Goal: Task Accomplishment & Management: Manage account settings

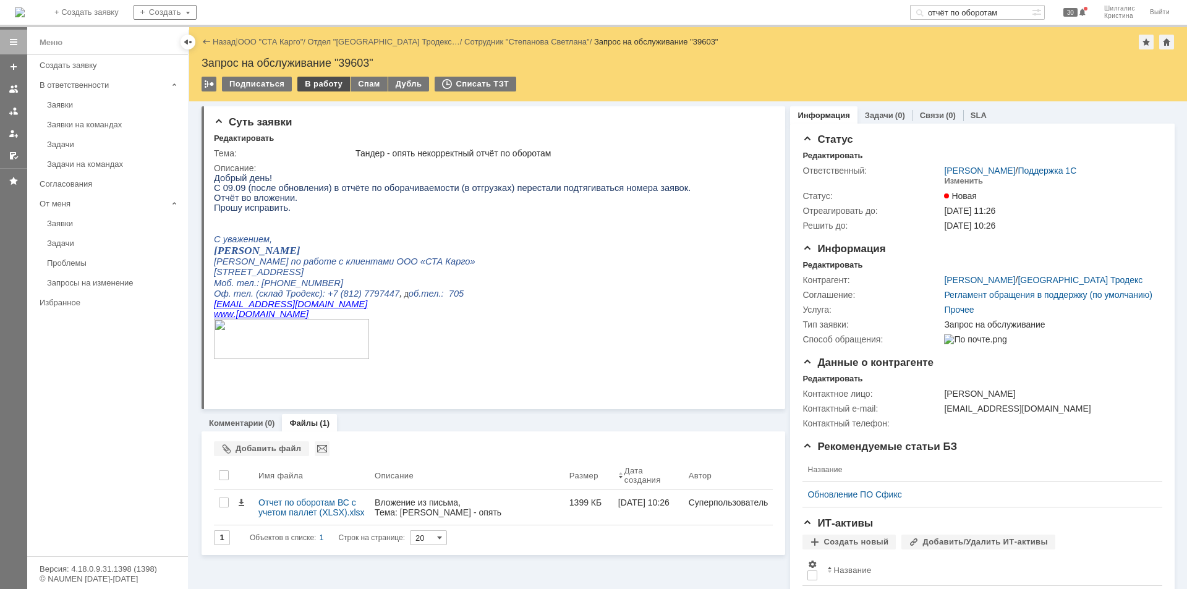
click at [315, 85] on div "В работу" at bounding box center [323, 84] width 53 height 15
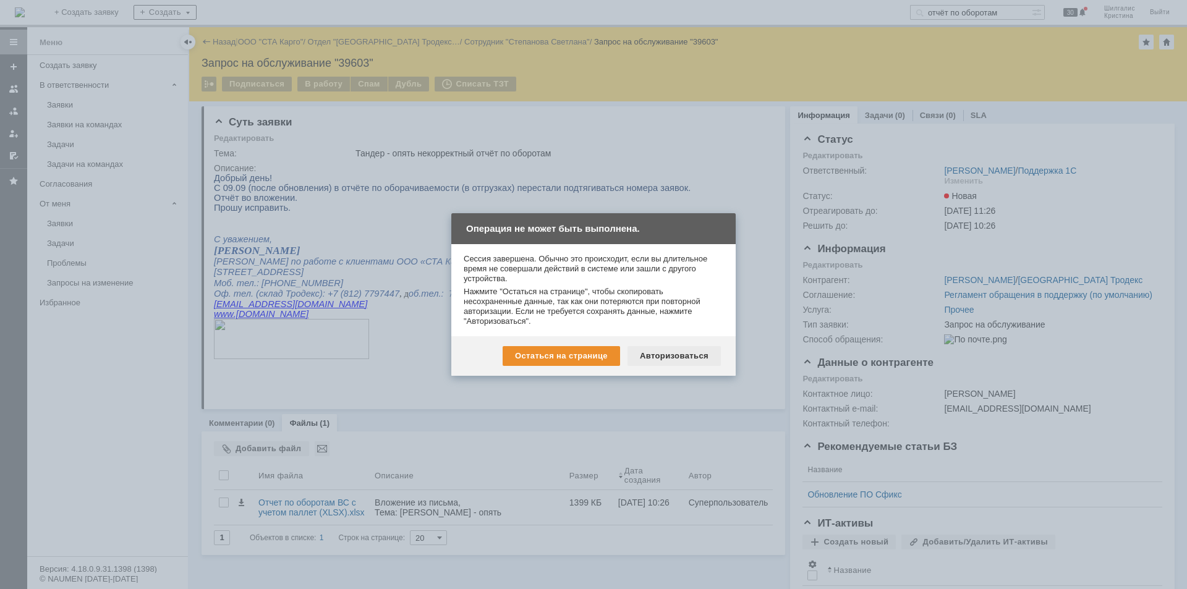
click at [668, 351] on div "Авторизоваться" at bounding box center [674, 356] width 93 height 20
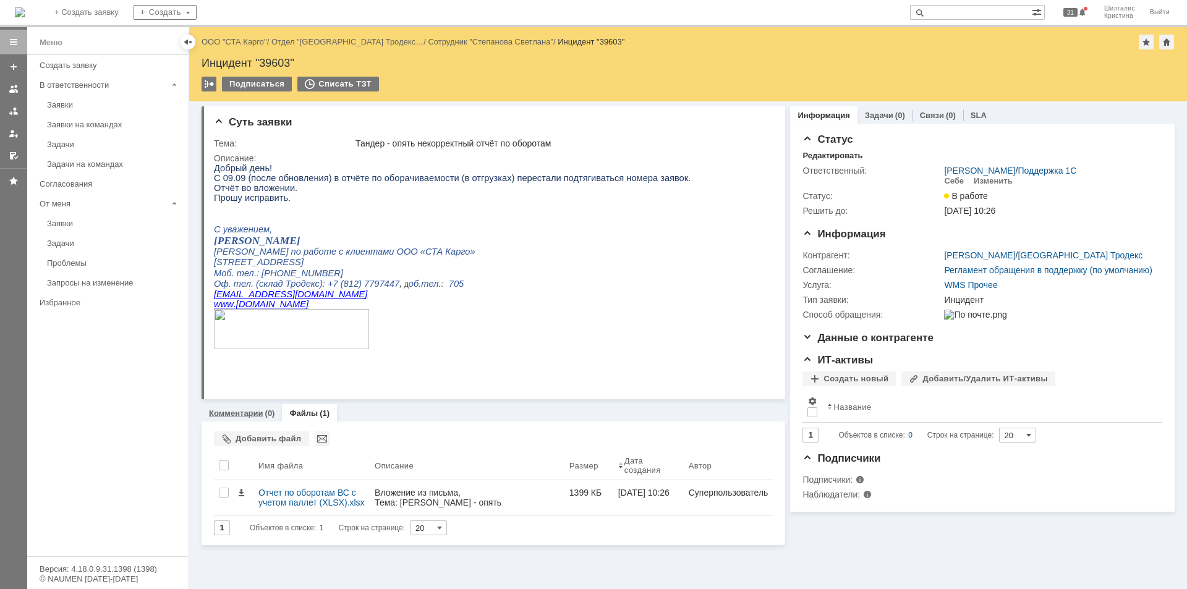
click at [256, 415] on link "Комментарии" at bounding box center [236, 413] width 54 height 9
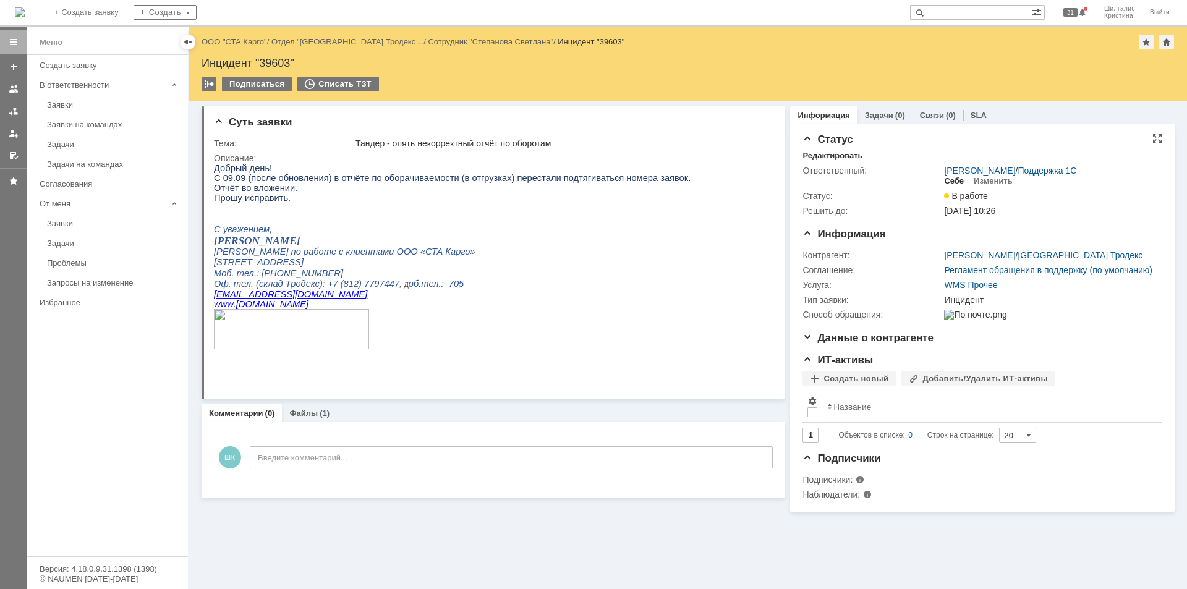
click at [958, 180] on div "Себе" at bounding box center [954, 181] width 20 height 10
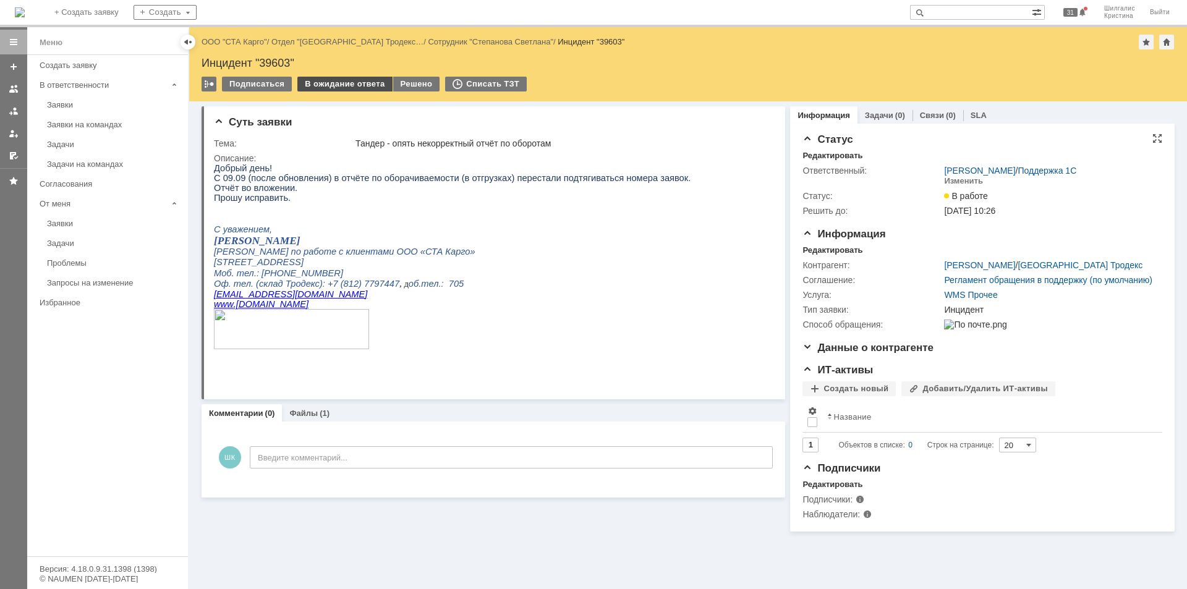
click at [336, 83] on div "В ожидание ответа" at bounding box center [344, 84] width 95 height 15
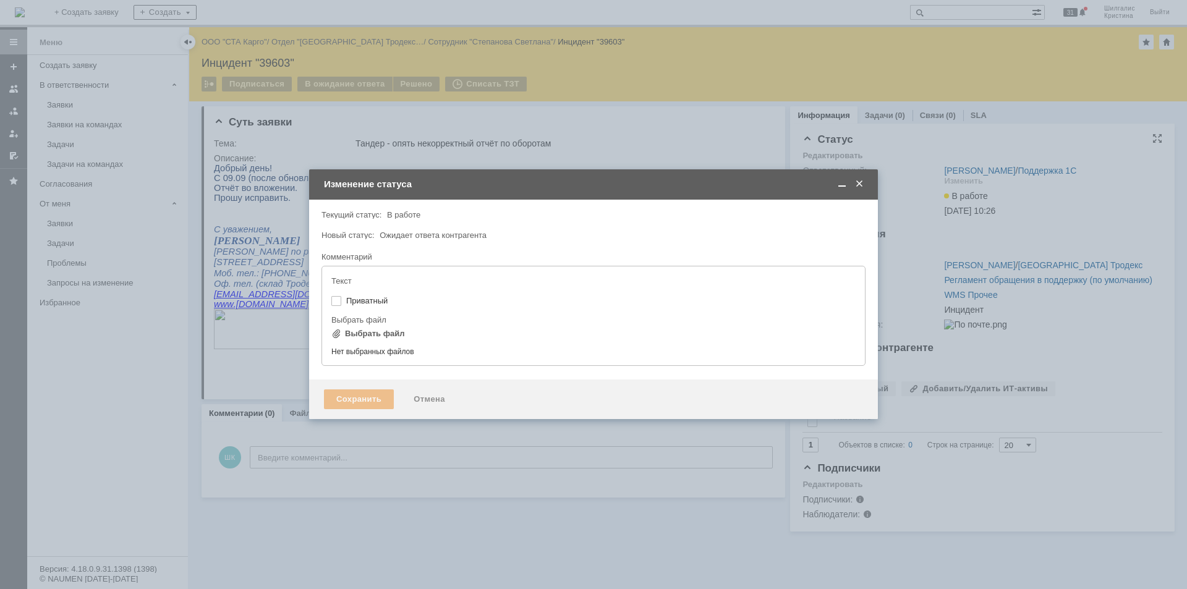
type input "[не указано]"
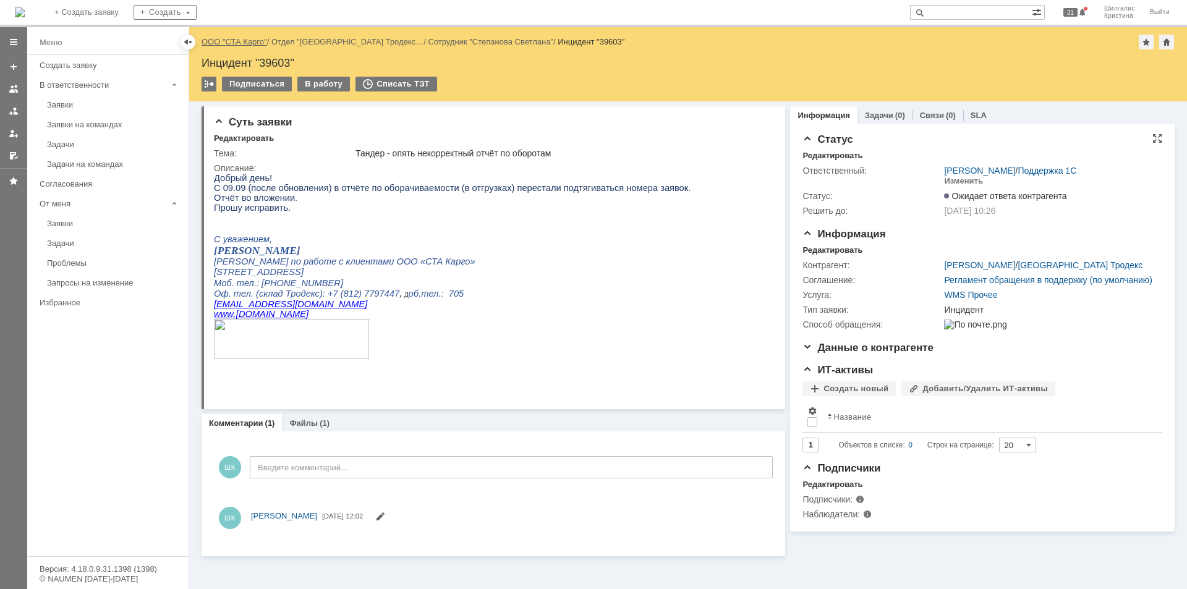
click at [238, 40] on link "ООО "СТА Карго"" at bounding box center [235, 41] width 66 height 9
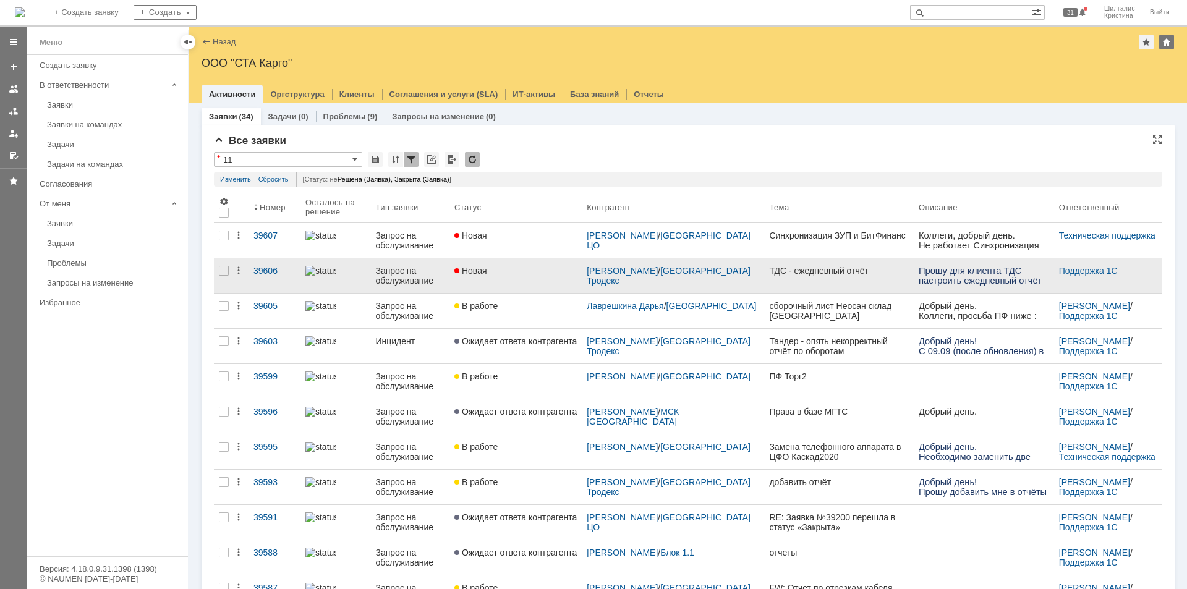
click at [524, 276] on link "Новая" at bounding box center [516, 275] width 132 height 35
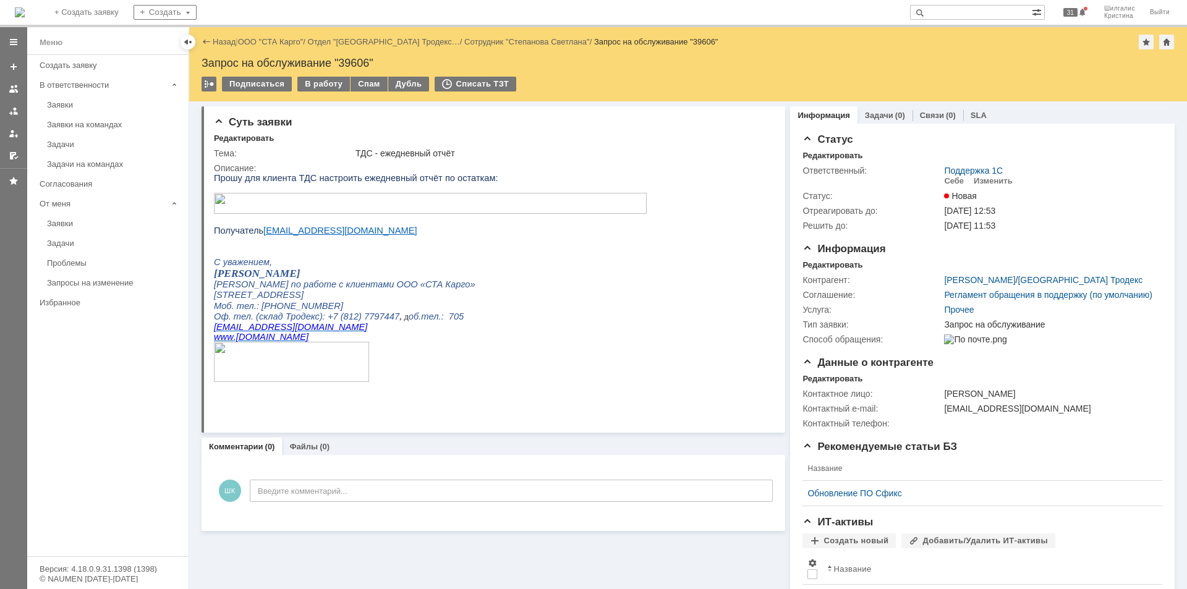
click at [338, 209] on img at bounding box center [430, 203] width 433 height 21
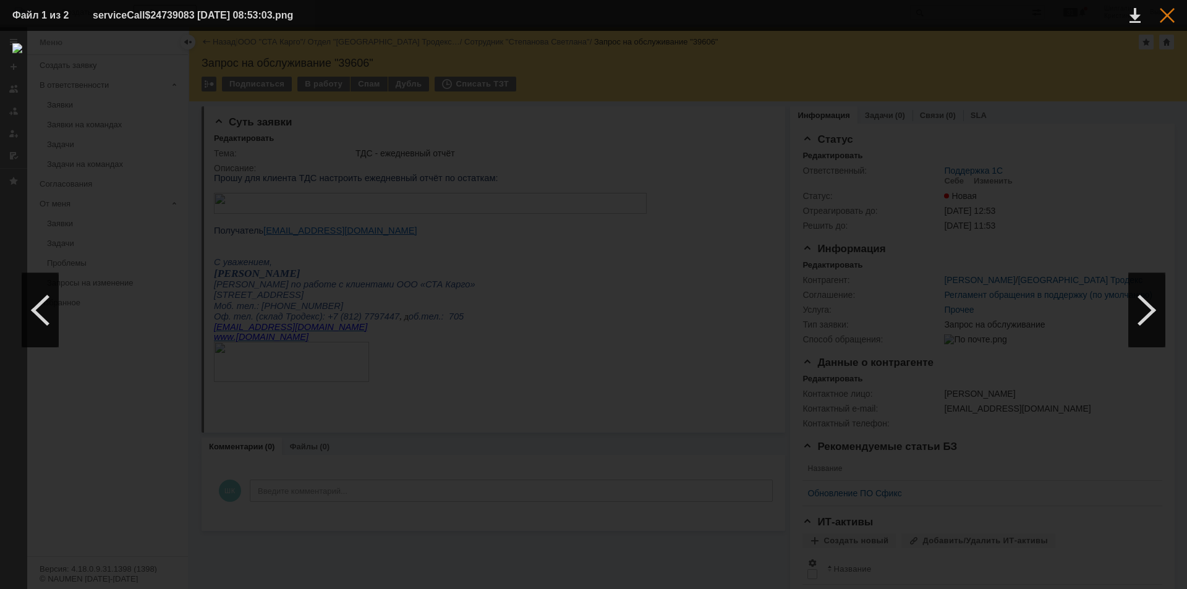
click at [1169, 11] on div at bounding box center [1167, 15] width 15 height 15
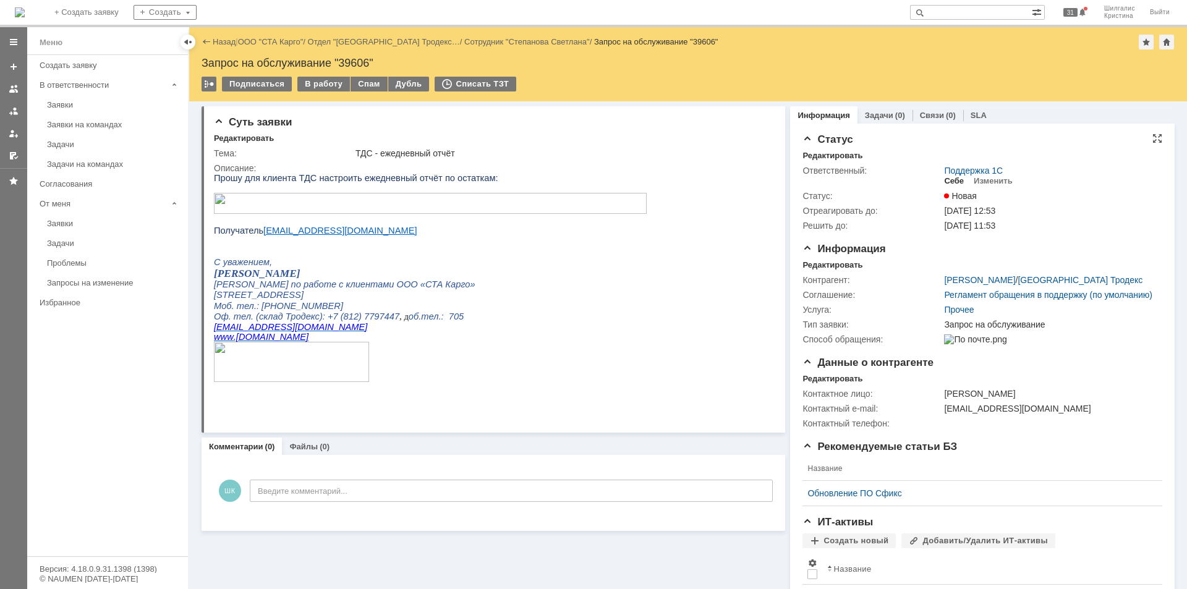
click at [949, 177] on div "Себе" at bounding box center [954, 181] width 20 height 10
click at [841, 263] on div "Редактировать" at bounding box center [833, 265] width 60 height 10
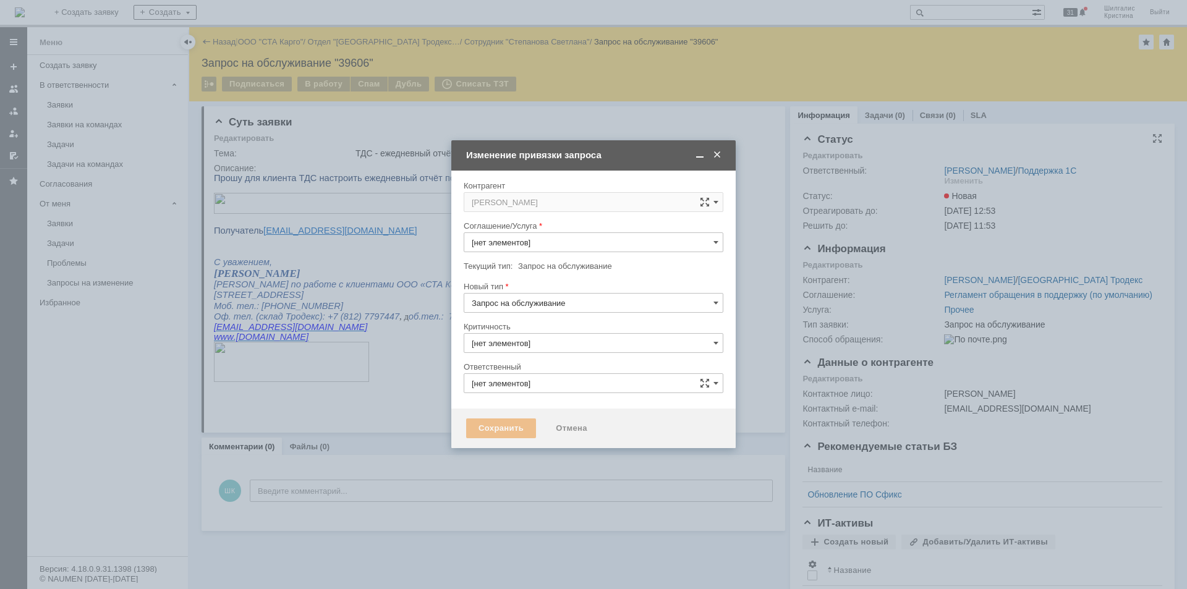
type input "[PERSON_NAME]"
type input "3. Низкая"
type input "Прочее"
type input "[не указано]"
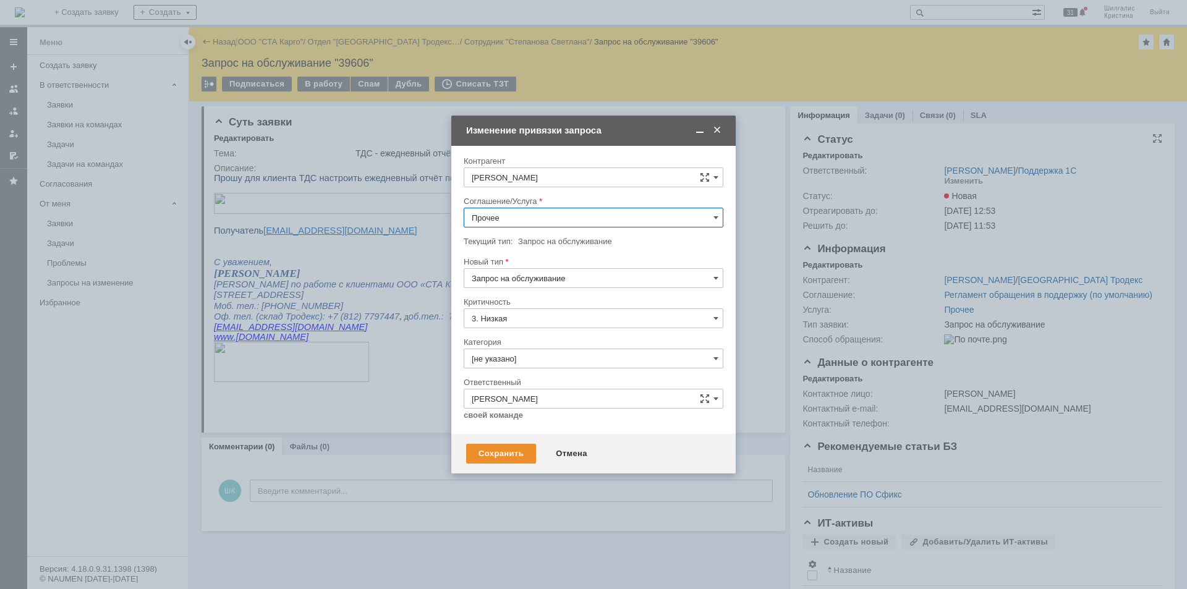
click at [540, 214] on input "Прочее" at bounding box center [594, 218] width 260 height 20
click at [545, 279] on span "WMS Отчетность" at bounding box center [594, 278] width 244 height 10
type input "WMS Отчетность"
click at [518, 359] on input "[не указано]" at bounding box center [594, 359] width 260 height 20
click at [535, 436] on div "Консультация пользователя" at bounding box center [593, 443] width 258 height 20
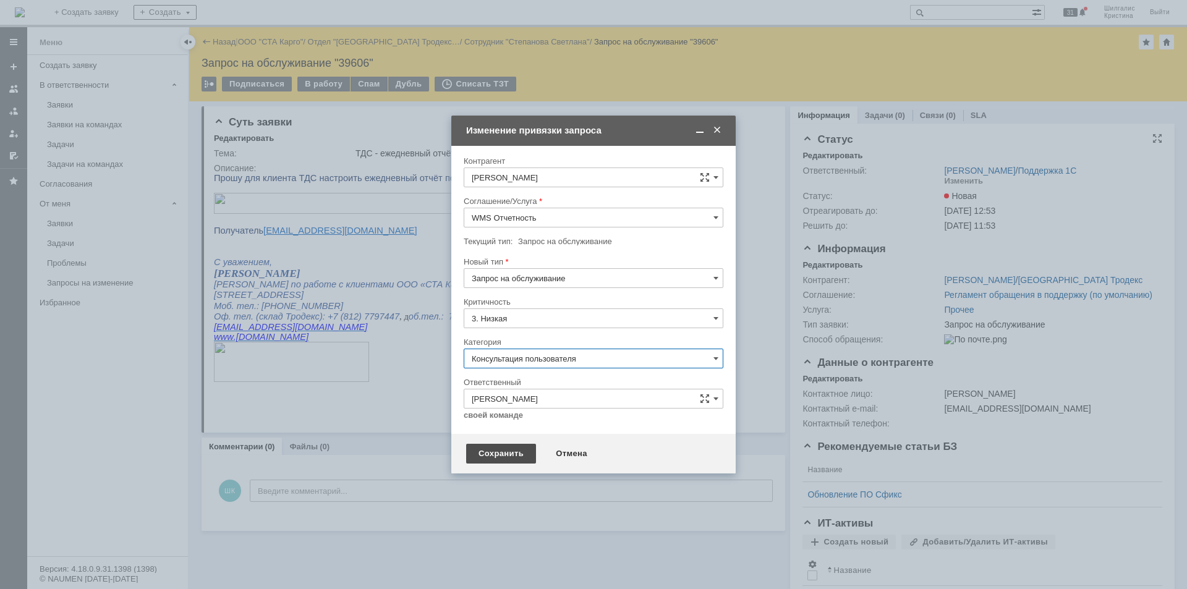
click at [498, 447] on div "Сохранить" at bounding box center [501, 454] width 70 height 20
type input "Консультация пользователя"
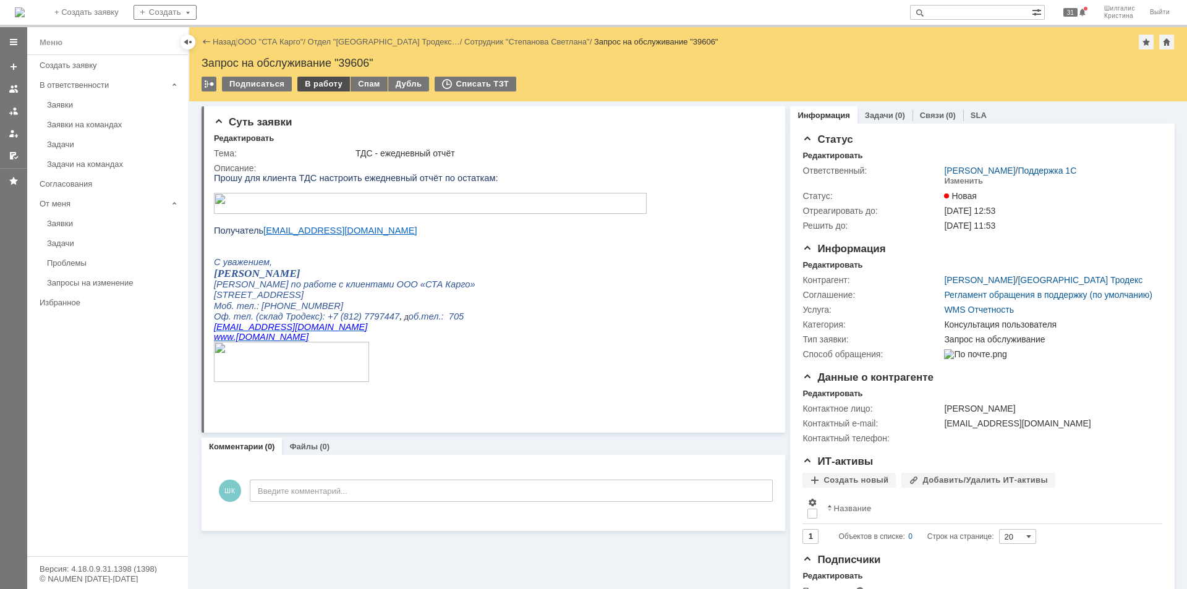
click at [325, 83] on div "В работу" at bounding box center [323, 84] width 53 height 15
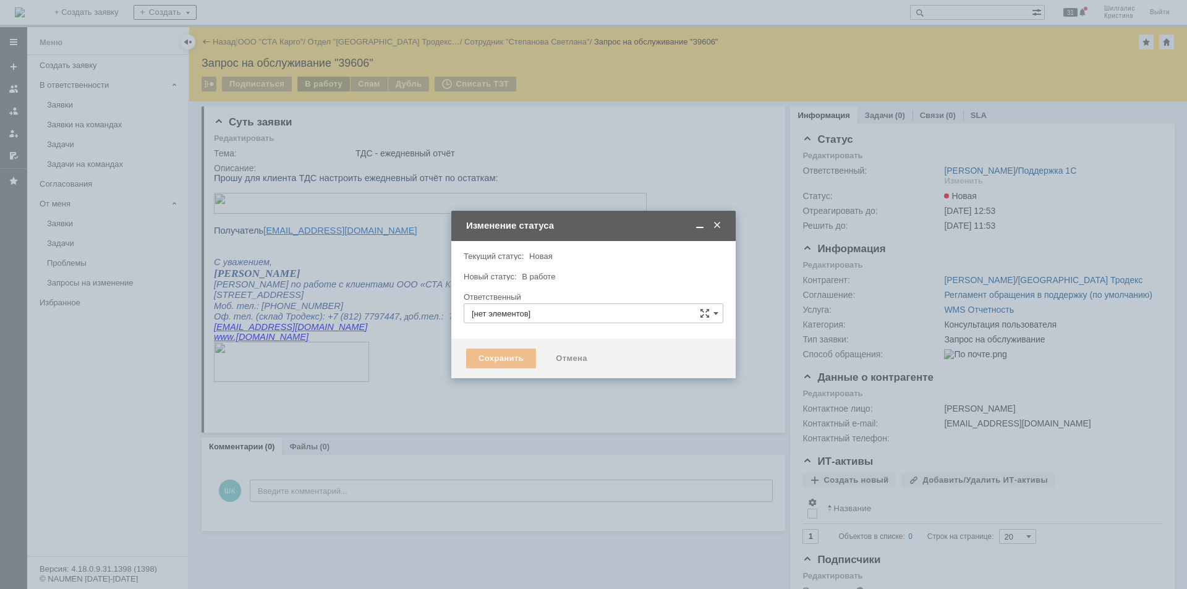
type input "[PERSON_NAME]"
type input "Консультация пользователя"
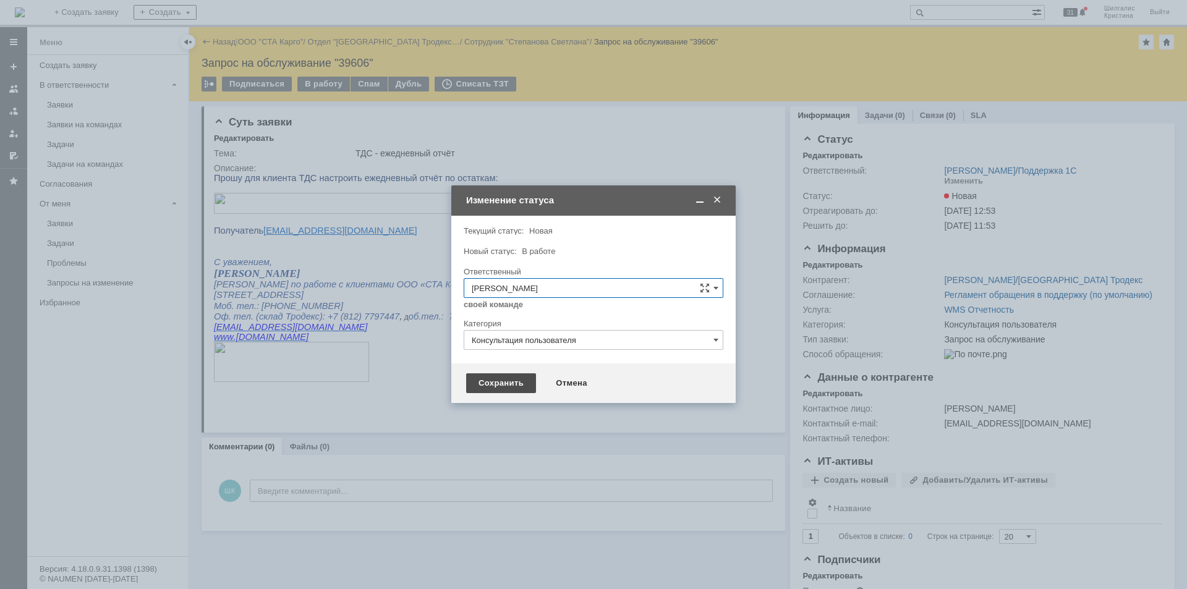
click at [498, 383] on div "Сохранить" at bounding box center [501, 383] width 70 height 20
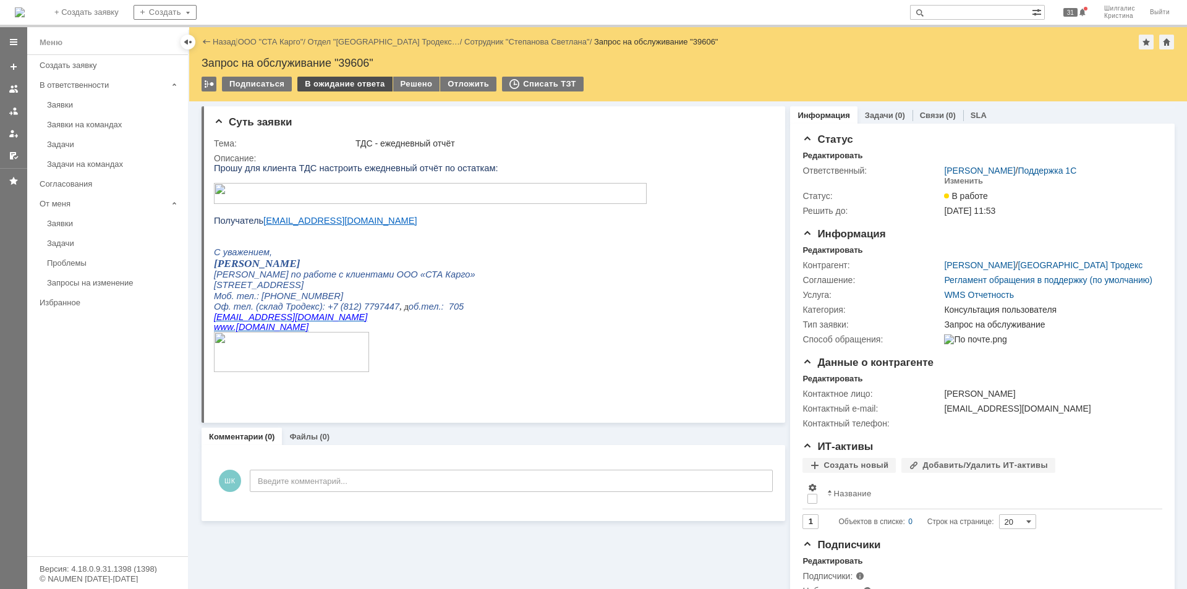
click at [338, 83] on div "В ожидание ответа" at bounding box center [344, 84] width 95 height 15
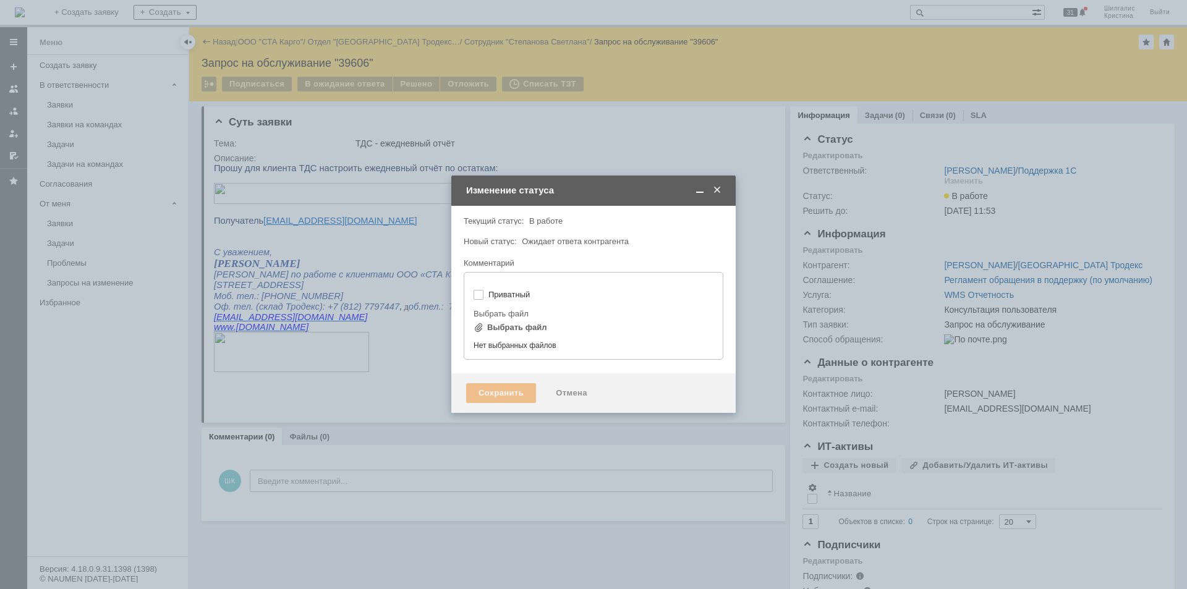
type input "[не указано]"
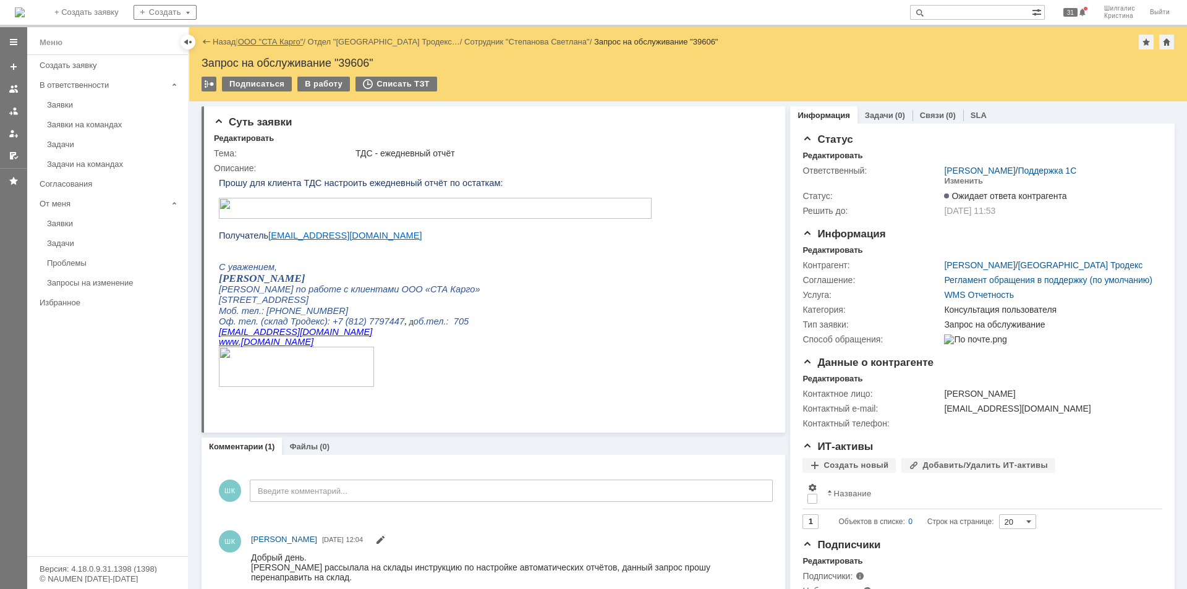
click at [264, 45] on link "ООО "СТА Карго"" at bounding box center [271, 41] width 66 height 9
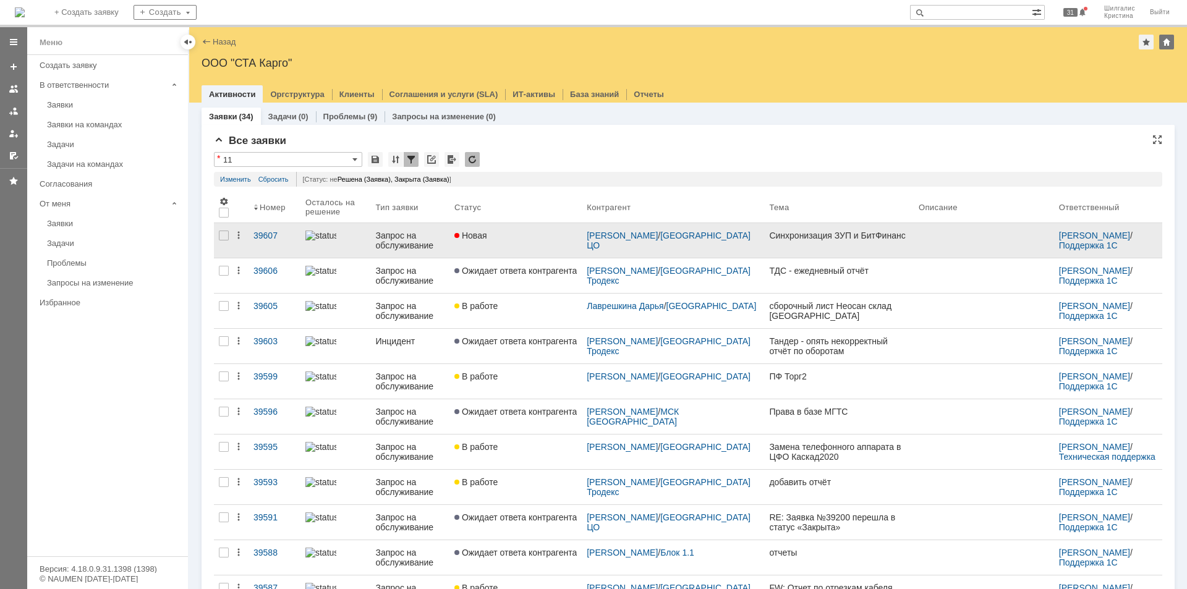
click at [524, 241] on link "Новая" at bounding box center [516, 240] width 132 height 35
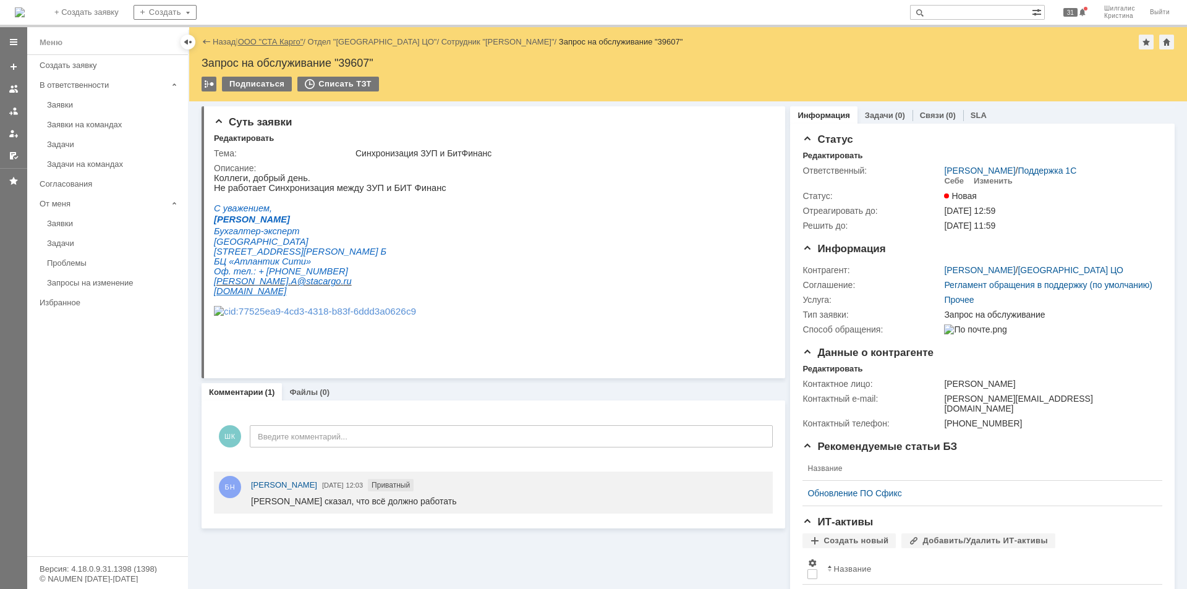
click at [269, 45] on link "ООО "СТА Карго"" at bounding box center [271, 41] width 66 height 9
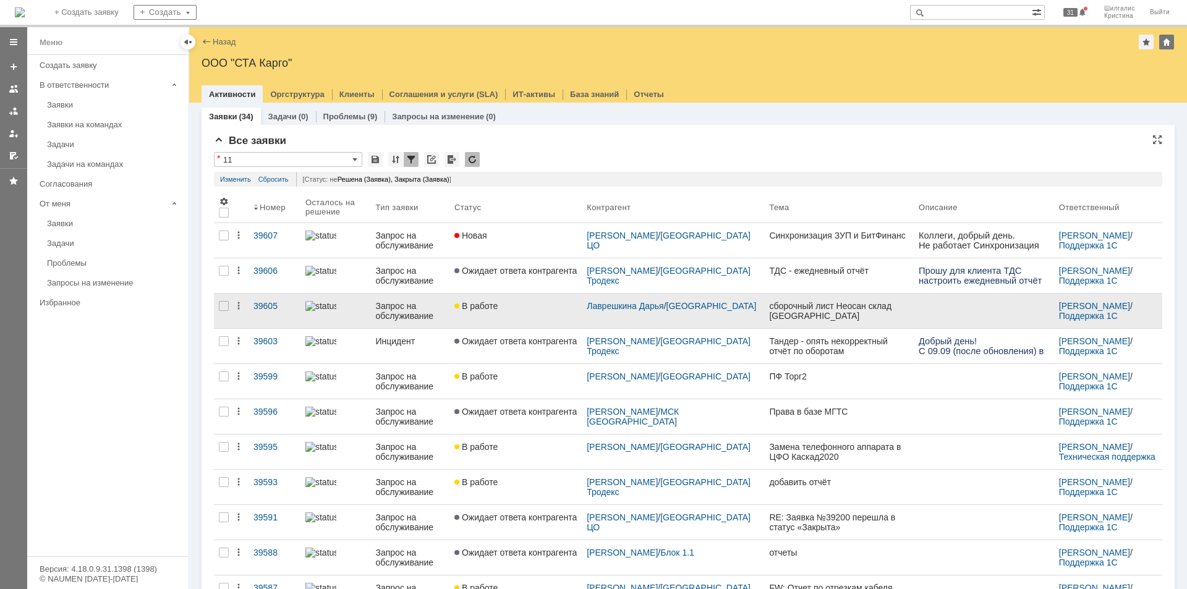
click at [498, 310] on span "В работе" at bounding box center [475, 306] width 43 height 10
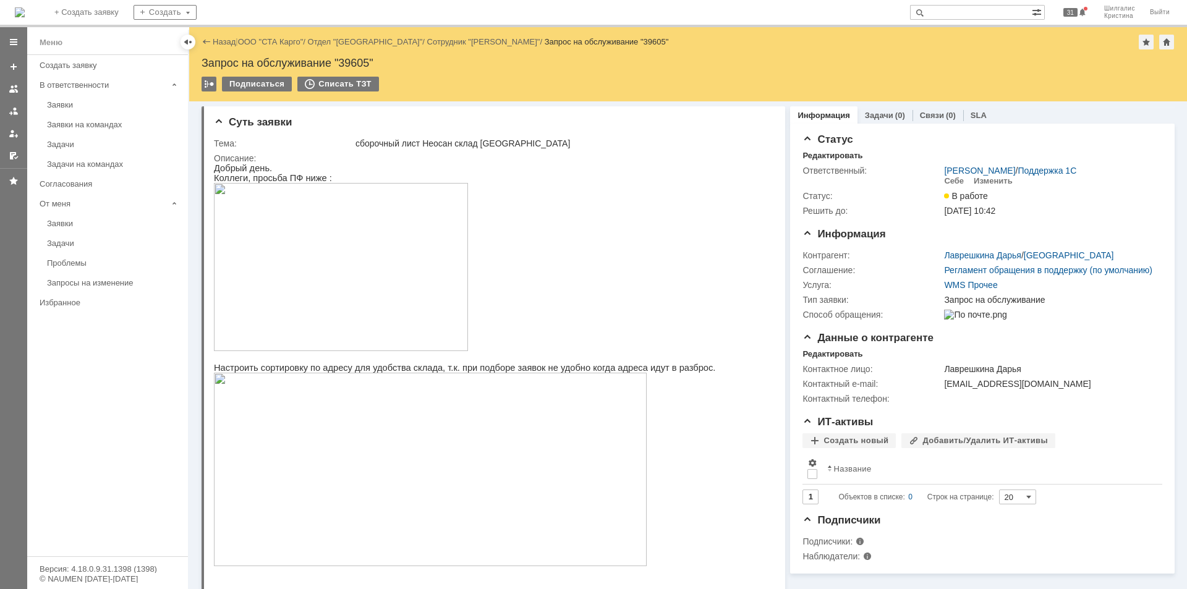
click at [262, 46] on link "ООО "СТА Карго"" at bounding box center [271, 41] width 66 height 9
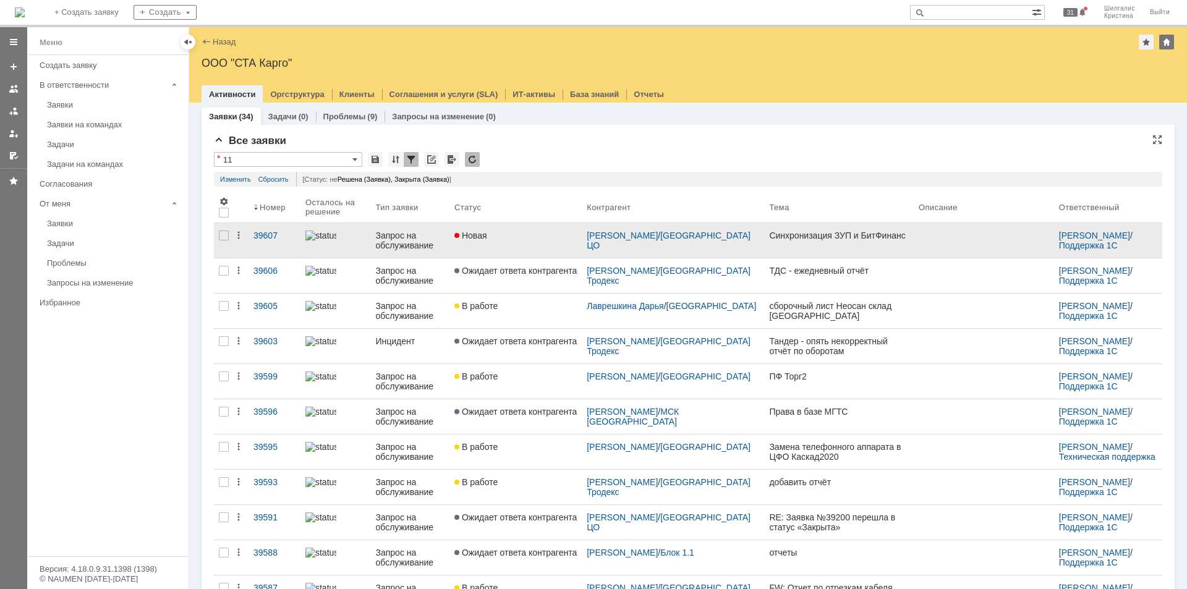
click at [535, 231] on div "Новая" at bounding box center [515, 236] width 122 height 10
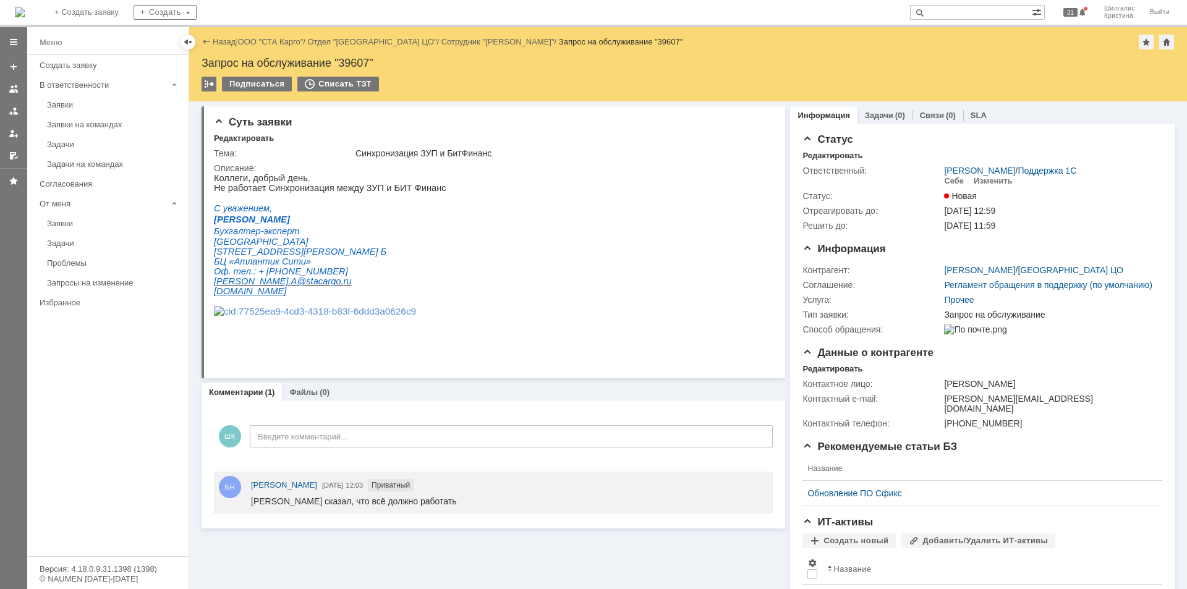
click at [268, 44] on link "ООО "СТА Карго"" at bounding box center [271, 41] width 66 height 9
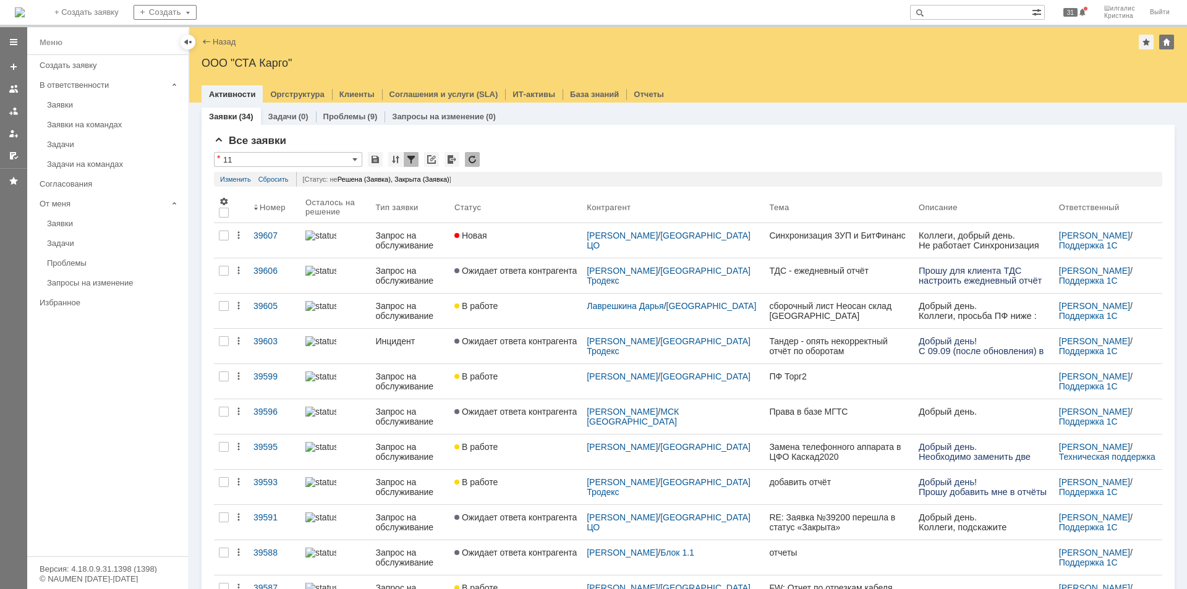
click at [93, 95] on link "Заявки" at bounding box center [113, 104] width 143 height 19
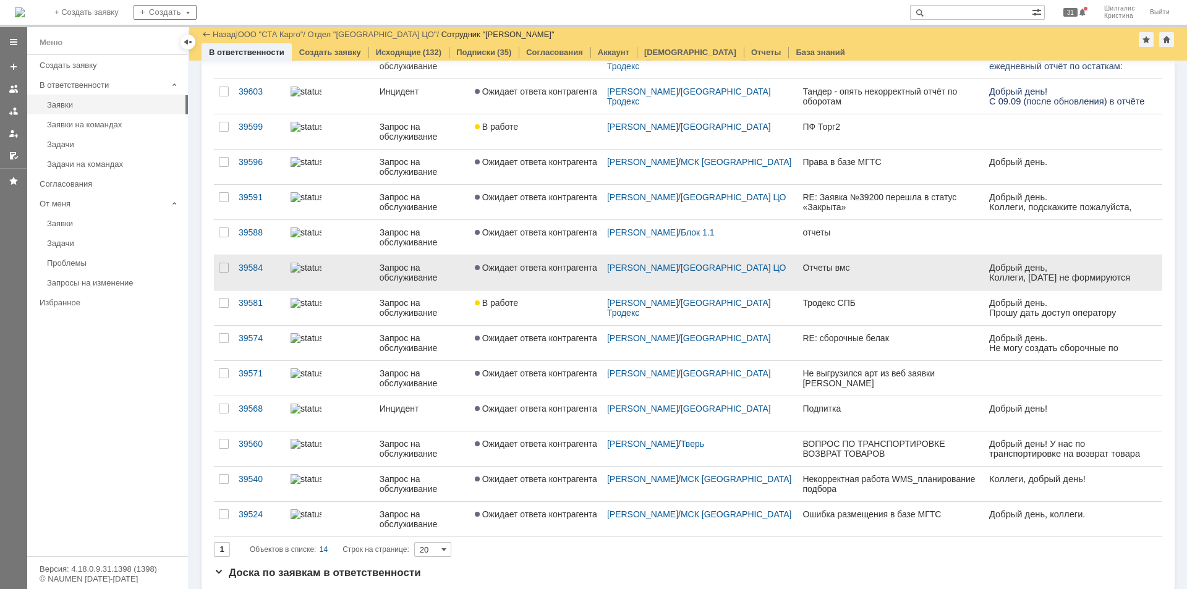
scroll to position [122, 0]
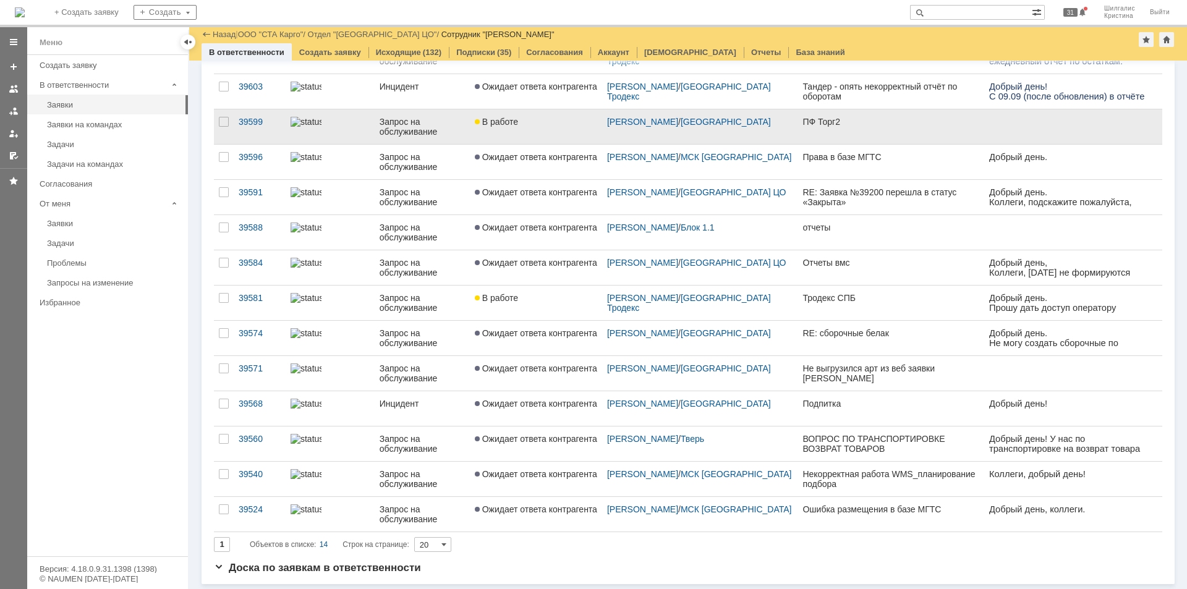
click at [542, 127] on link "В работе" at bounding box center [536, 126] width 132 height 35
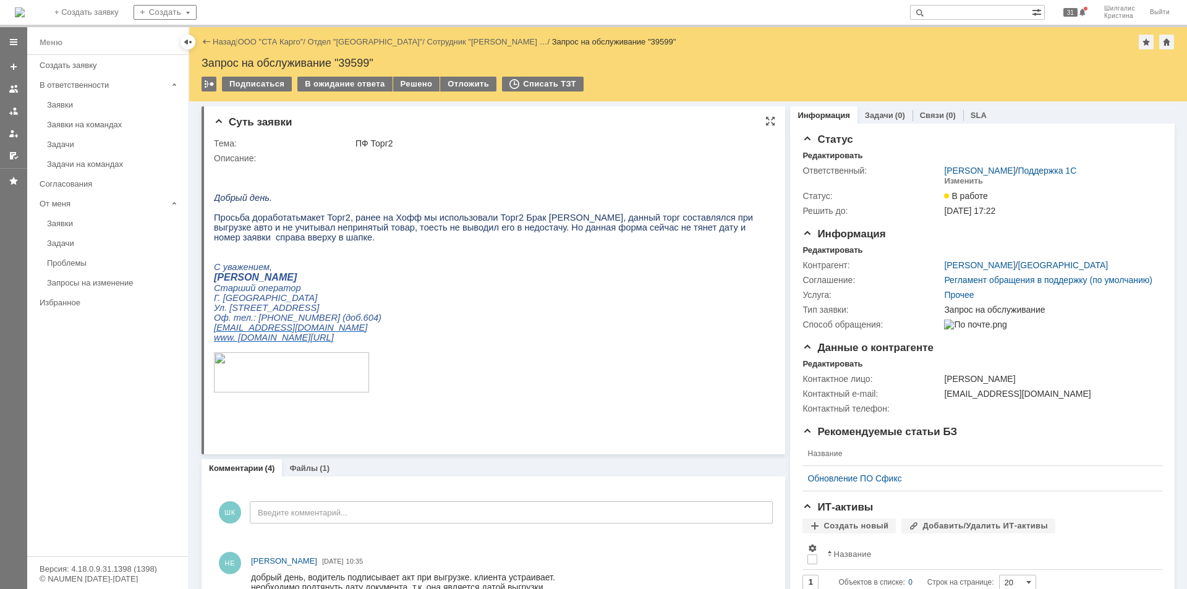
drag, startPoint x: 1070, startPoint y: 680, endPoint x: 686, endPoint y: 303, distance: 538.7
click at [289, 40] on link "ООО "СТА Карго"" at bounding box center [271, 41] width 66 height 9
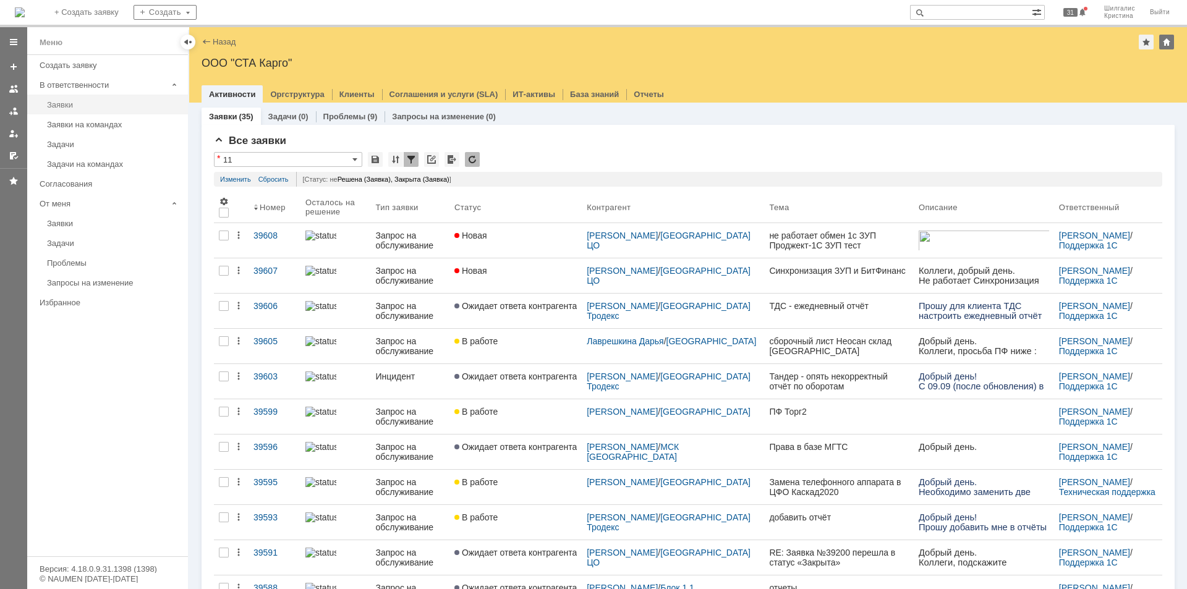
click at [74, 105] on div "Заявки" at bounding box center [114, 104] width 134 height 9
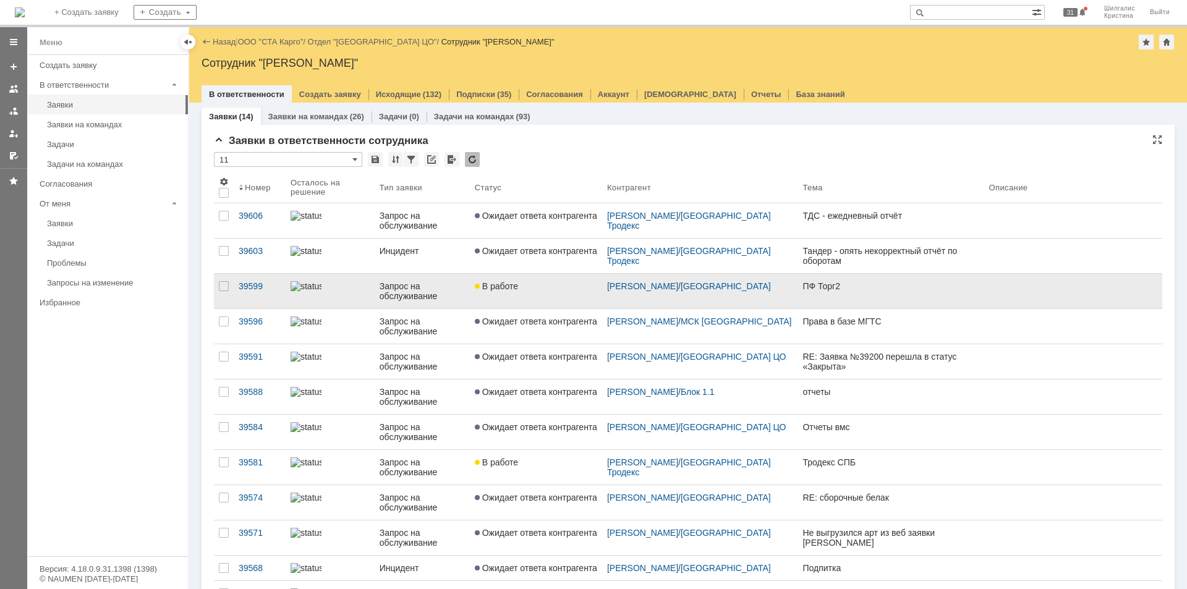
click at [505, 282] on span "В работе" at bounding box center [496, 286] width 43 height 10
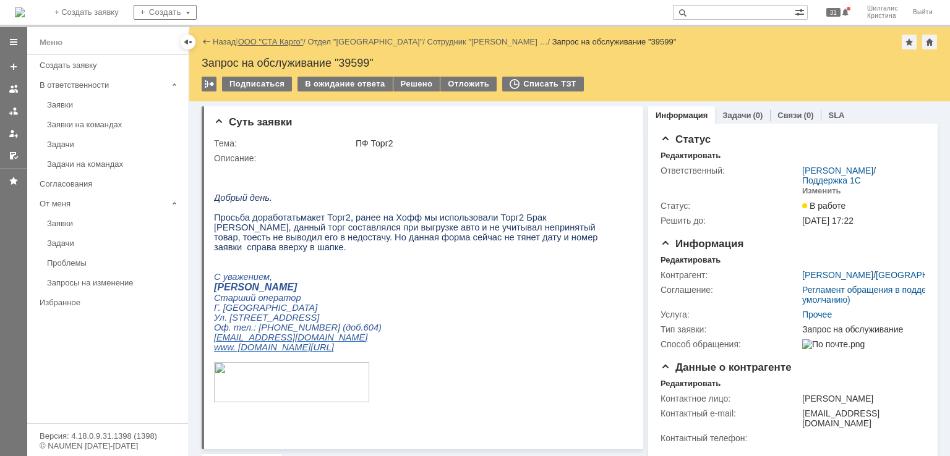
click at [262, 37] on link "ООО "СТА Карго"" at bounding box center [271, 41] width 66 height 9
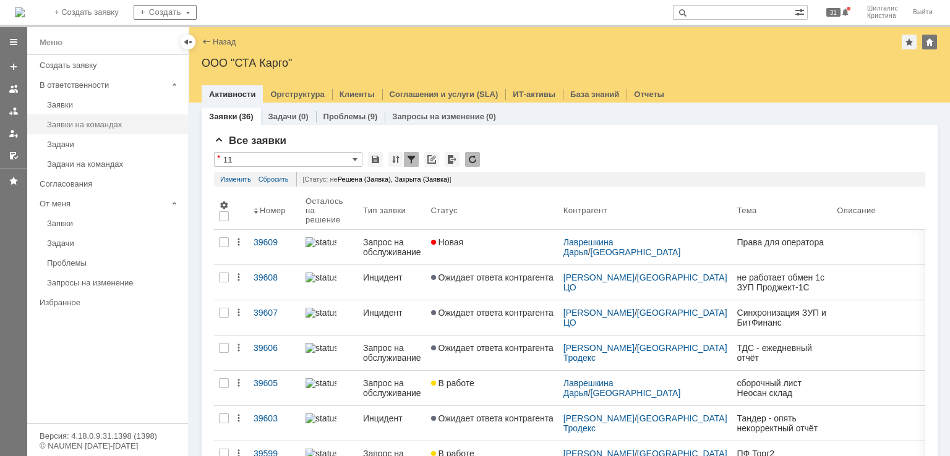
click at [98, 124] on div "Заявки на командах" at bounding box center [114, 124] width 134 height 9
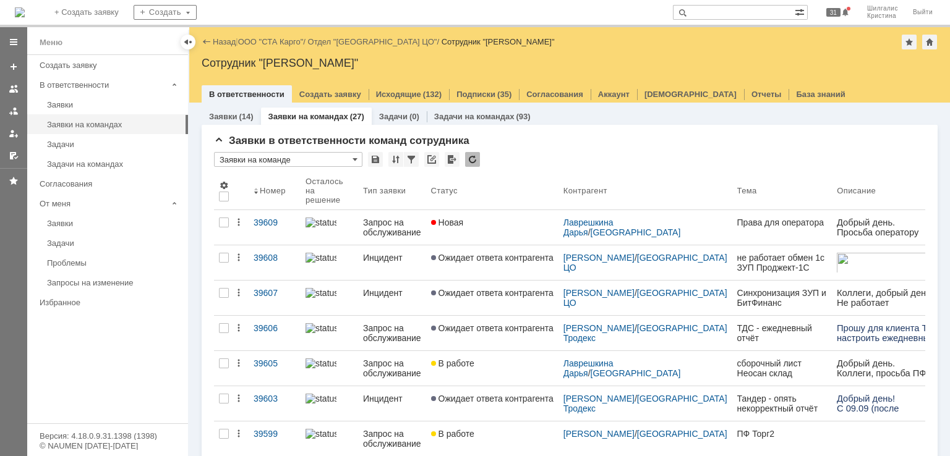
click at [544, 124] on div "Заявки (14) Заявки на командах (27) Задачи (0) Задачи на командах (93)" at bounding box center [570, 116] width 736 height 17
click at [268, 45] on link "ООО "СТА Карго"" at bounding box center [271, 41] width 66 height 9
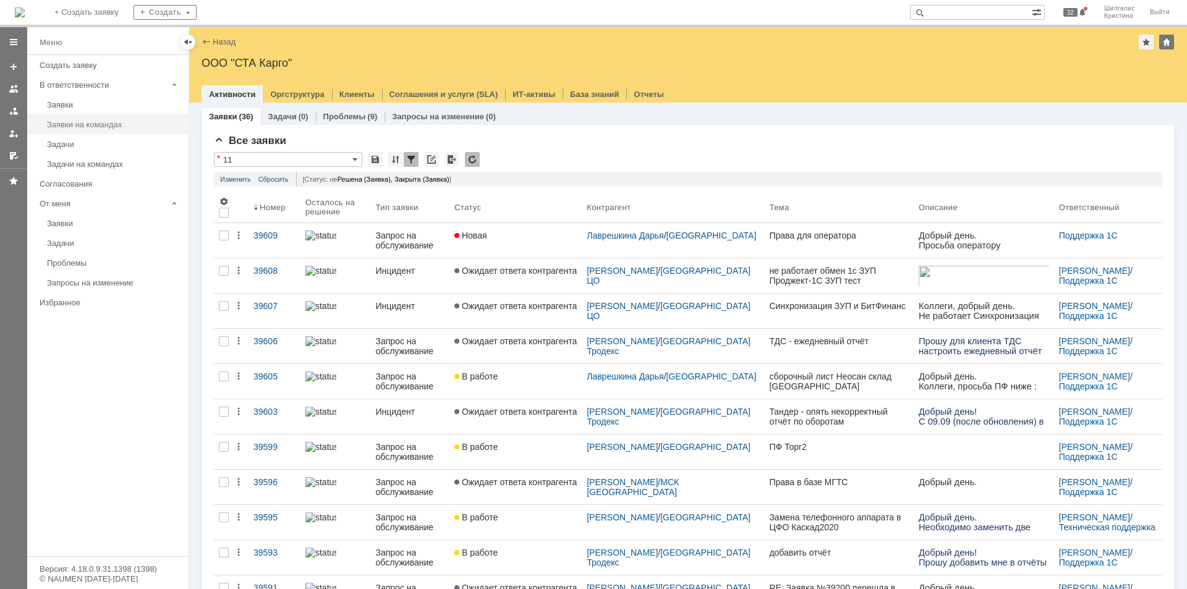
click at [81, 125] on div "Заявки на командах" at bounding box center [114, 124] width 134 height 9
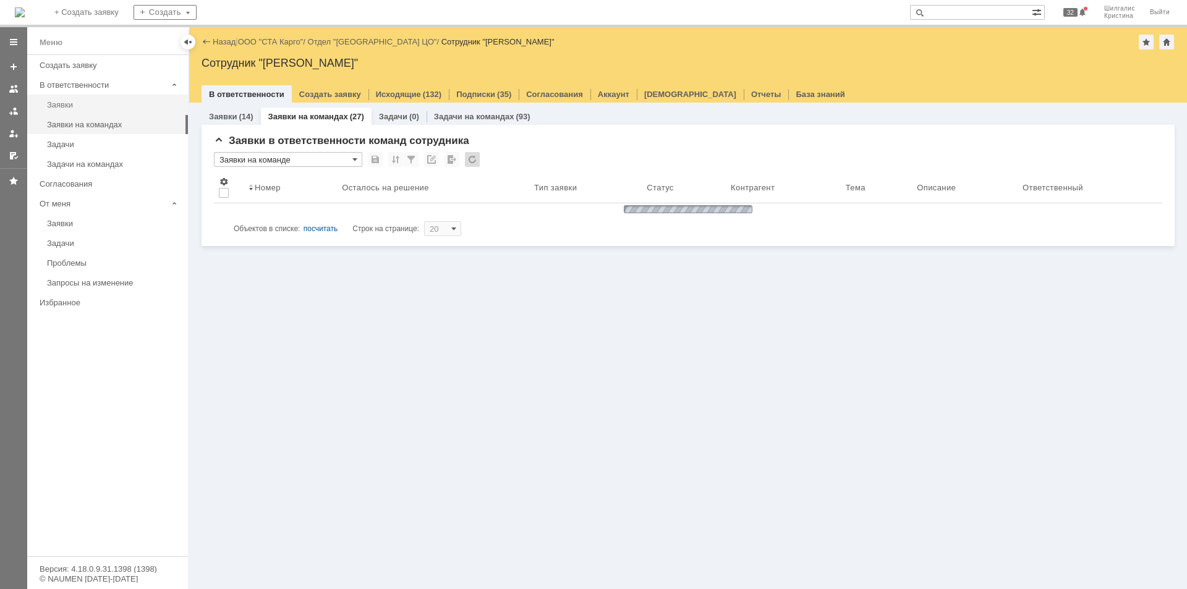
click at [61, 98] on link "Заявки" at bounding box center [113, 104] width 143 height 19
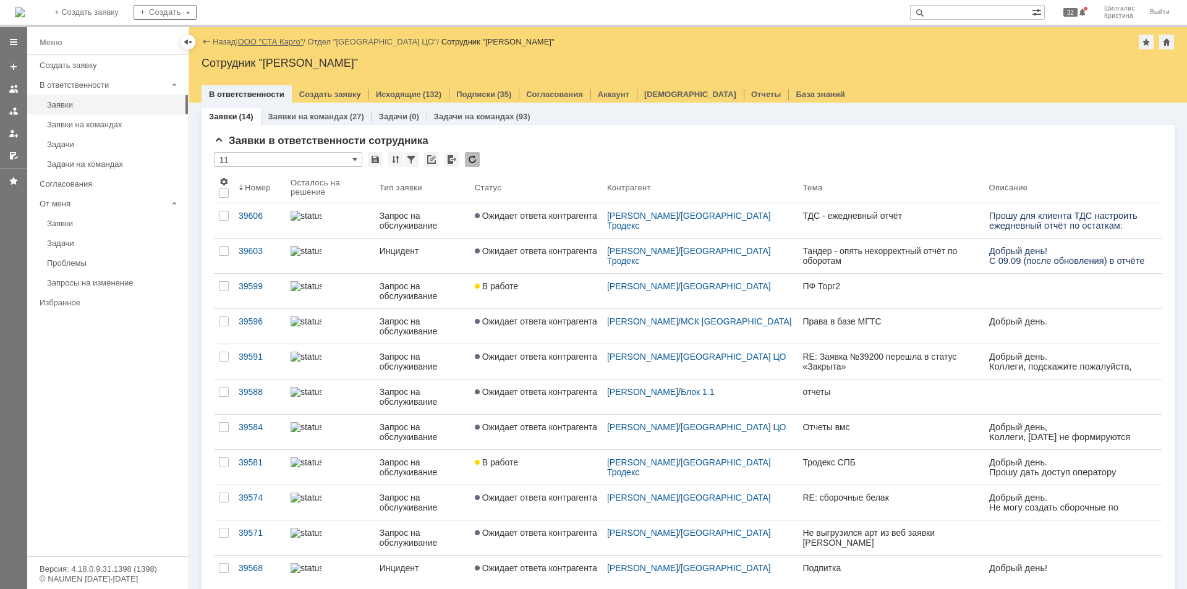
click at [266, 40] on link "ООО "СТА Карго"" at bounding box center [271, 41] width 66 height 9
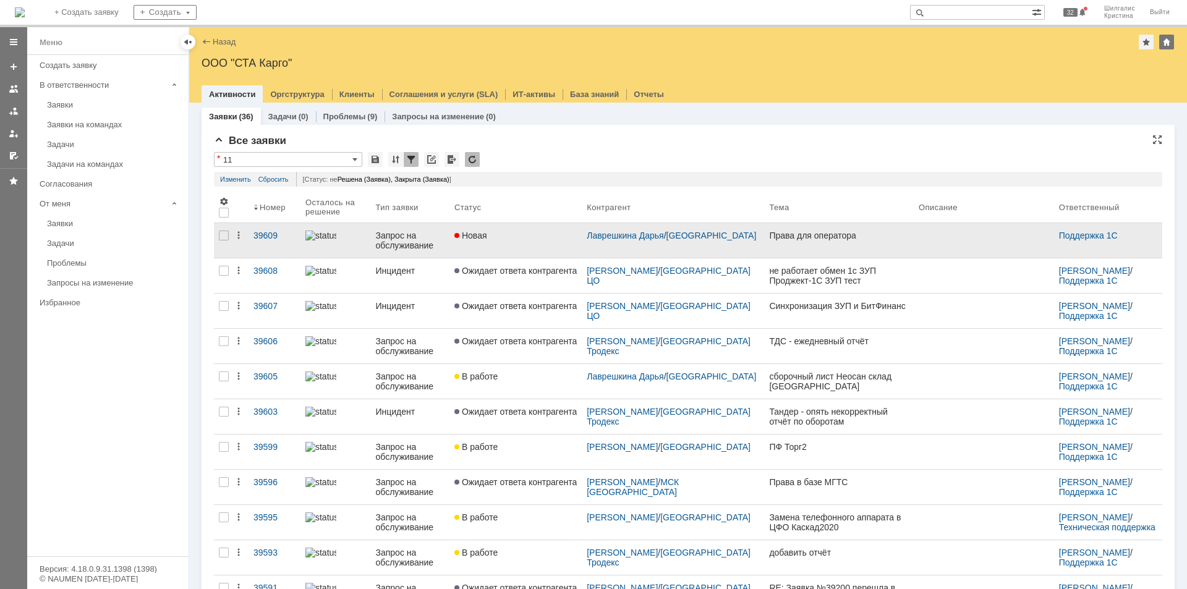
click at [529, 239] on div "Новая" at bounding box center [515, 236] width 122 height 10
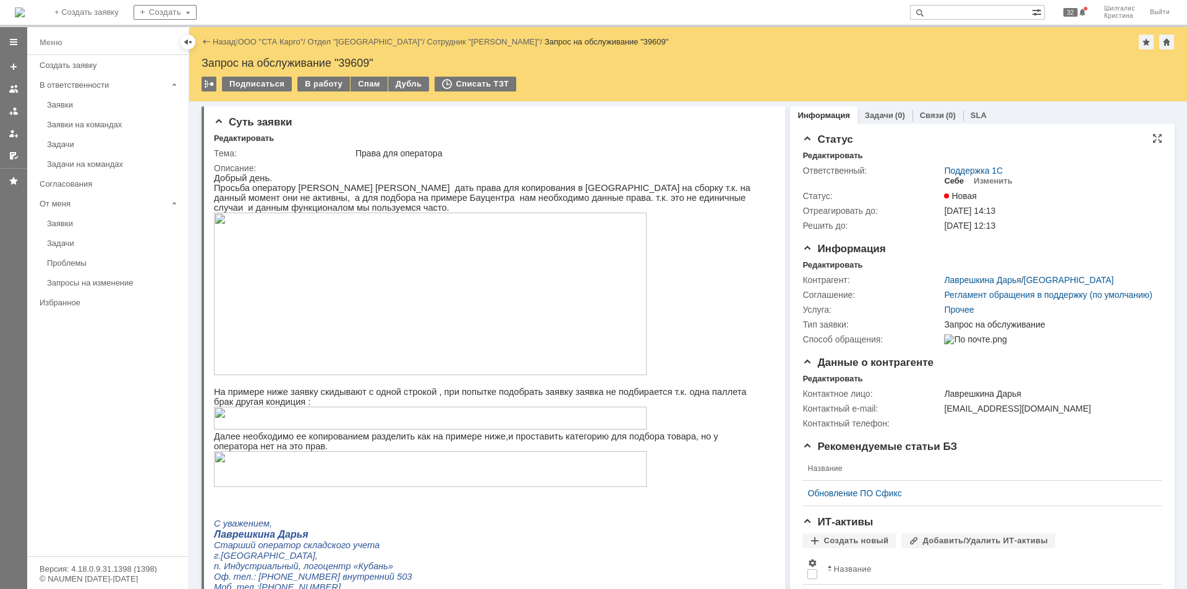
click at [947, 179] on div "Себе" at bounding box center [954, 181] width 20 height 10
click at [700, 307] on p at bounding box center [489, 295] width 550 height 164
click at [738, 429] on p at bounding box center [489, 419] width 550 height 25
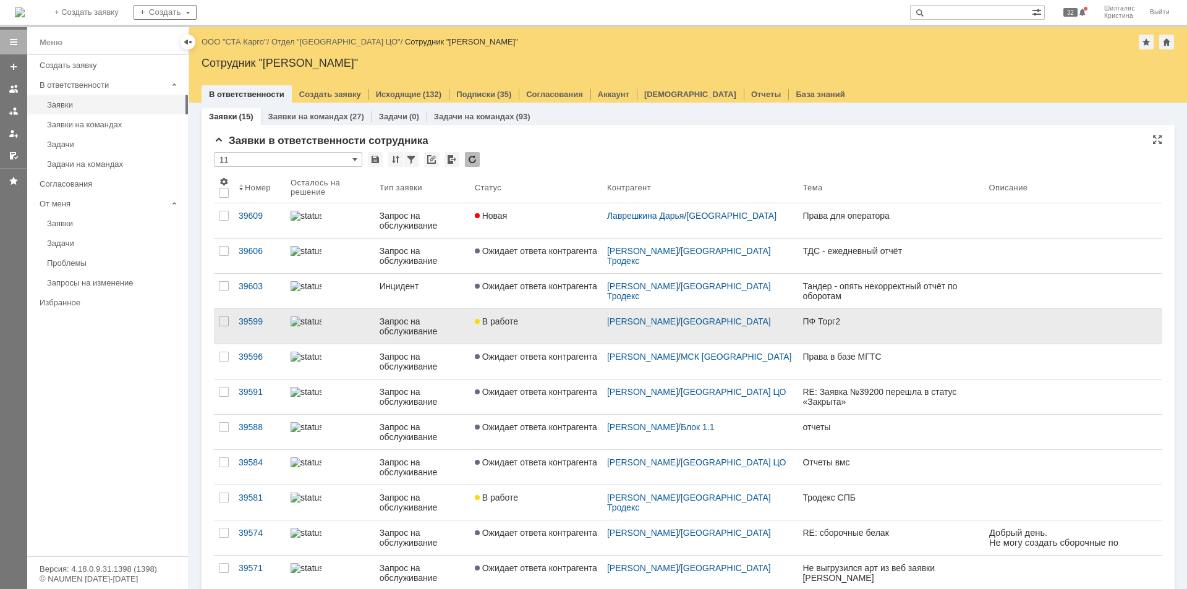
click at [534, 322] on div "В работе" at bounding box center [536, 322] width 122 height 10
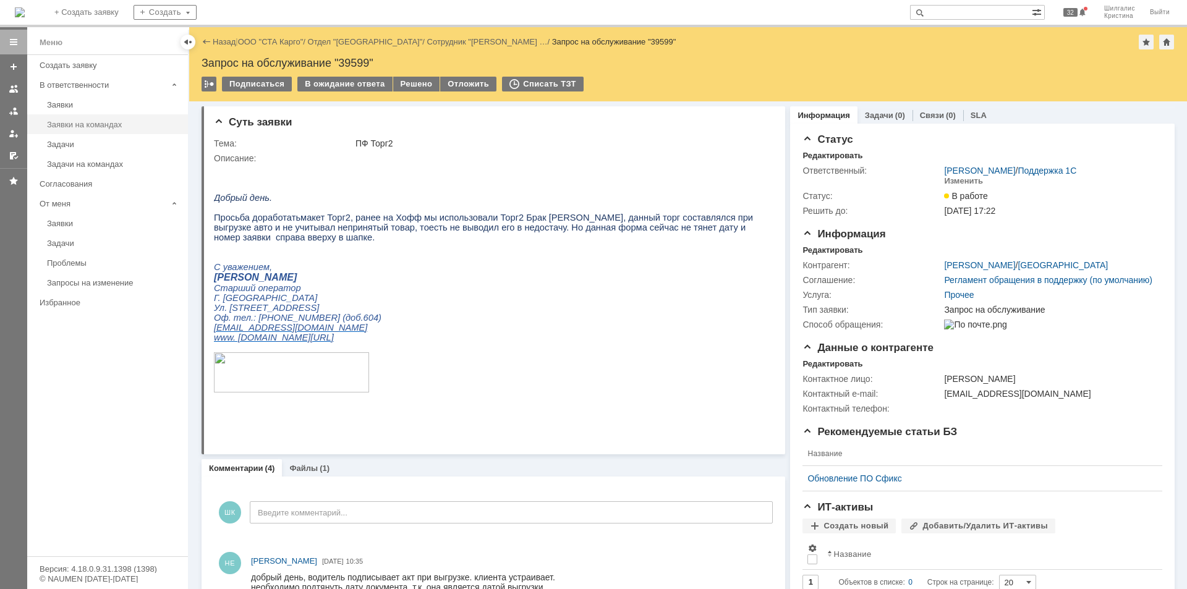
click at [84, 124] on div "Заявки на командах" at bounding box center [114, 124] width 134 height 9
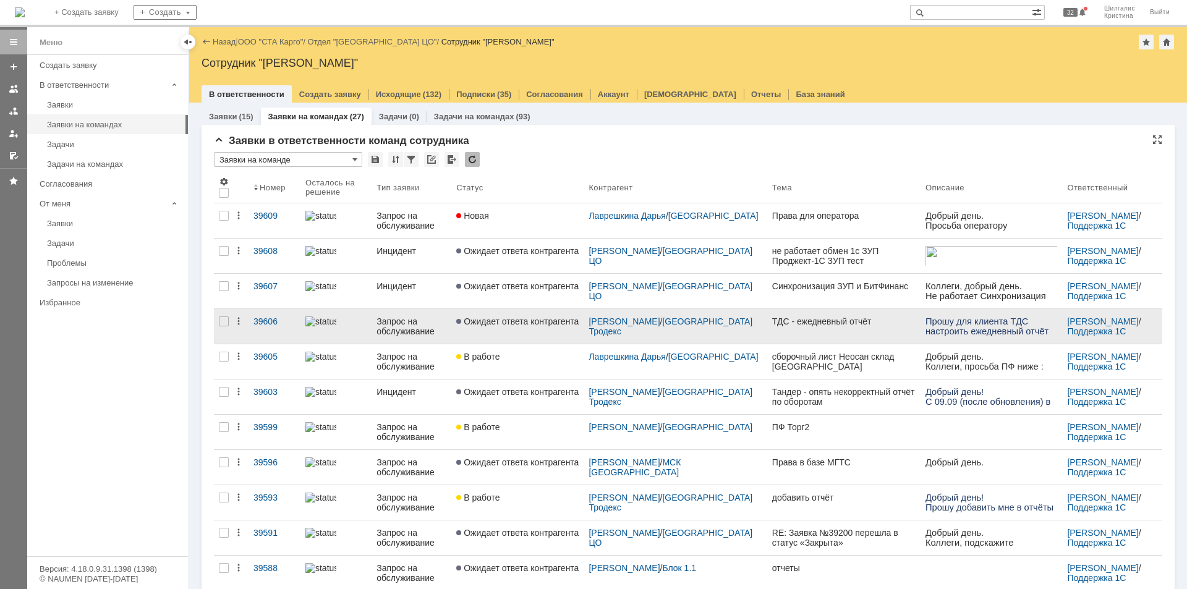
click at [510, 322] on span "Ожидает ответа контрагента" at bounding box center [517, 322] width 122 height 10
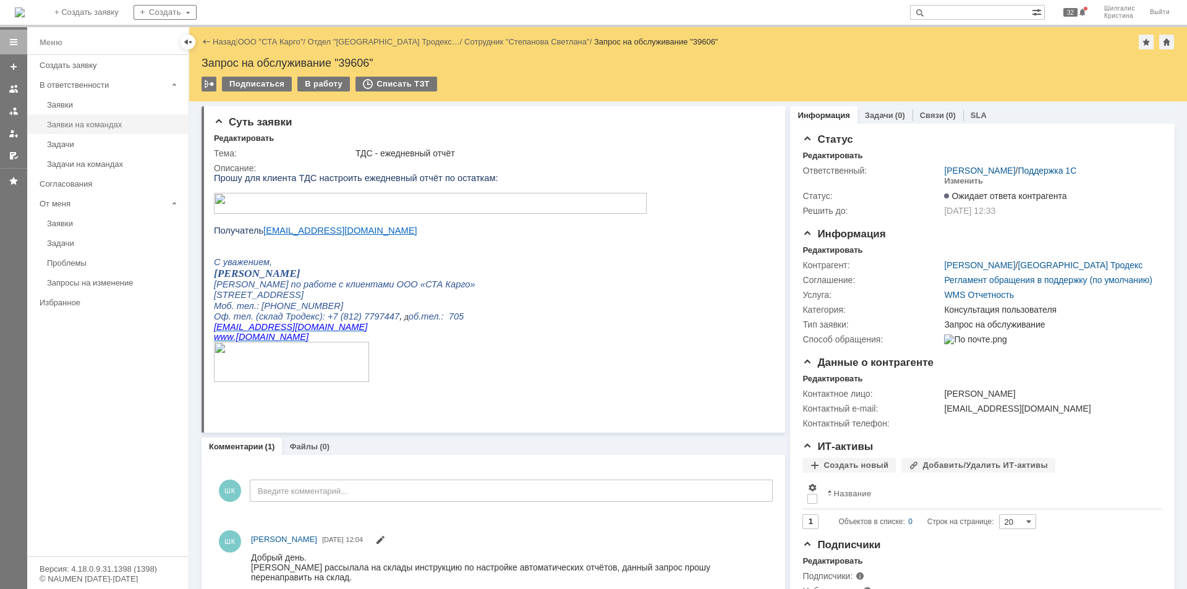
click at [95, 130] on link "Заявки на командах" at bounding box center [113, 124] width 143 height 19
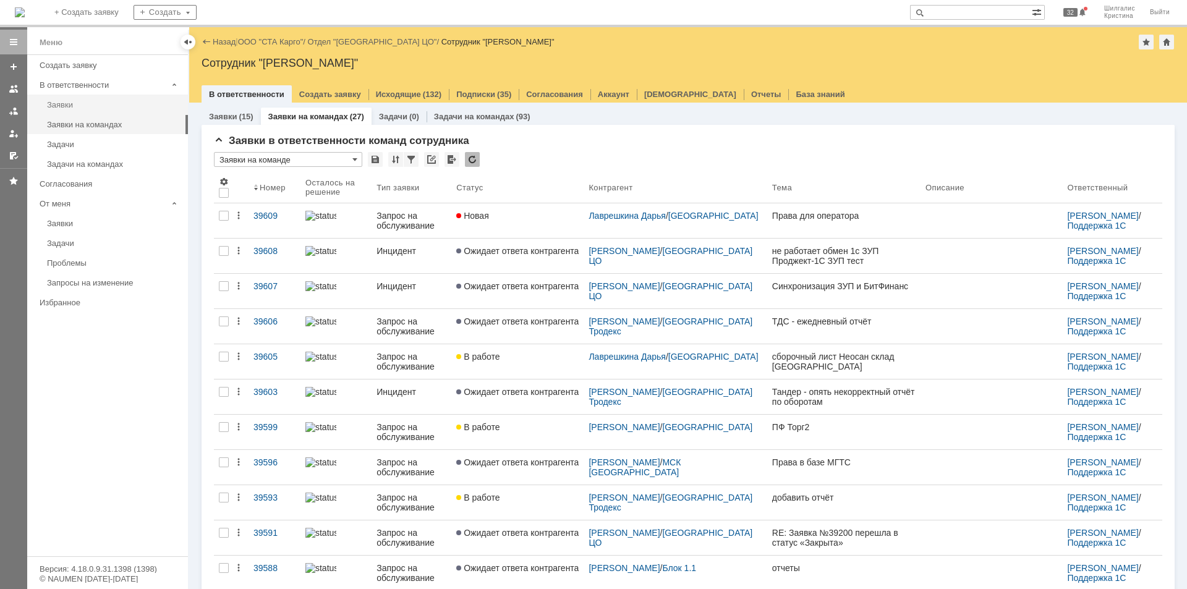
click at [92, 103] on div "Заявки" at bounding box center [114, 104] width 134 height 9
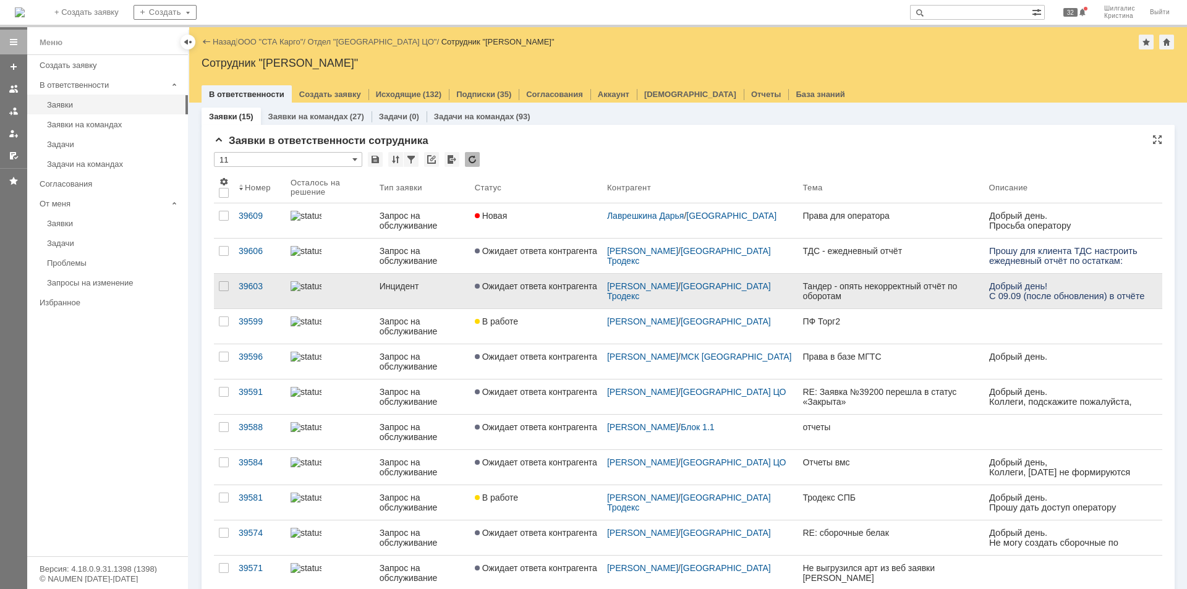
click at [530, 284] on span "Ожидает ответа контрагента" at bounding box center [536, 286] width 122 height 10
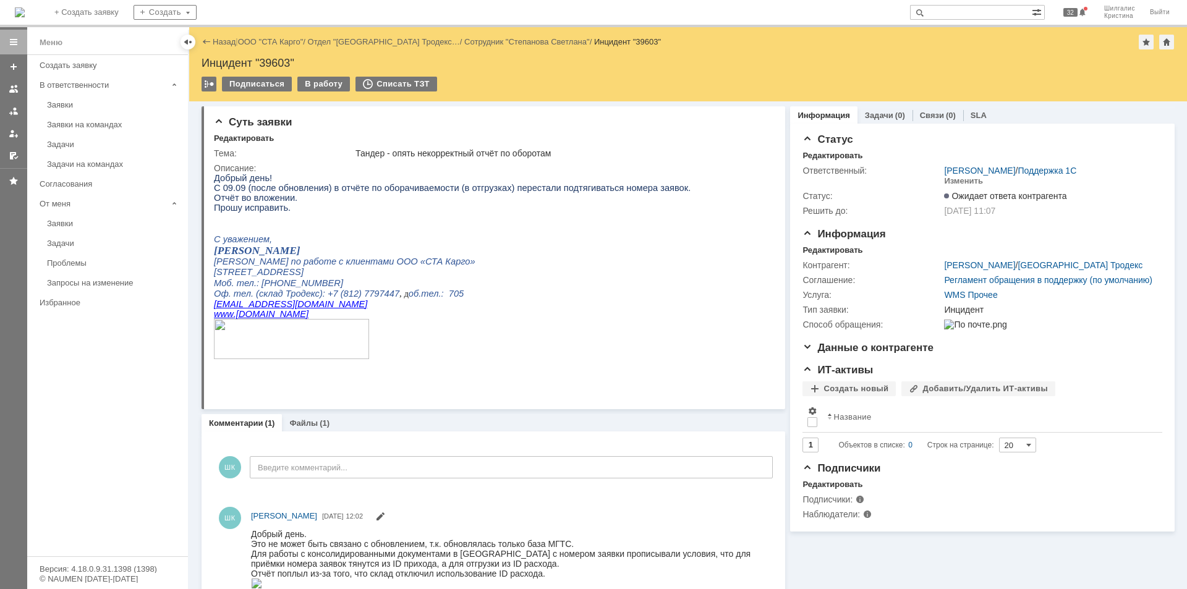
click at [323, 87] on div "В работу" at bounding box center [323, 84] width 53 height 15
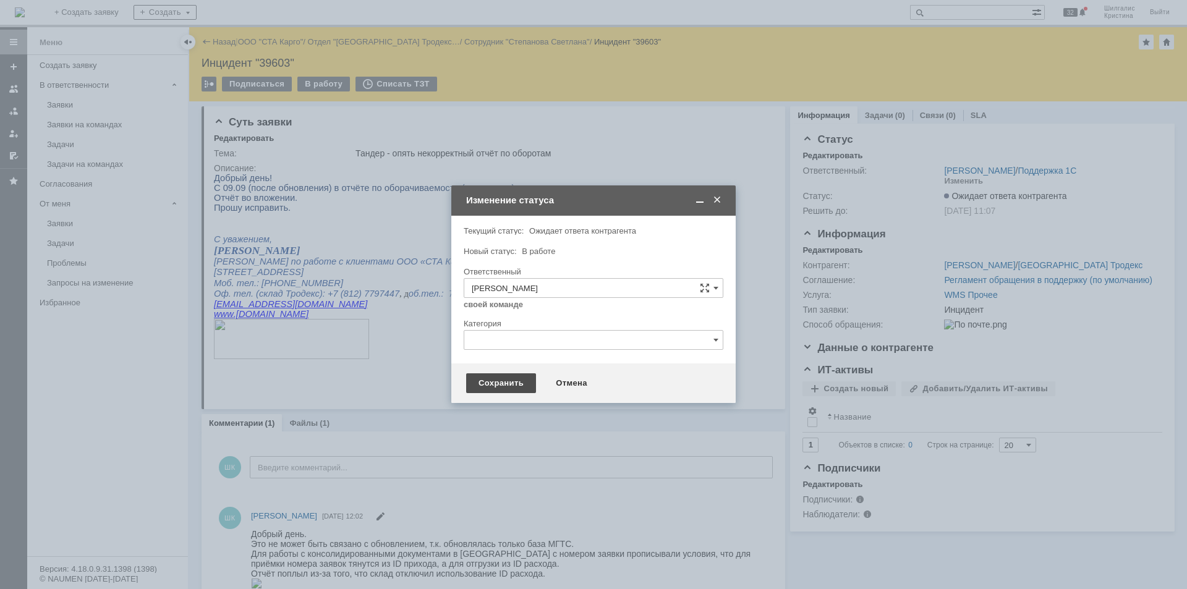
click at [496, 385] on div "Сохранить" at bounding box center [501, 383] width 70 height 20
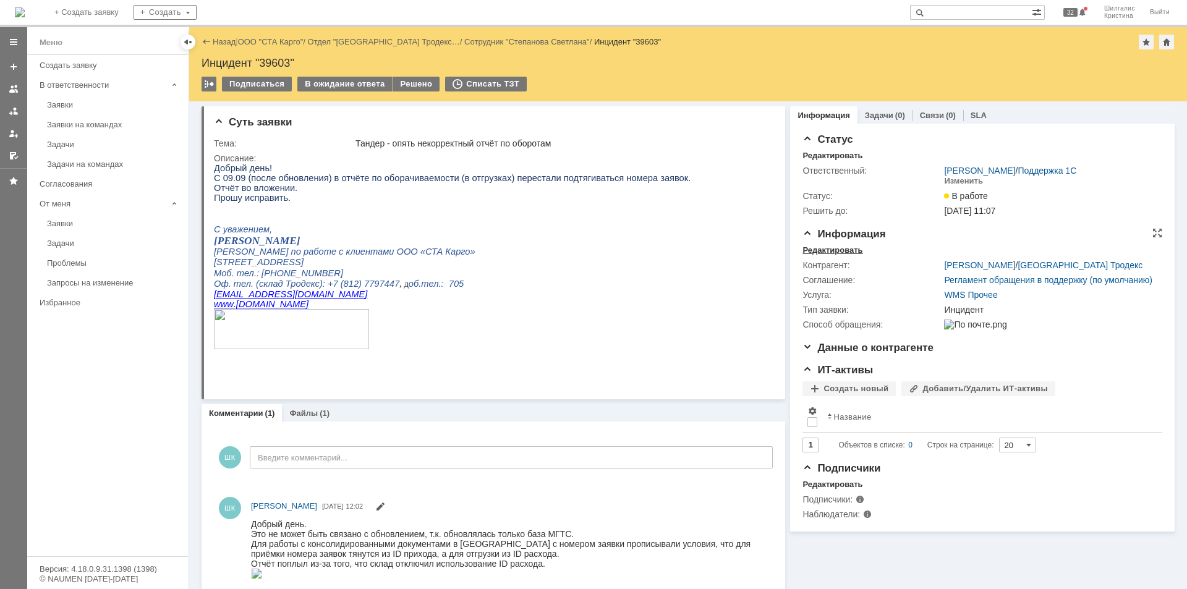
click at [829, 246] on div "Редактировать" at bounding box center [833, 250] width 60 height 10
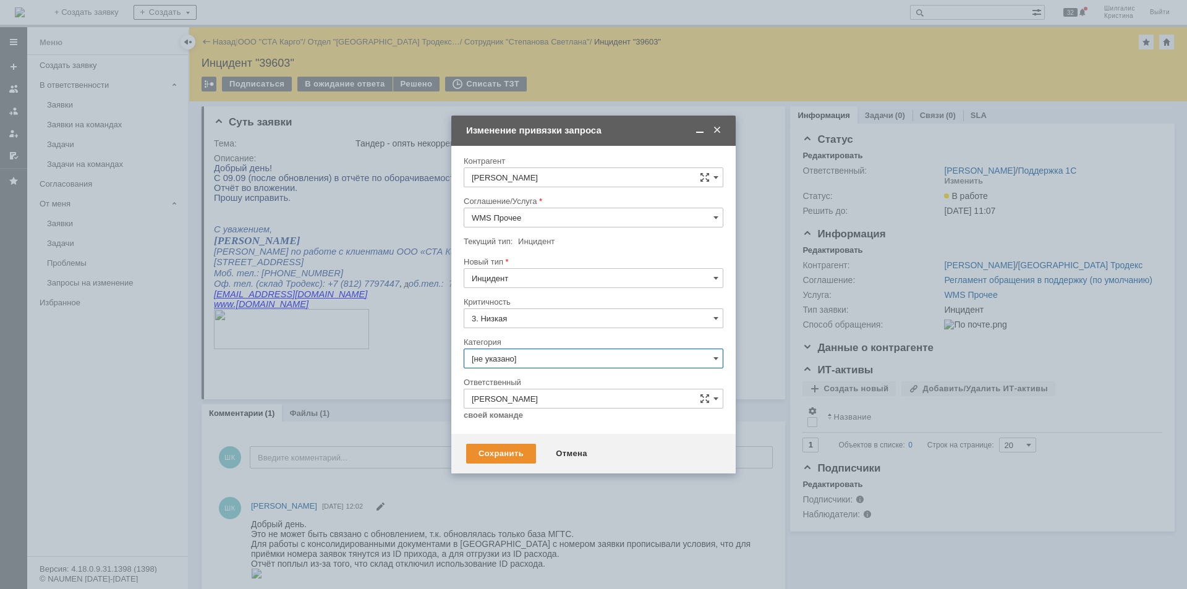
click at [521, 359] on input "[не указано]" at bounding box center [594, 359] width 260 height 20
click at [513, 443] on span "Консультация пользователя" at bounding box center [594, 443] width 244 height 10
type input "Консультация пользователя"
click at [503, 451] on div "Сохранить" at bounding box center [501, 454] width 70 height 20
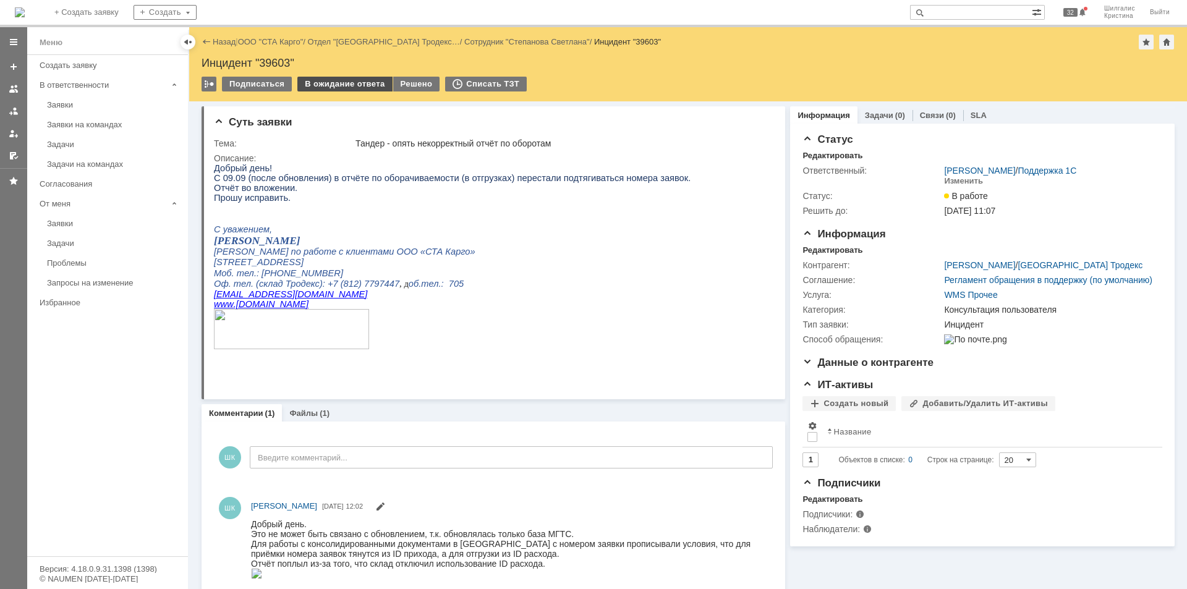
click at [349, 83] on div "В ожидание ответа" at bounding box center [344, 84] width 95 height 15
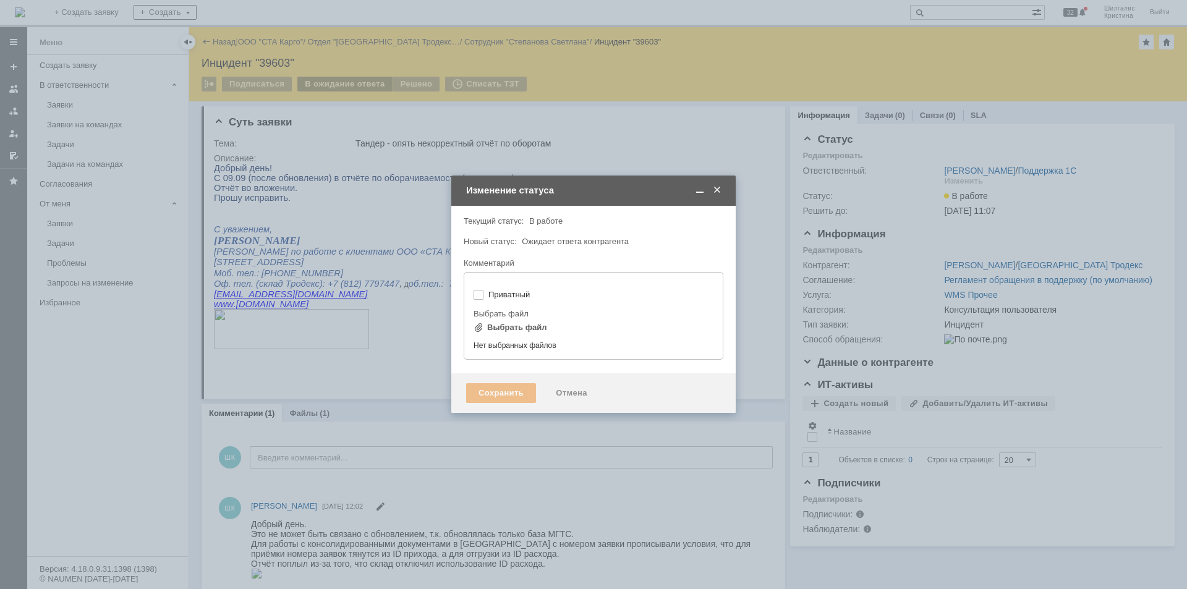
type input "[не указано]"
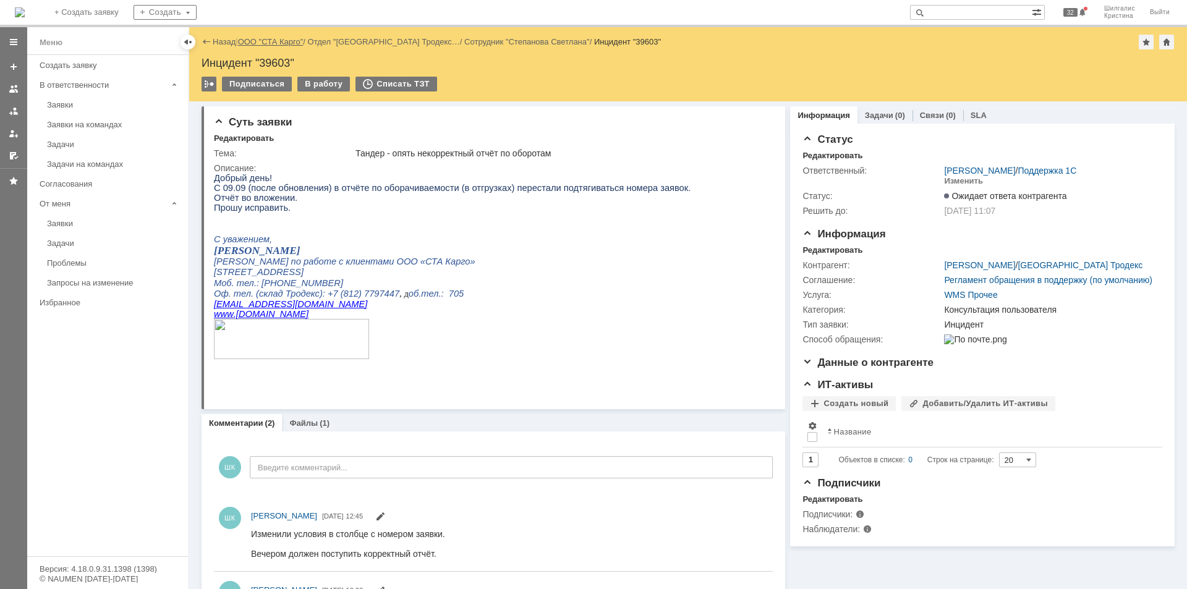
click at [249, 41] on link "ООО "СТА Карго"" at bounding box center [271, 41] width 66 height 9
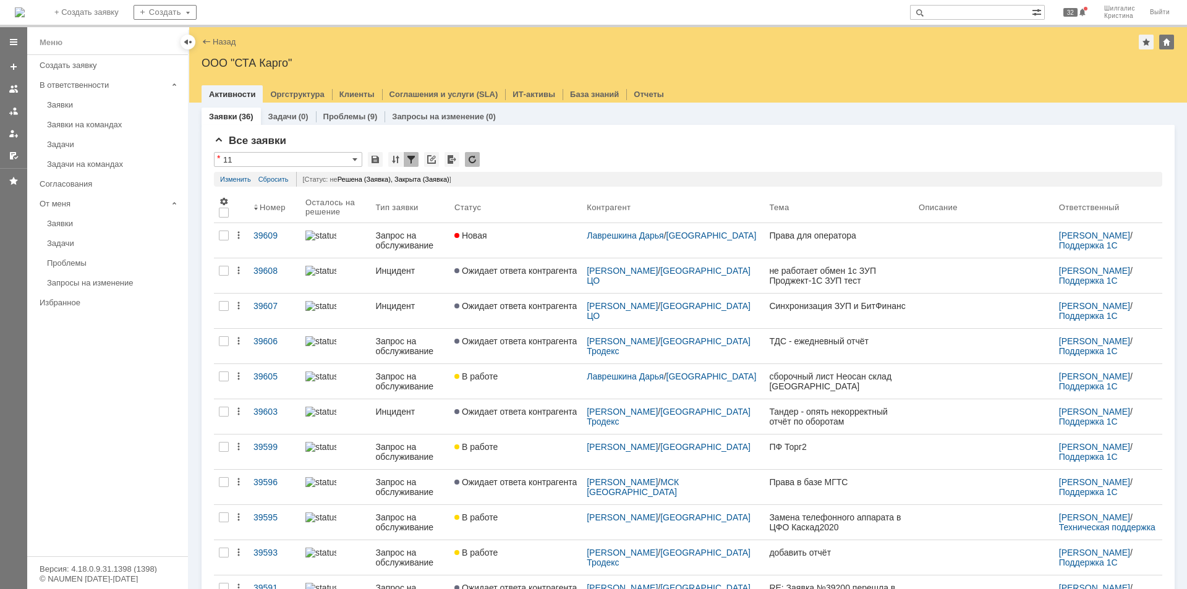
click at [93, 99] on link "Заявки" at bounding box center [113, 104] width 143 height 19
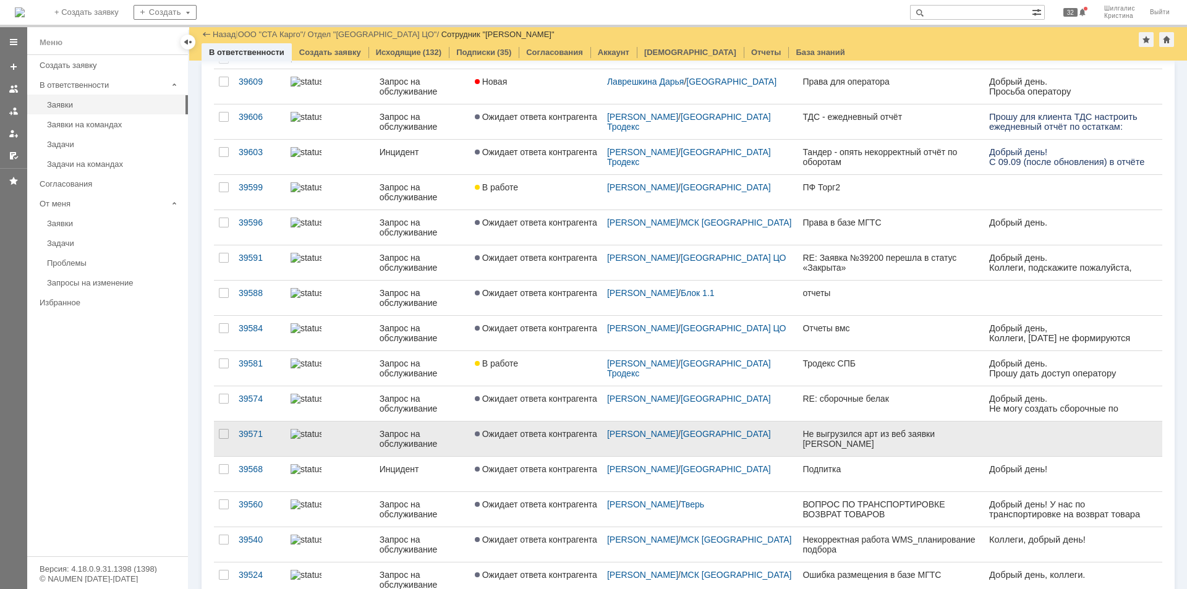
scroll to position [124, 0]
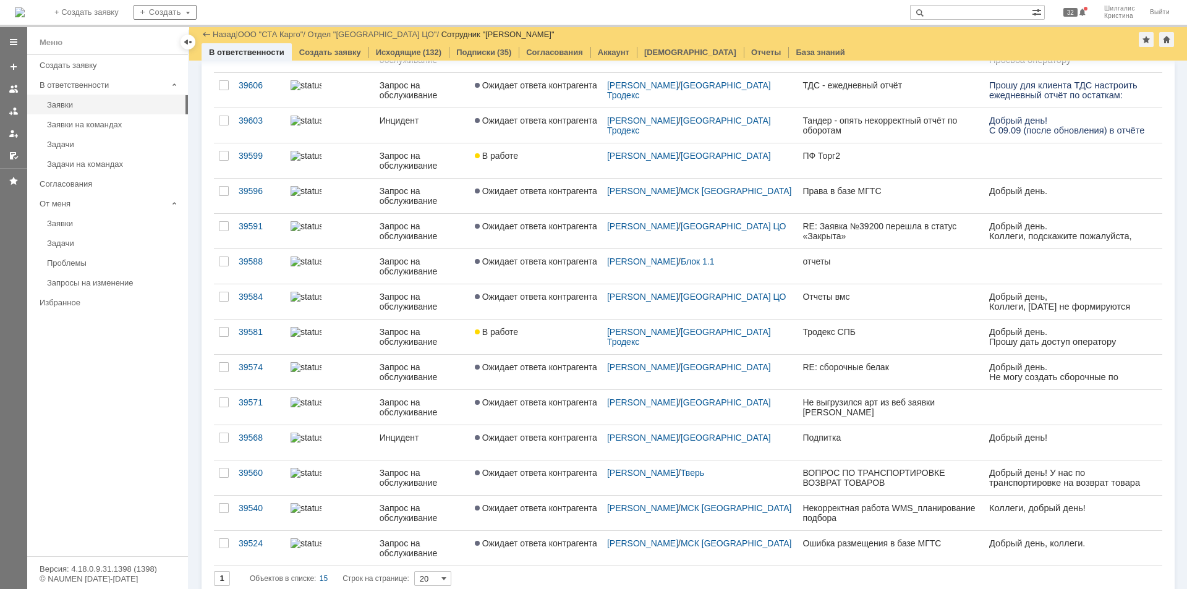
click at [554, 339] on link "В работе" at bounding box center [536, 337] width 132 height 35
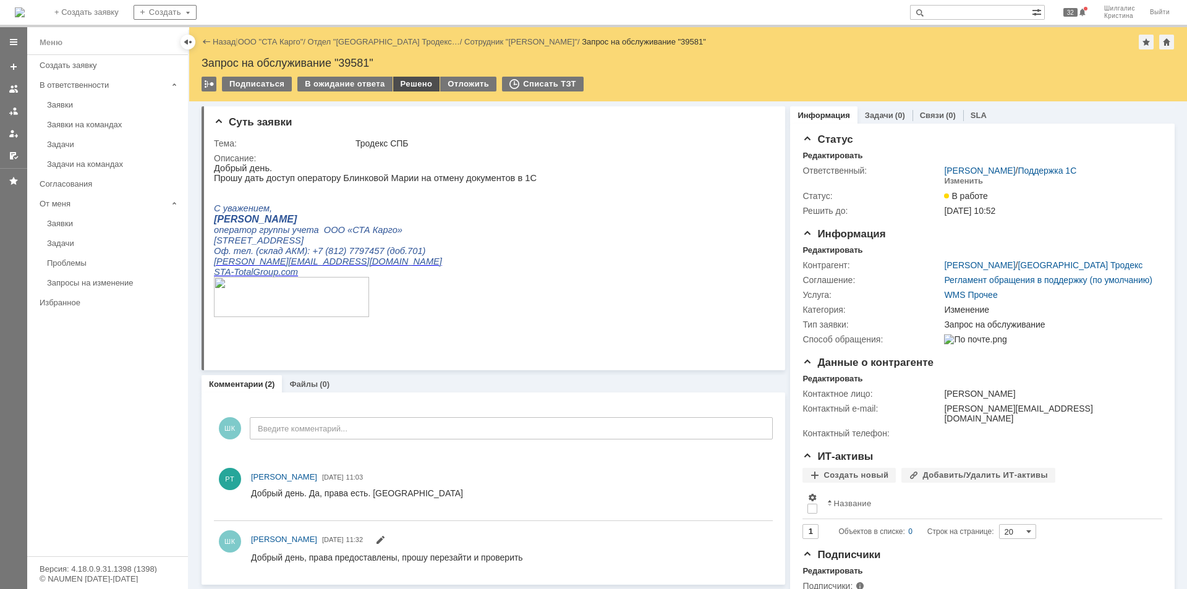
click at [402, 79] on div "Решено" at bounding box center [416, 84] width 47 height 15
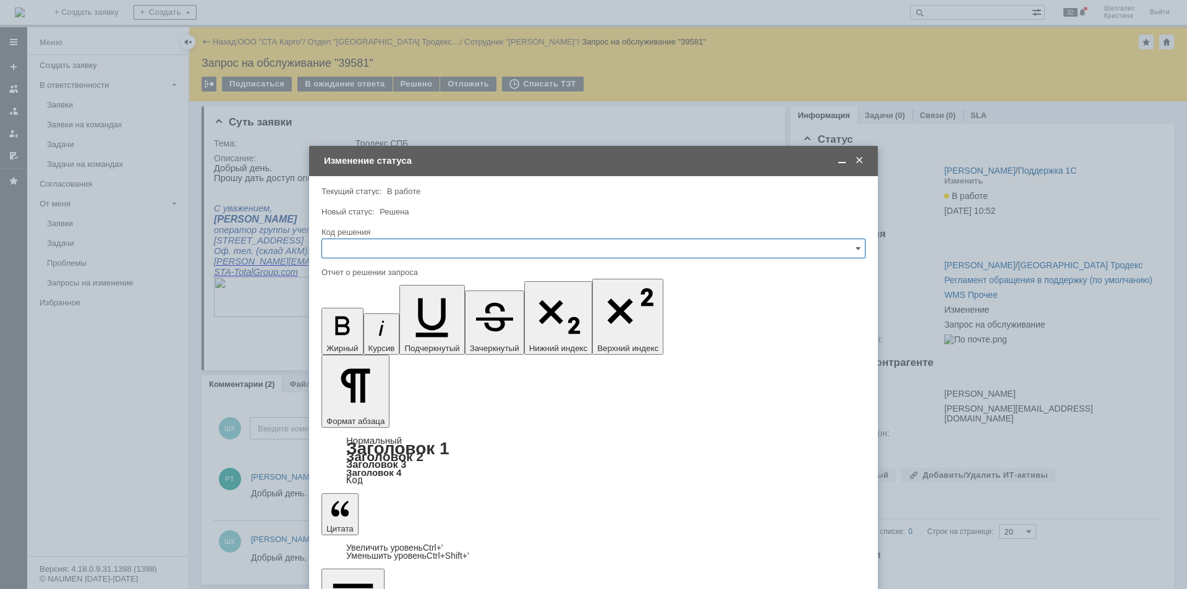
click at [399, 242] on input "text" at bounding box center [594, 249] width 544 height 20
click at [366, 409] on div "Решено" at bounding box center [593, 414] width 543 height 20
type input "Решено"
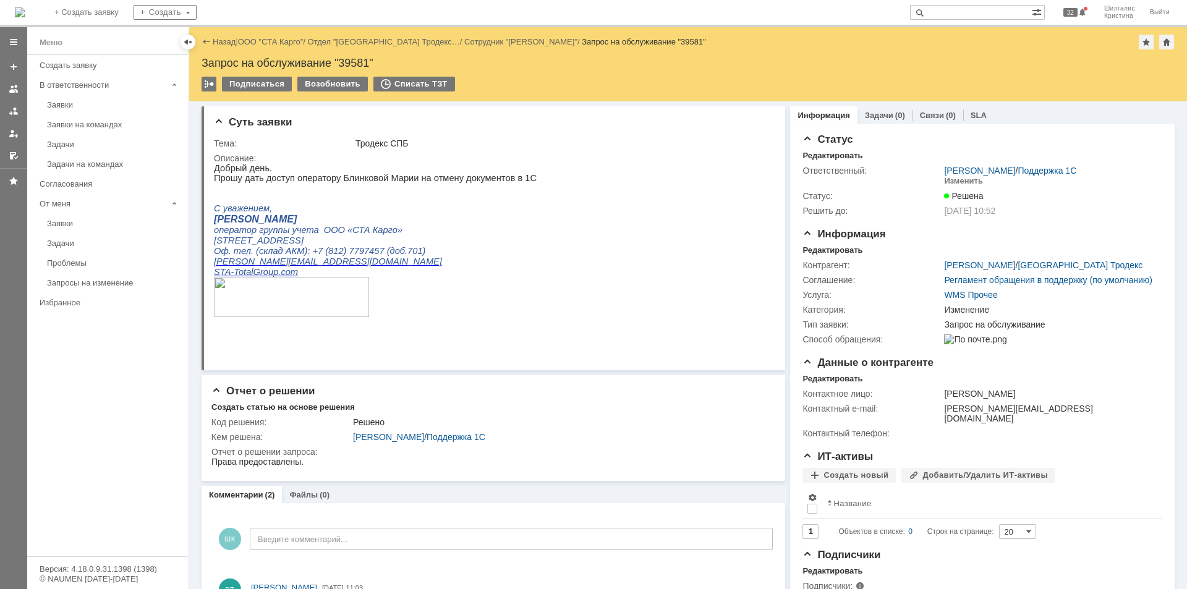
click at [87, 109] on div "Заявки" at bounding box center [114, 104] width 134 height 9
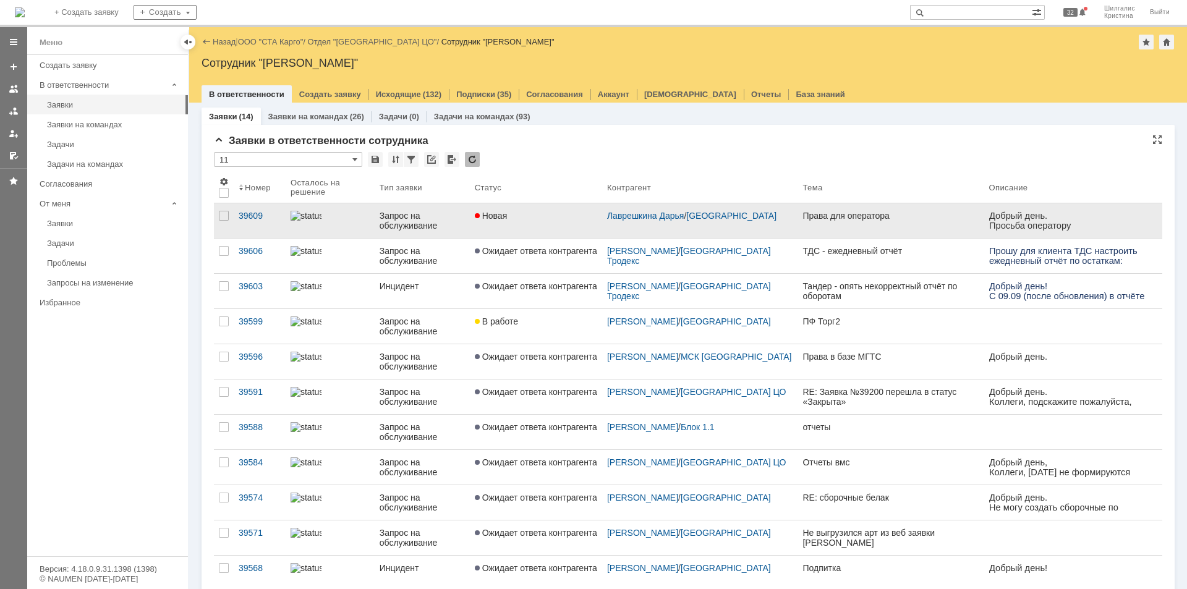
click at [540, 223] on link "Новая" at bounding box center [536, 220] width 132 height 35
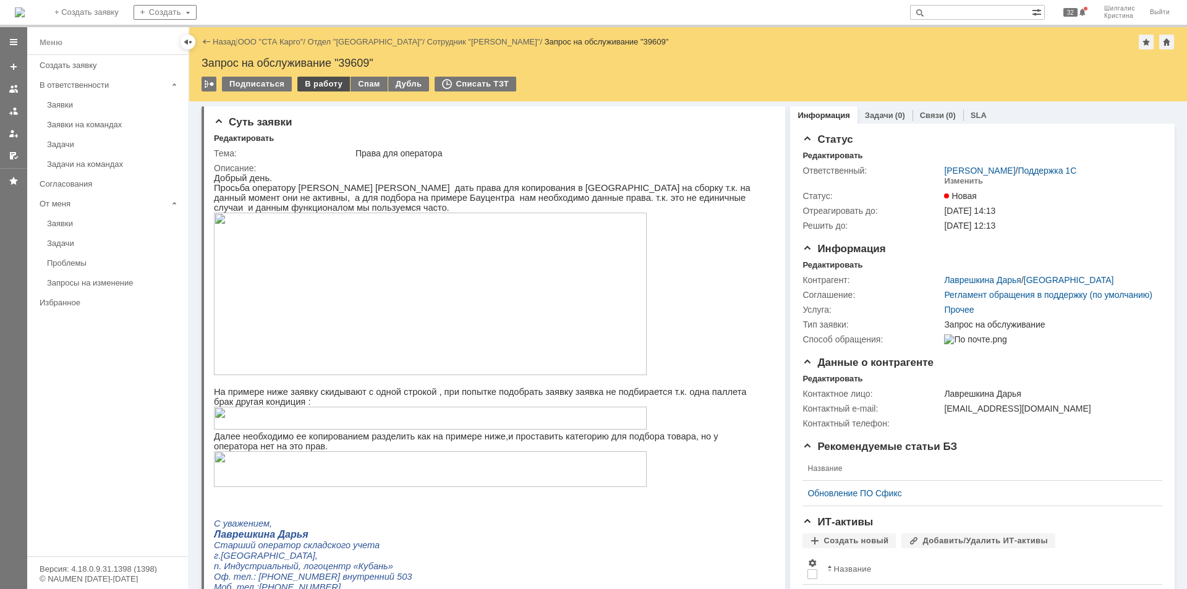
click at [314, 83] on div "В работу" at bounding box center [323, 84] width 53 height 15
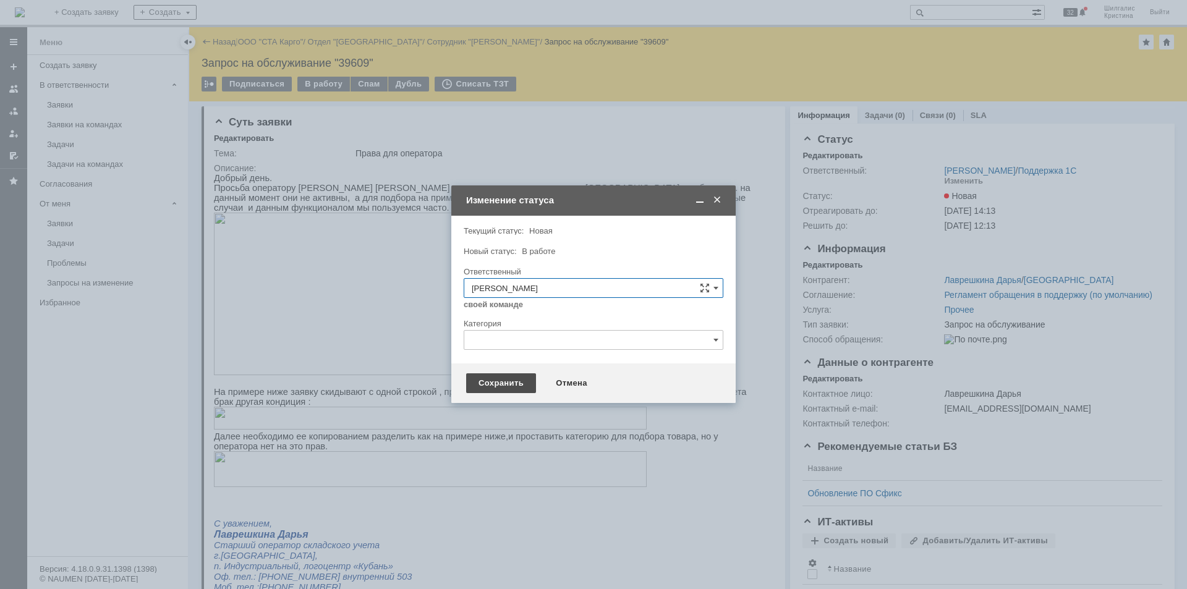
click at [501, 379] on div "Сохранить" at bounding box center [501, 383] width 70 height 20
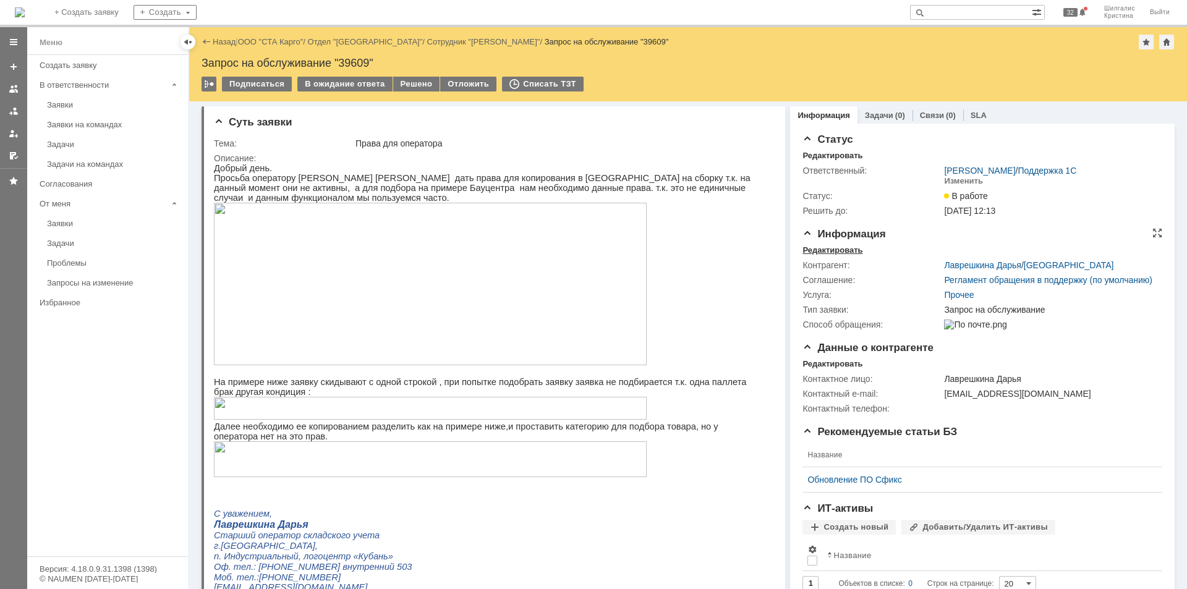
click at [824, 247] on div "Редактировать" at bounding box center [833, 250] width 60 height 10
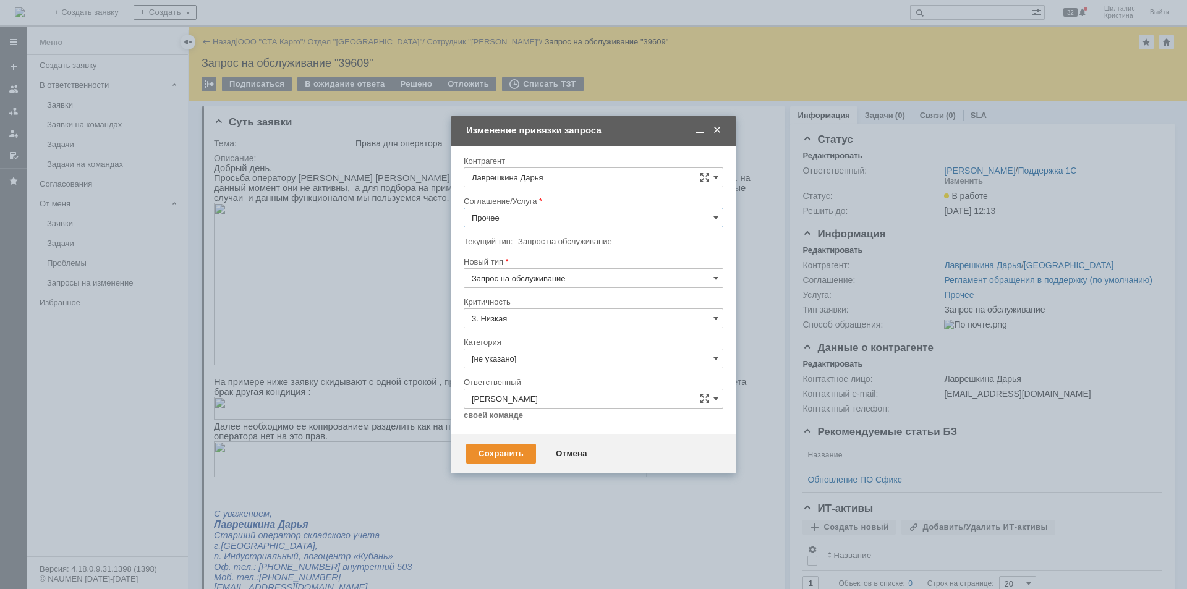
click at [499, 211] on input "Прочее" at bounding box center [594, 218] width 260 height 20
click at [527, 325] on span "WMS Прочее" at bounding box center [594, 327] width 244 height 10
type input "WMS Прочее"
click at [526, 360] on input "[не указано]" at bounding box center [594, 359] width 260 height 20
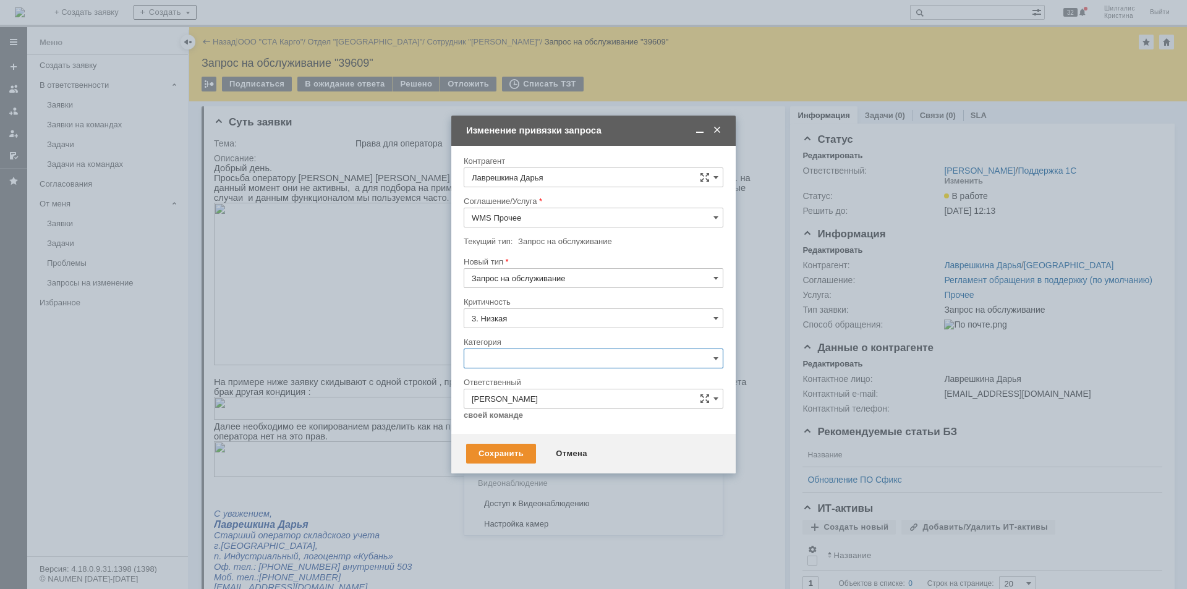
click at [526, 437] on div "Консультация пользователя" at bounding box center [593, 443] width 258 height 20
click at [549, 357] on input "Консультация пользователя" at bounding box center [594, 359] width 260 height 20
click at [508, 423] on span "Изменение" at bounding box center [594, 422] width 244 height 10
type input "Изменение"
click at [494, 453] on div "Сохранить" at bounding box center [501, 454] width 70 height 20
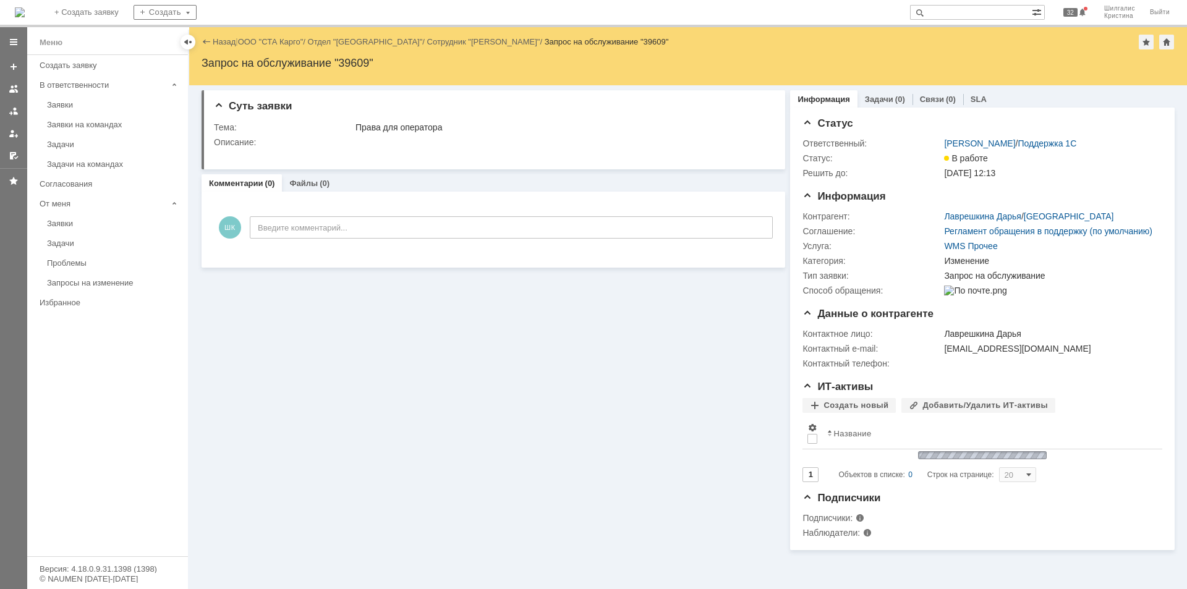
scroll to position [0, 0]
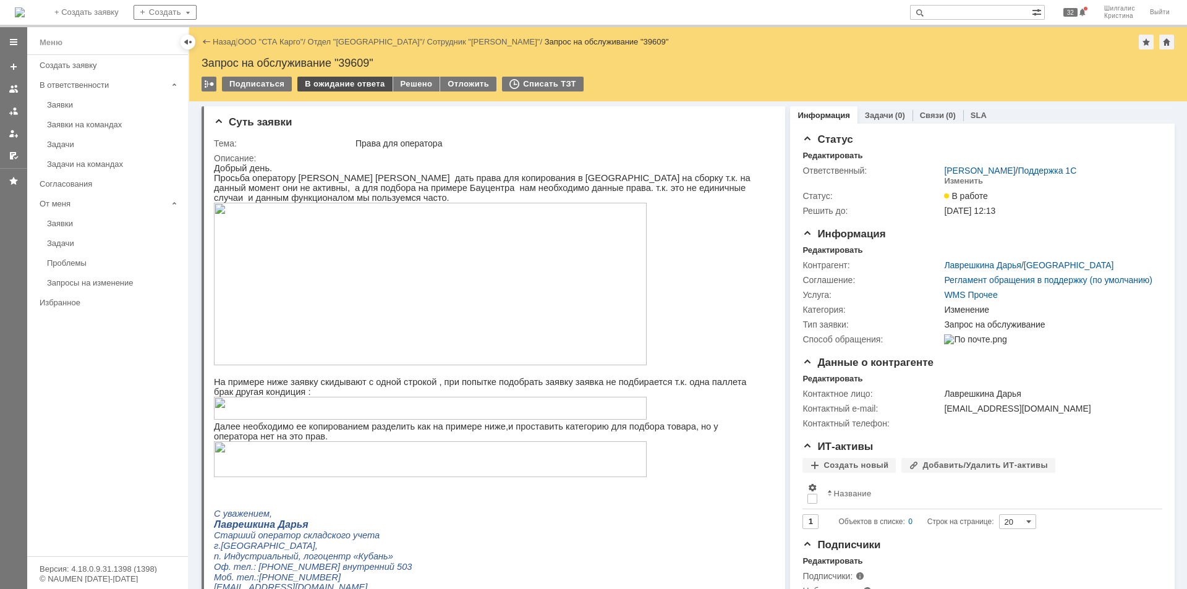
click at [335, 82] on div "В ожидание ответа" at bounding box center [344, 84] width 95 height 15
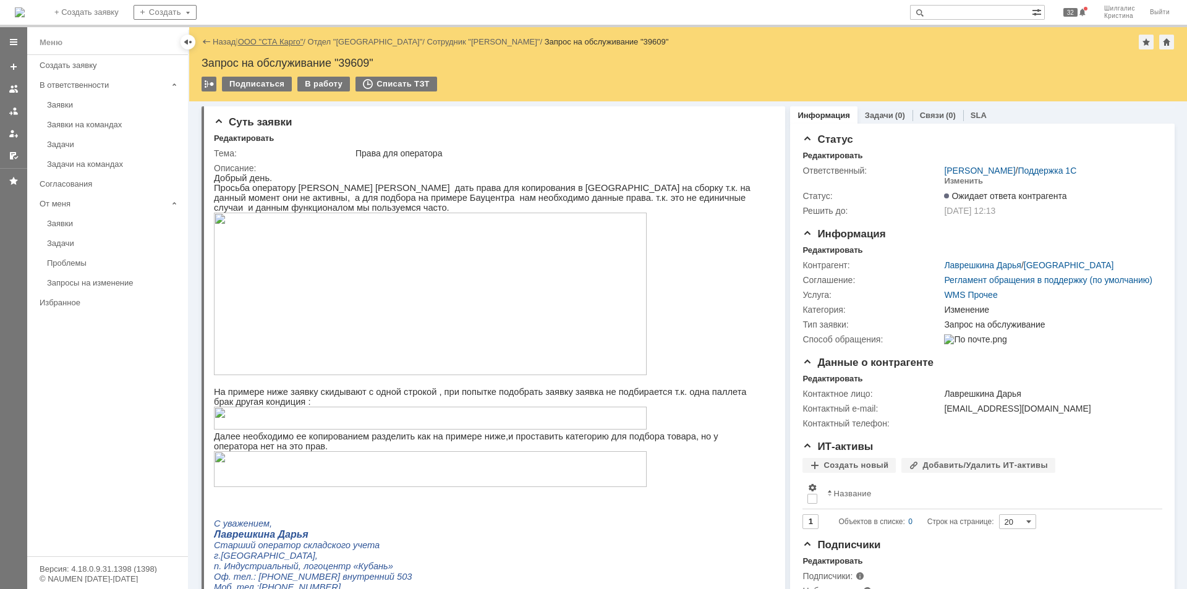
click at [250, 43] on link "ООО "СТА Карго"" at bounding box center [271, 41] width 66 height 9
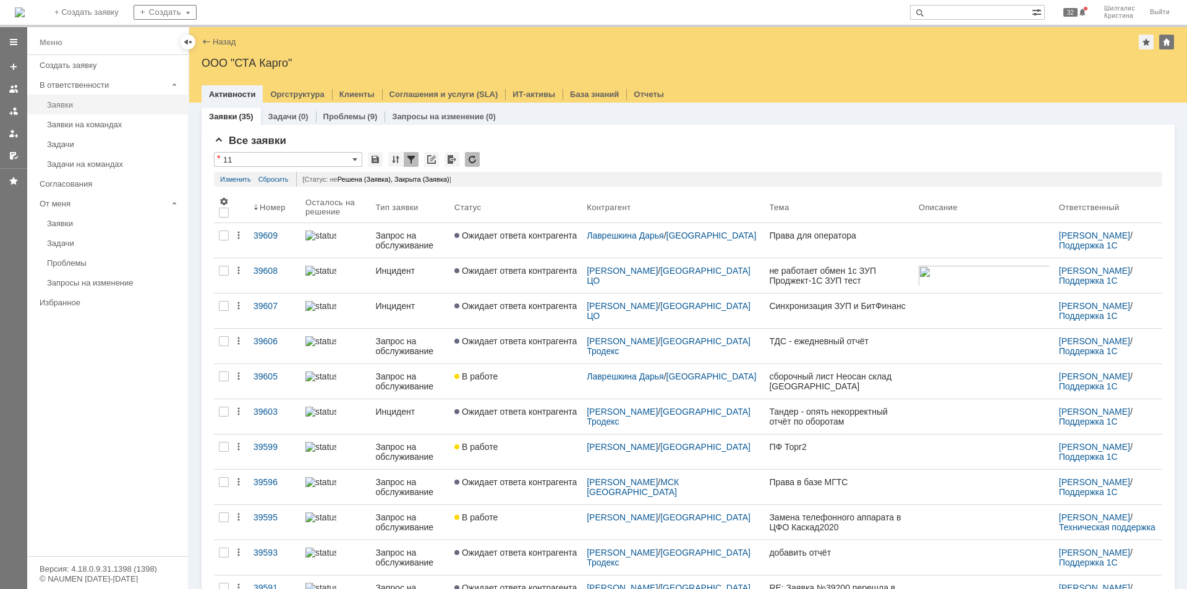
click at [62, 109] on link "Заявки" at bounding box center [113, 104] width 143 height 19
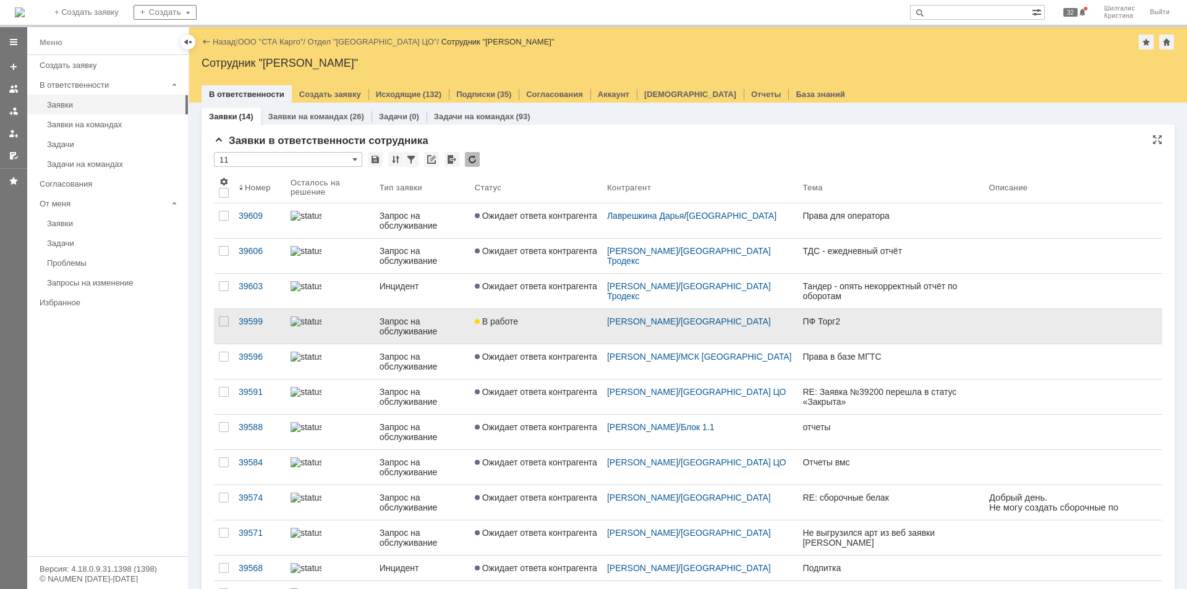
click at [482, 323] on div at bounding box center [478, 322] width 7 height 10
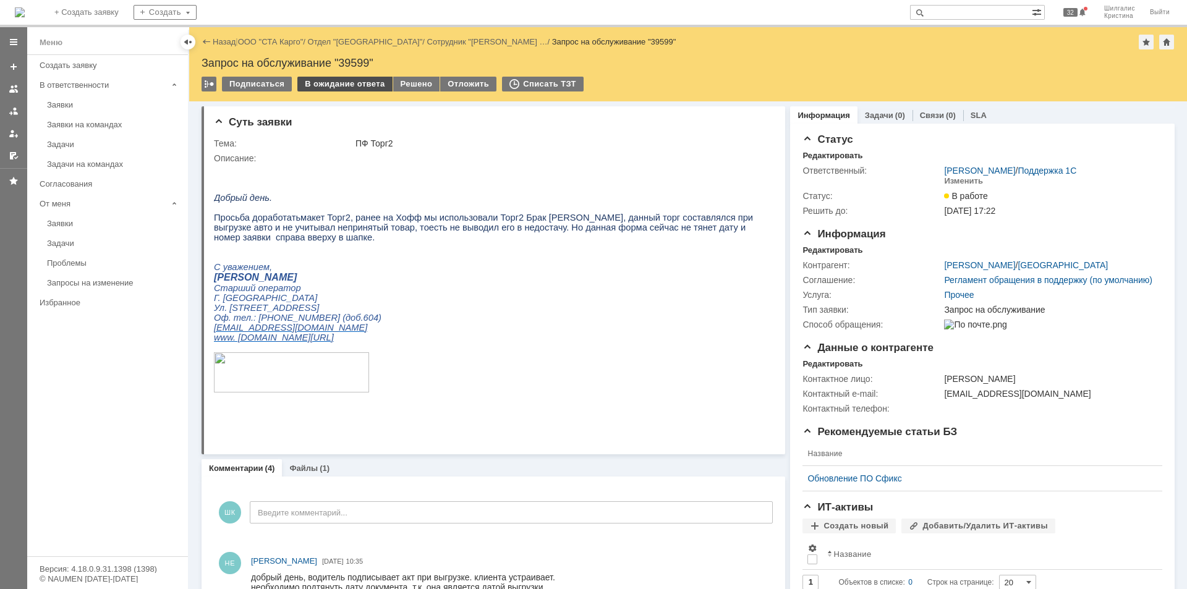
click at [359, 83] on div "В ожидание ответа" at bounding box center [344, 84] width 95 height 15
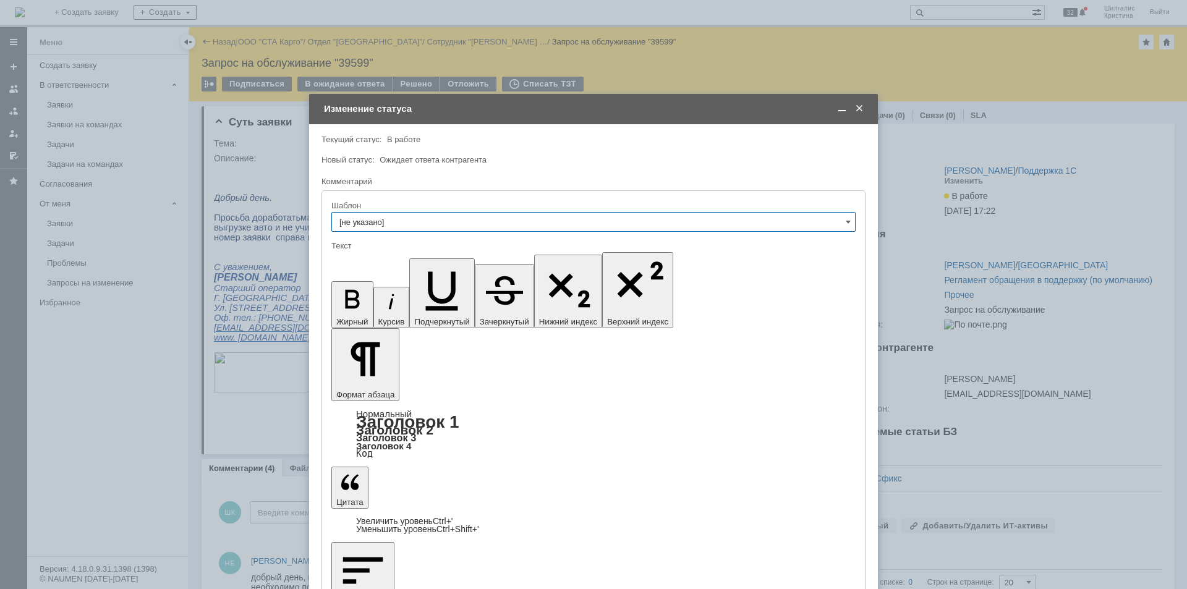
click at [859, 105] on span at bounding box center [859, 108] width 12 height 11
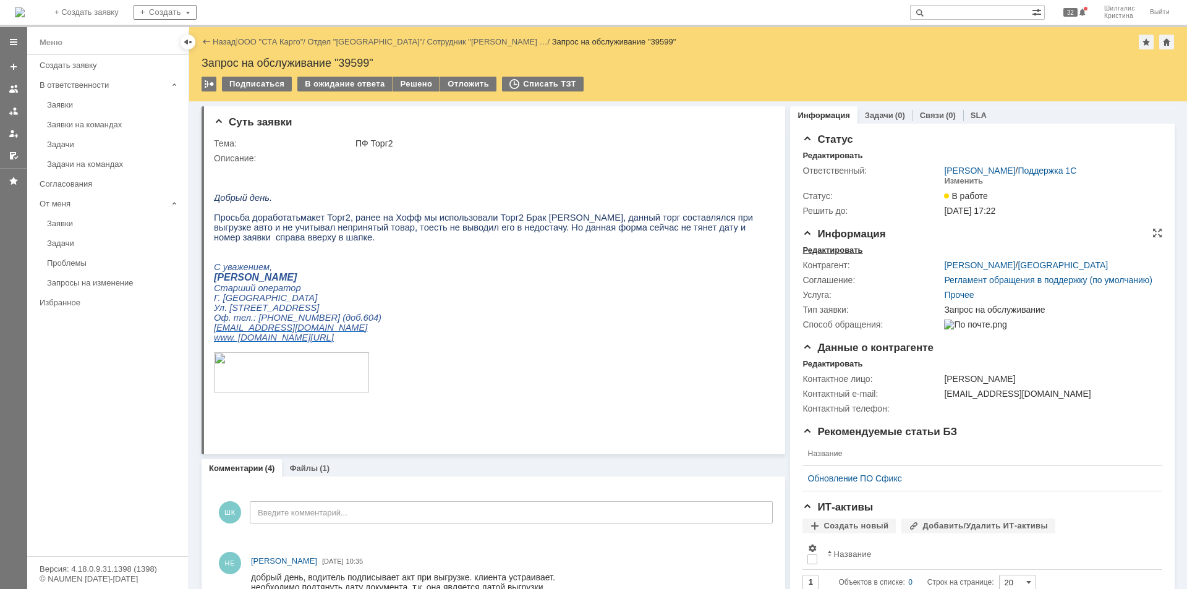
click at [819, 247] on div "Редактировать" at bounding box center [833, 250] width 60 height 10
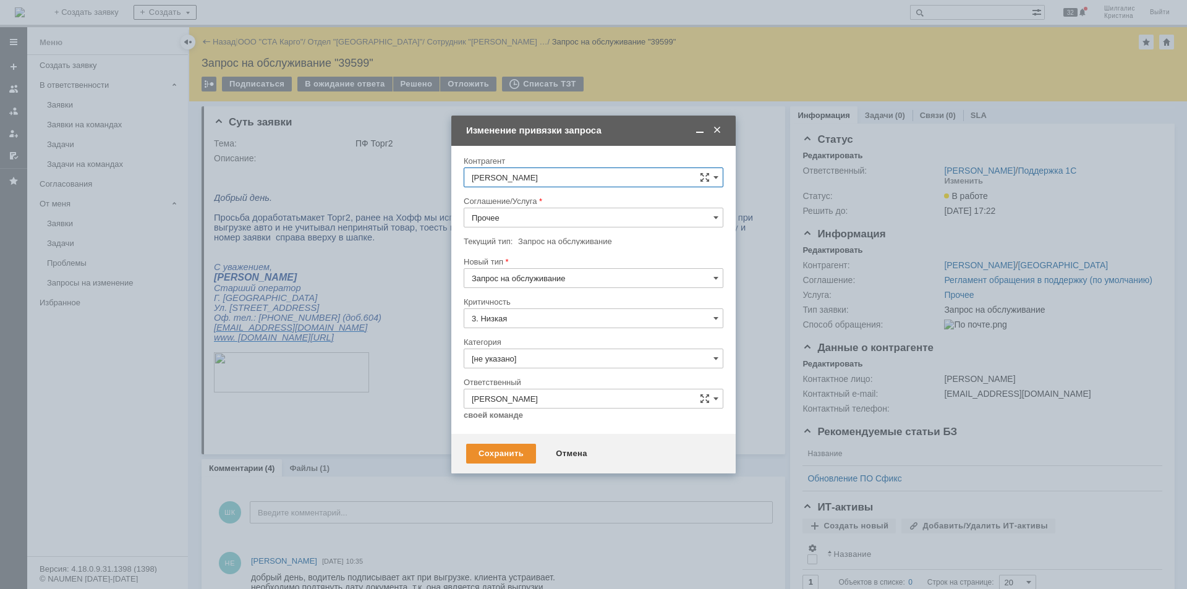
click at [519, 216] on input "Прочее" at bounding box center [594, 218] width 260 height 20
click at [553, 294] on div "WMS Настройка печати" at bounding box center [593, 300] width 258 height 20
type input "WMS Настройка печати"
click at [510, 356] on input "[не указано]" at bounding box center [594, 359] width 260 height 20
click at [503, 442] on span "Консультация пользователя" at bounding box center [594, 443] width 244 height 10
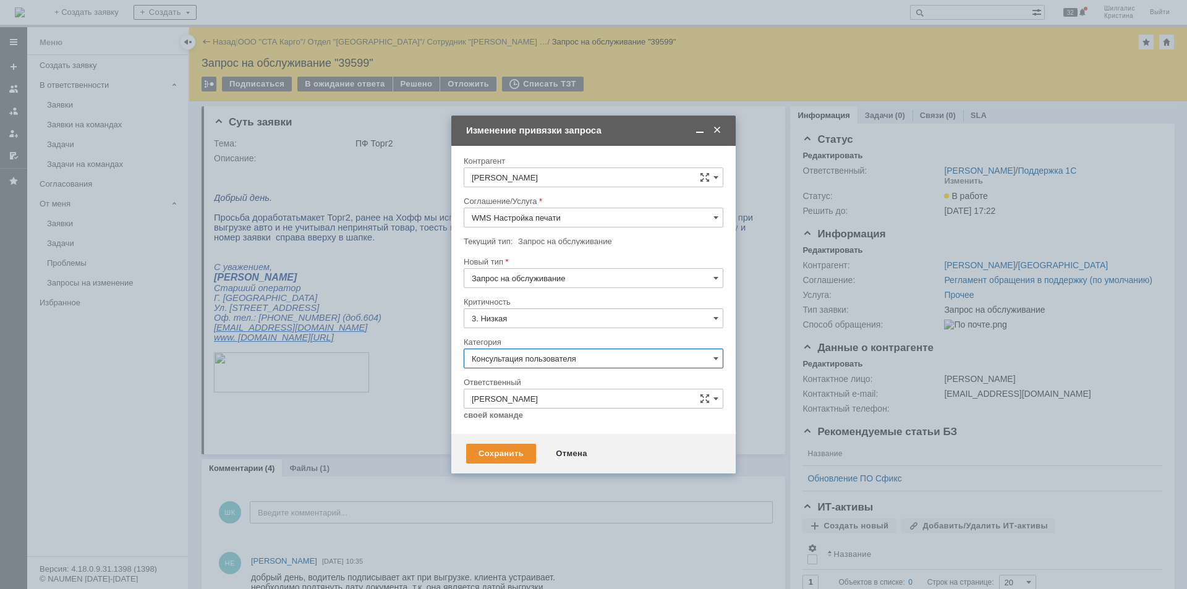
type input "Консультация пользователя"
click at [498, 454] on div "Сохранить" at bounding box center [501, 454] width 70 height 20
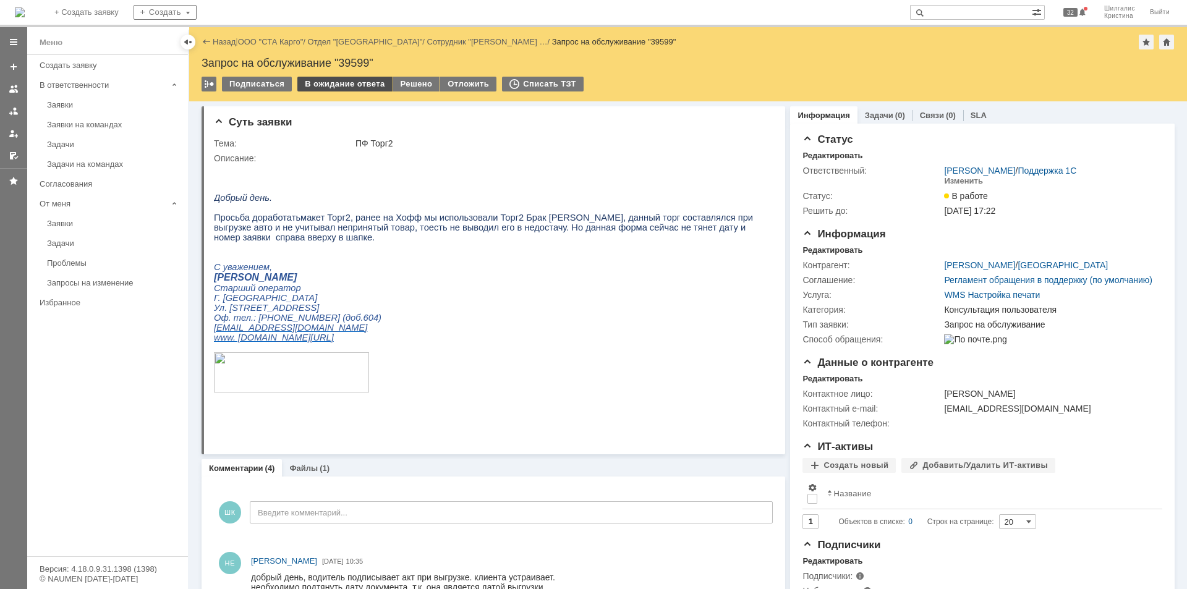
click at [369, 82] on div "В ожидание ответа" at bounding box center [344, 84] width 95 height 15
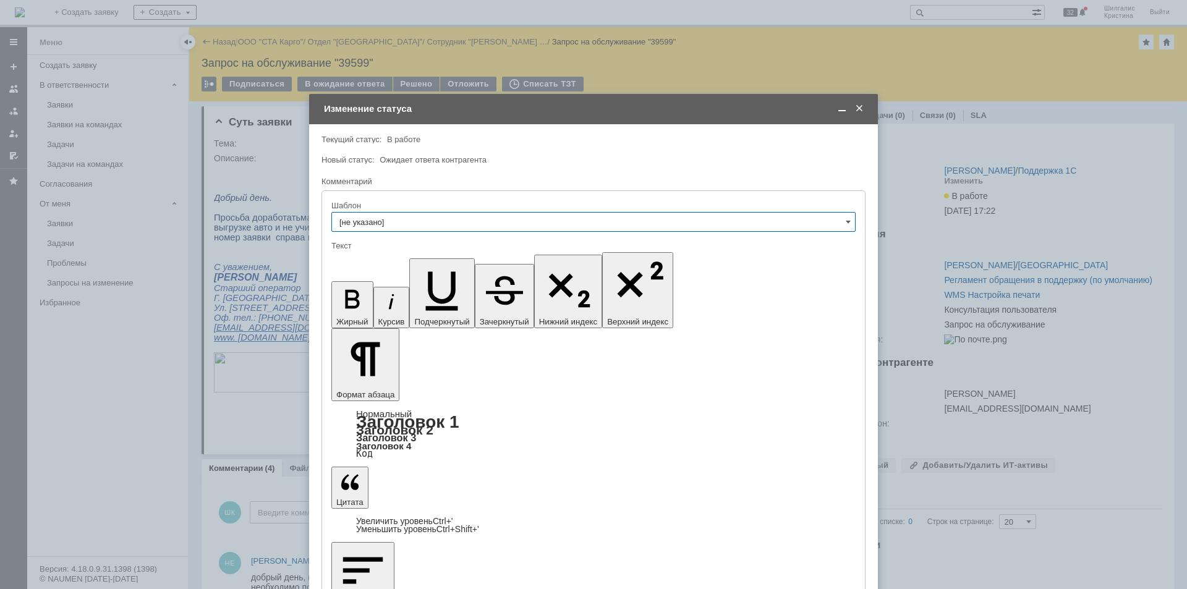
click at [859, 106] on span at bounding box center [859, 108] width 12 height 11
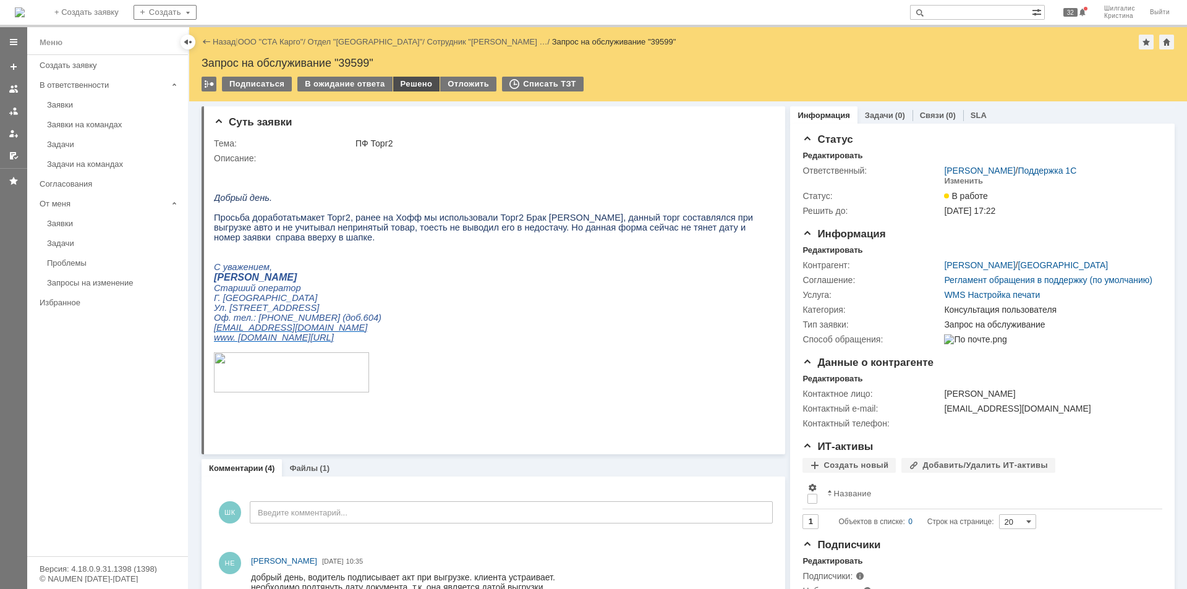
click at [419, 80] on div "Решено" at bounding box center [416, 84] width 47 height 15
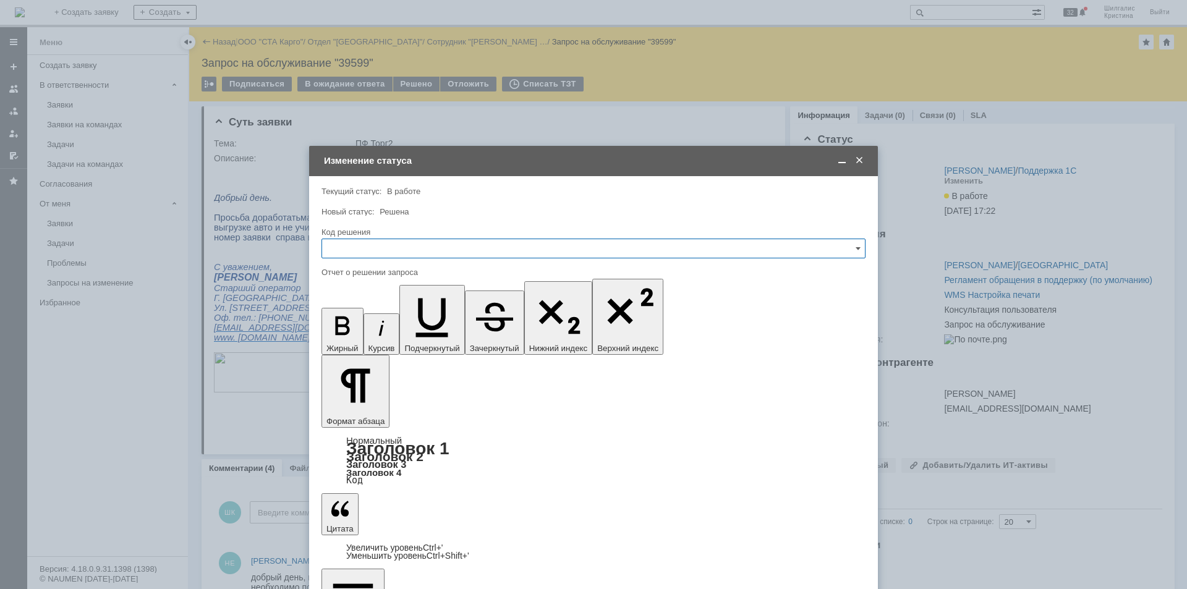
click at [385, 247] on input "text" at bounding box center [594, 249] width 544 height 20
click at [360, 416] on span "Решено" at bounding box center [594, 414] width 528 height 10
type input "Решено"
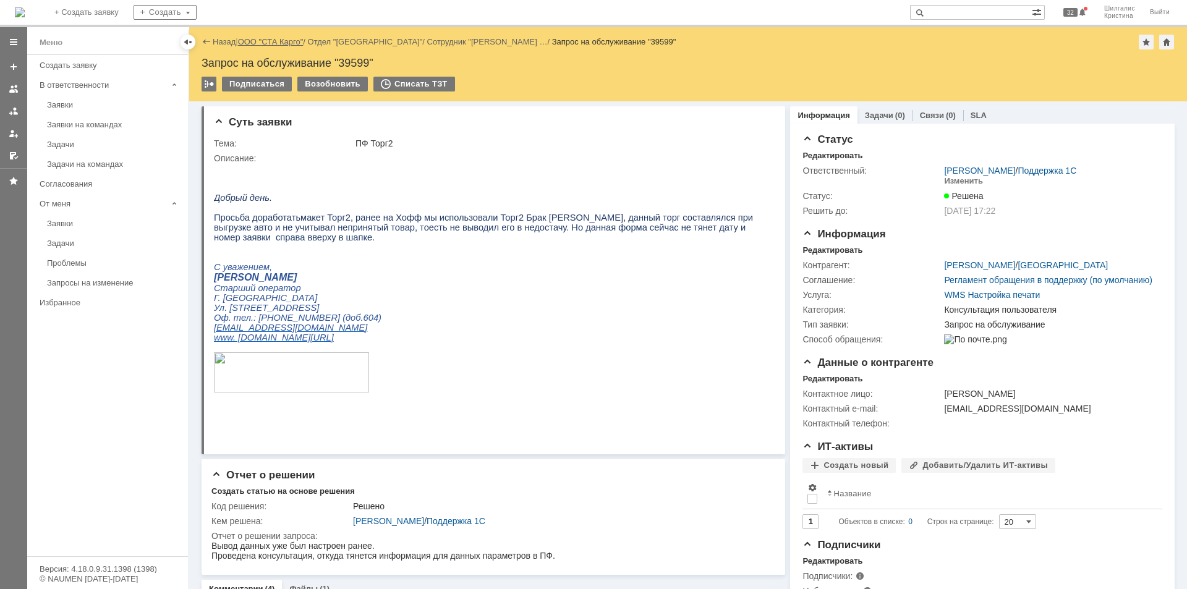
click at [267, 44] on link "ООО "СТА Карго"" at bounding box center [271, 41] width 66 height 9
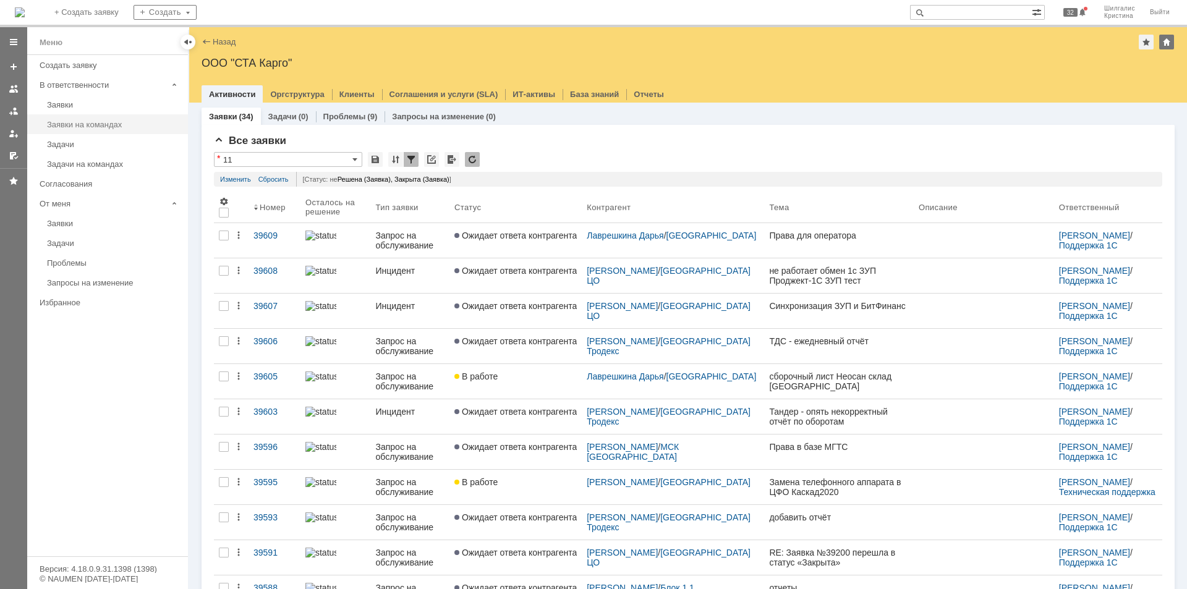
click at [82, 130] on link "Заявки на командах" at bounding box center [113, 124] width 143 height 19
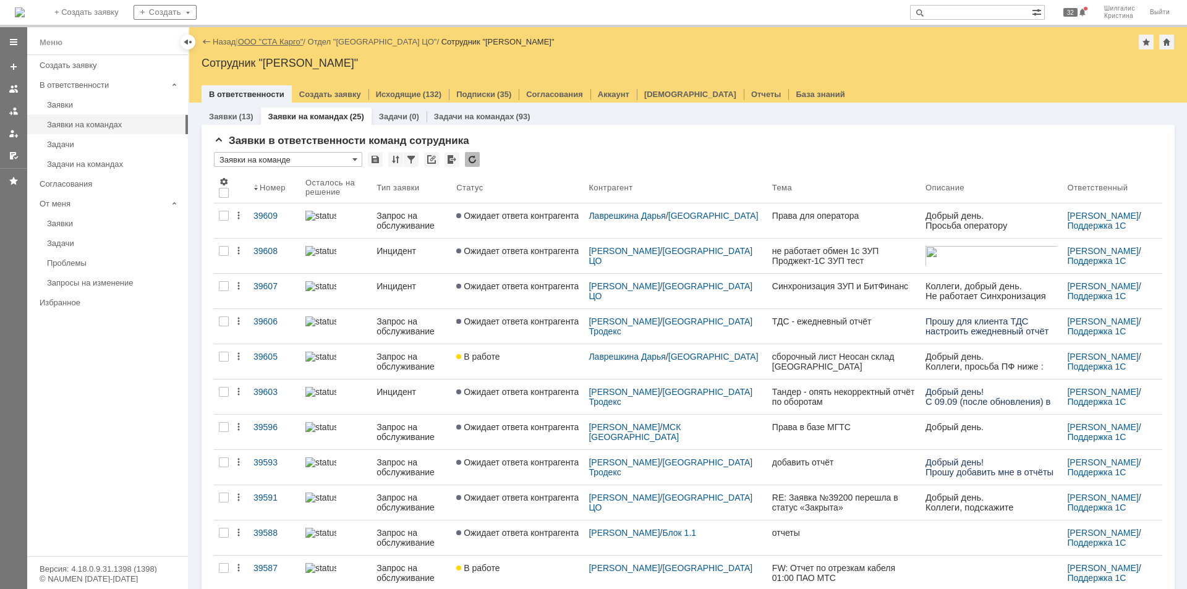
click at [267, 40] on link "ООО "СТА Карго"" at bounding box center [271, 41] width 66 height 9
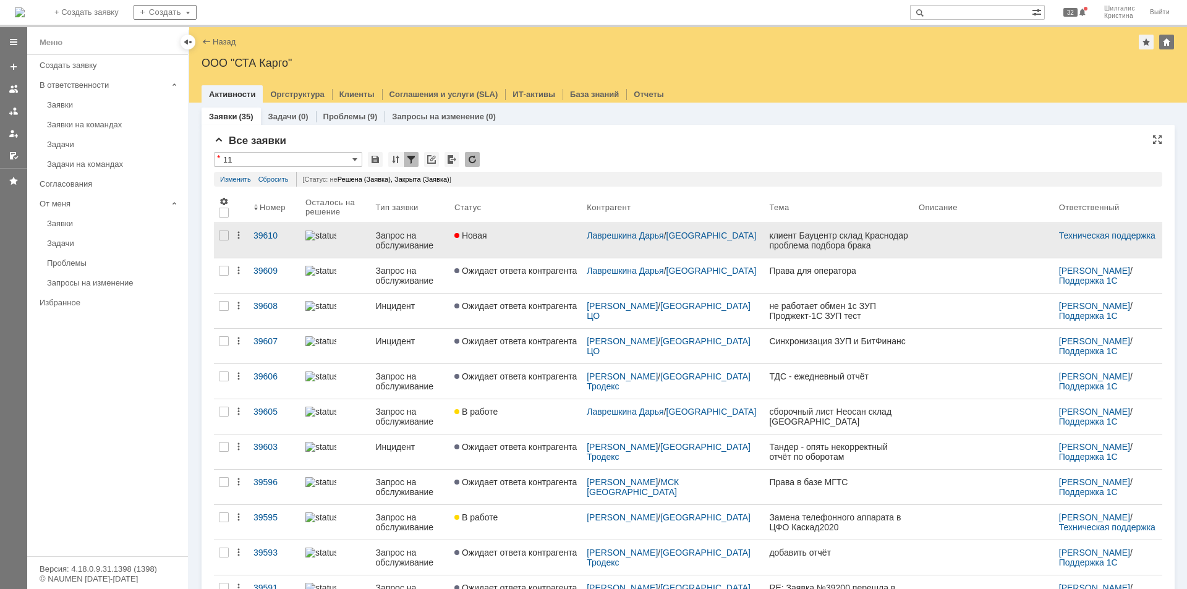
click at [514, 244] on link "Новая" at bounding box center [516, 240] width 132 height 35
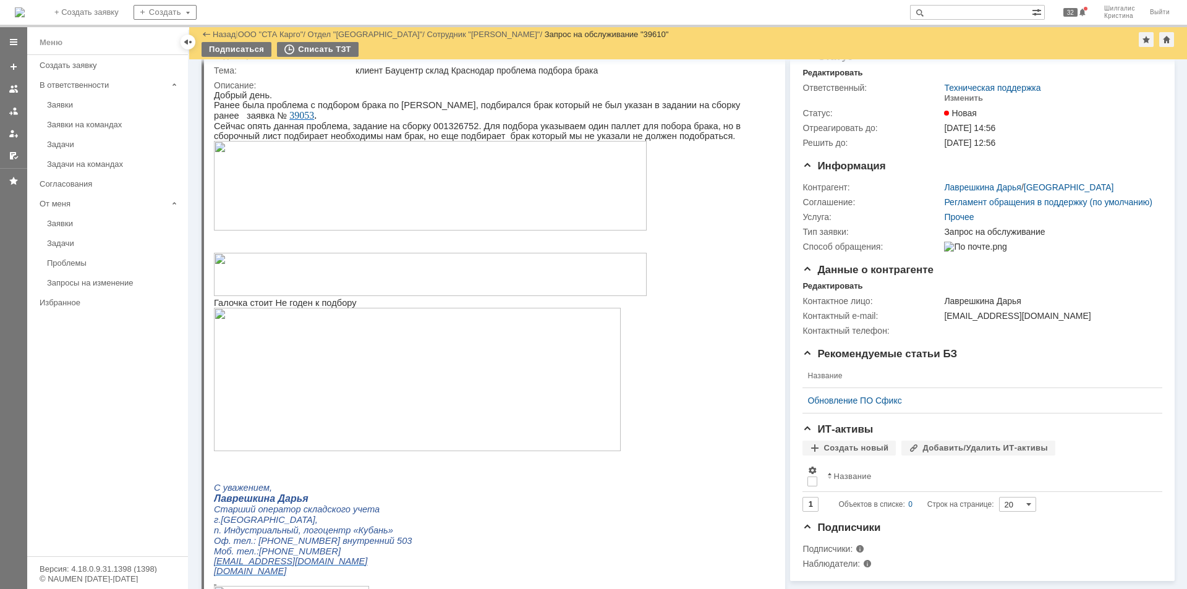
scroll to position [62, 0]
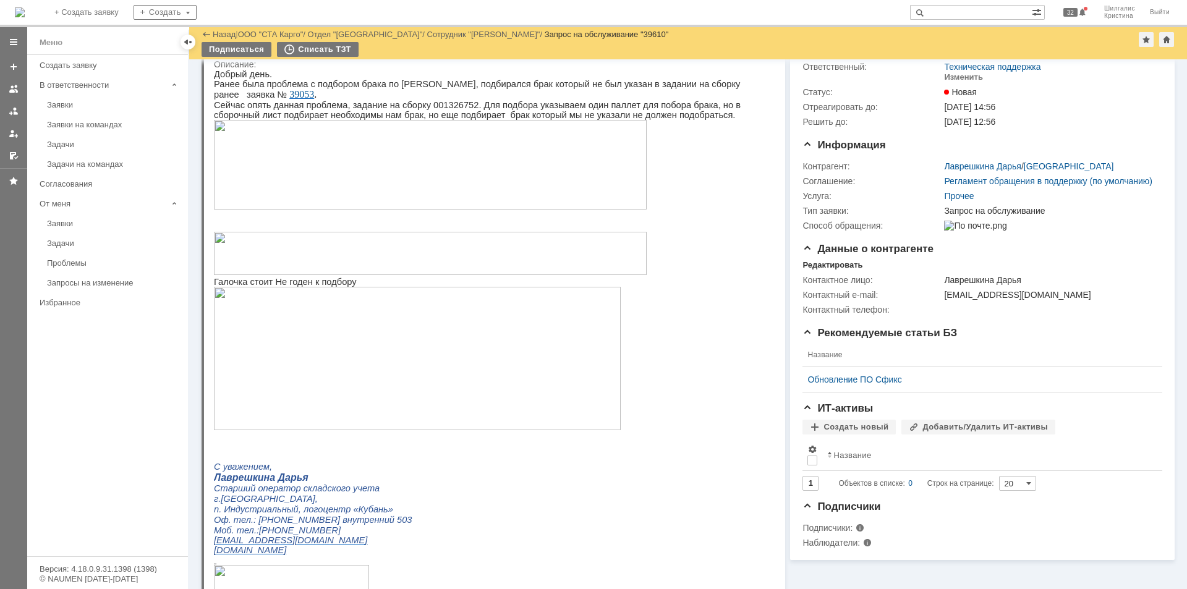
click at [597, 262] on img at bounding box center [430, 253] width 433 height 43
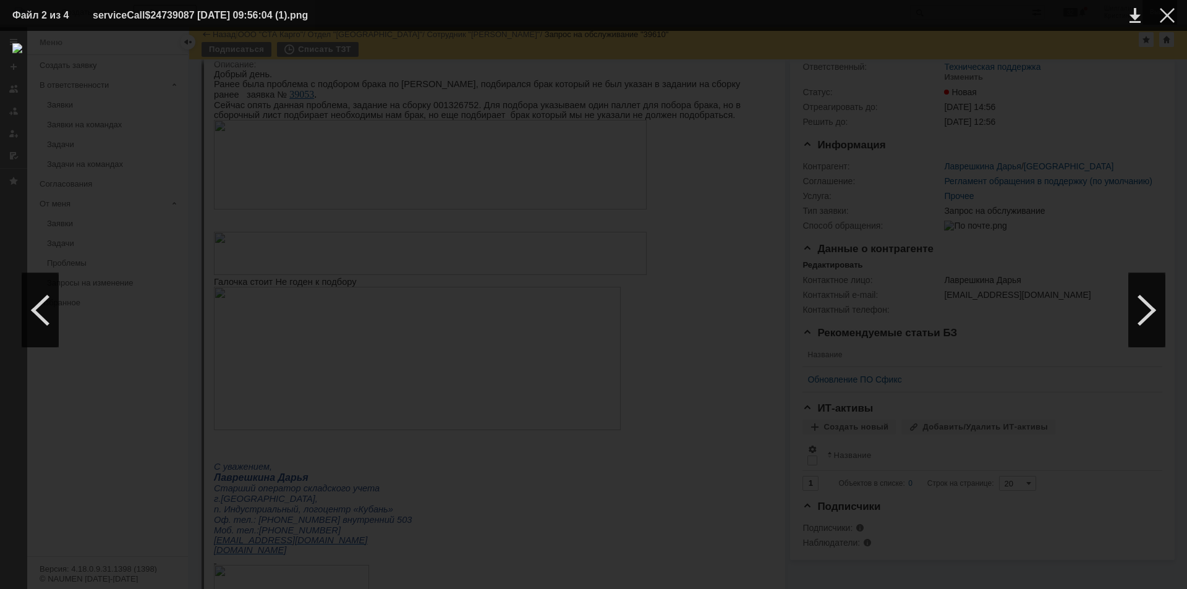
click at [1173, 14] on div at bounding box center [1167, 15] width 15 height 15
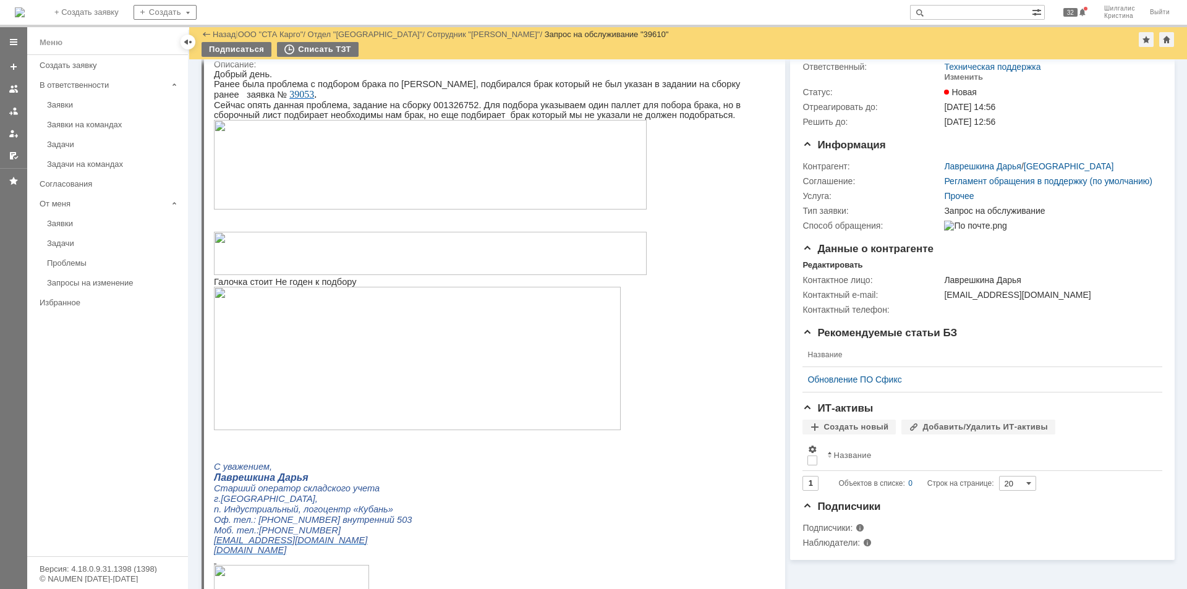
scroll to position [0, 0]
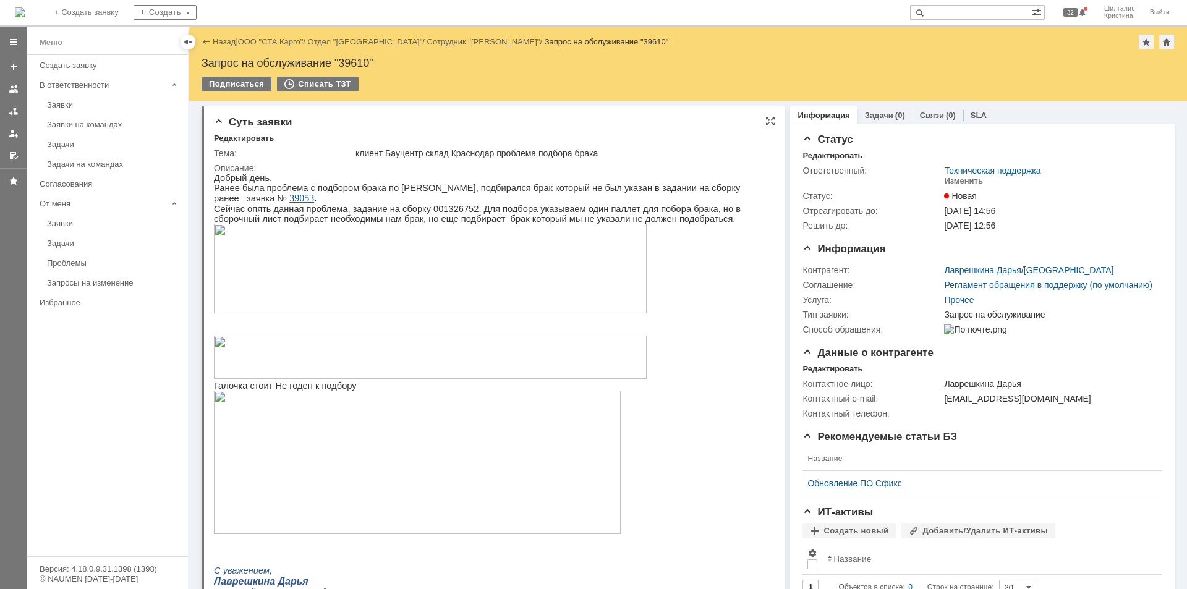
click at [602, 284] on img at bounding box center [430, 269] width 433 height 90
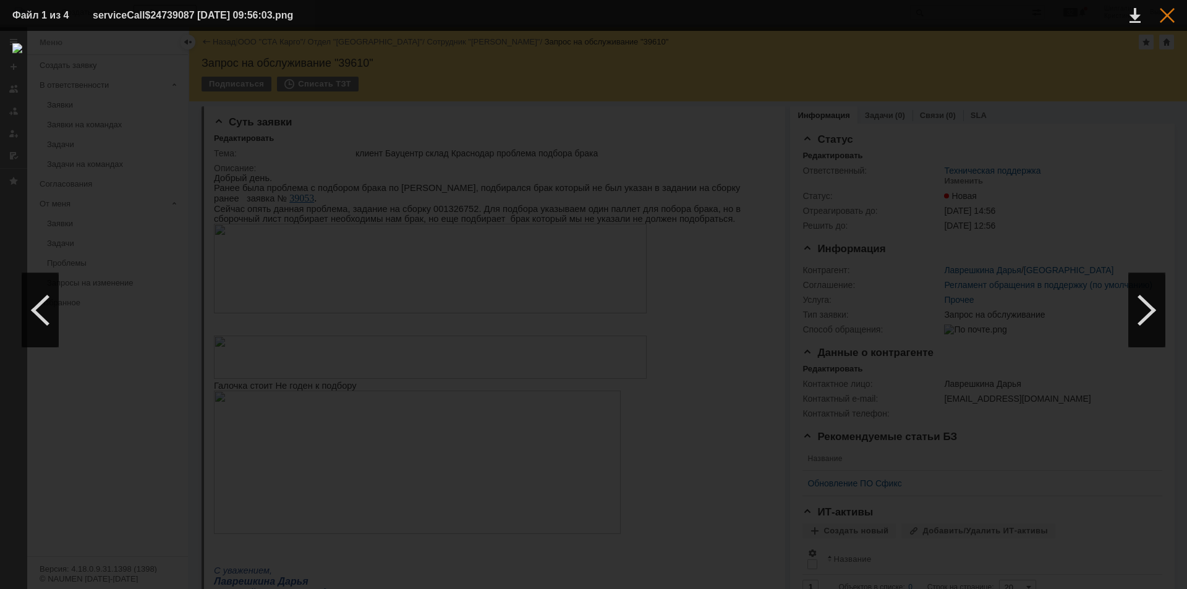
click at [1169, 18] on div at bounding box center [1167, 15] width 15 height 15
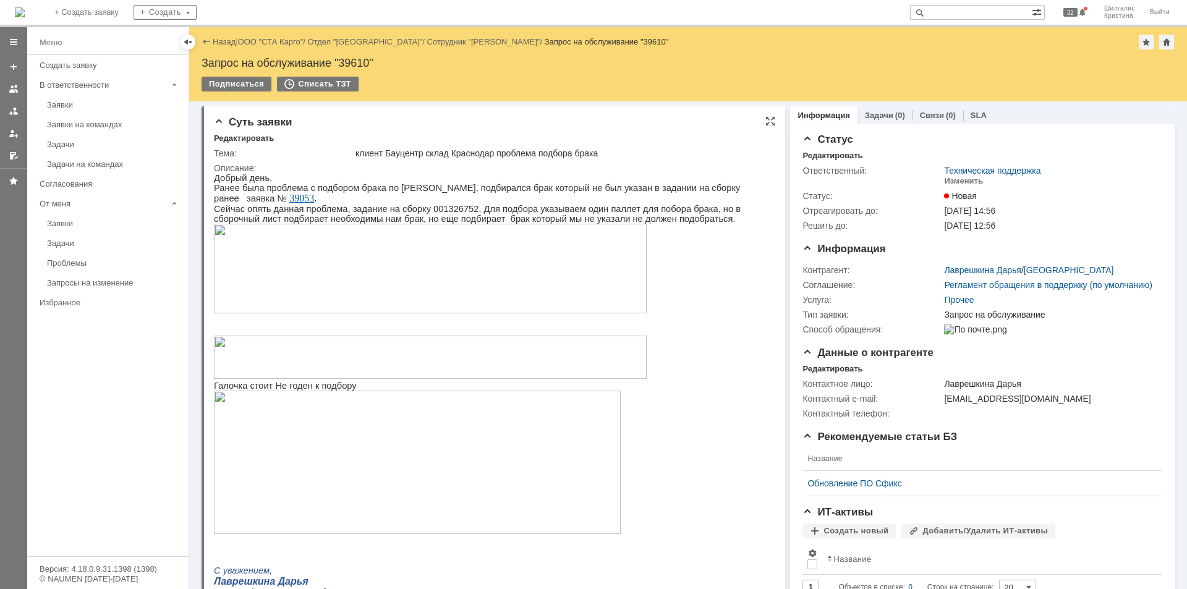
click at [557, 356] on img at bounding box center [430, 357] width 433 height 43
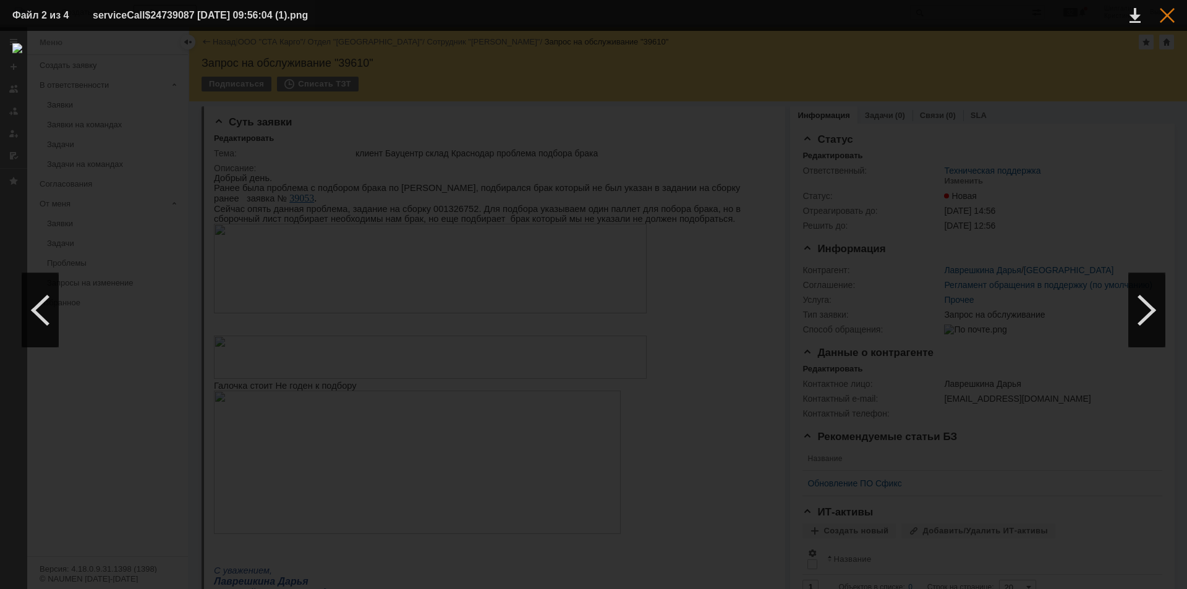
click at [1169, 17] on div at bounding box center [1167, 15] width 15 height 15
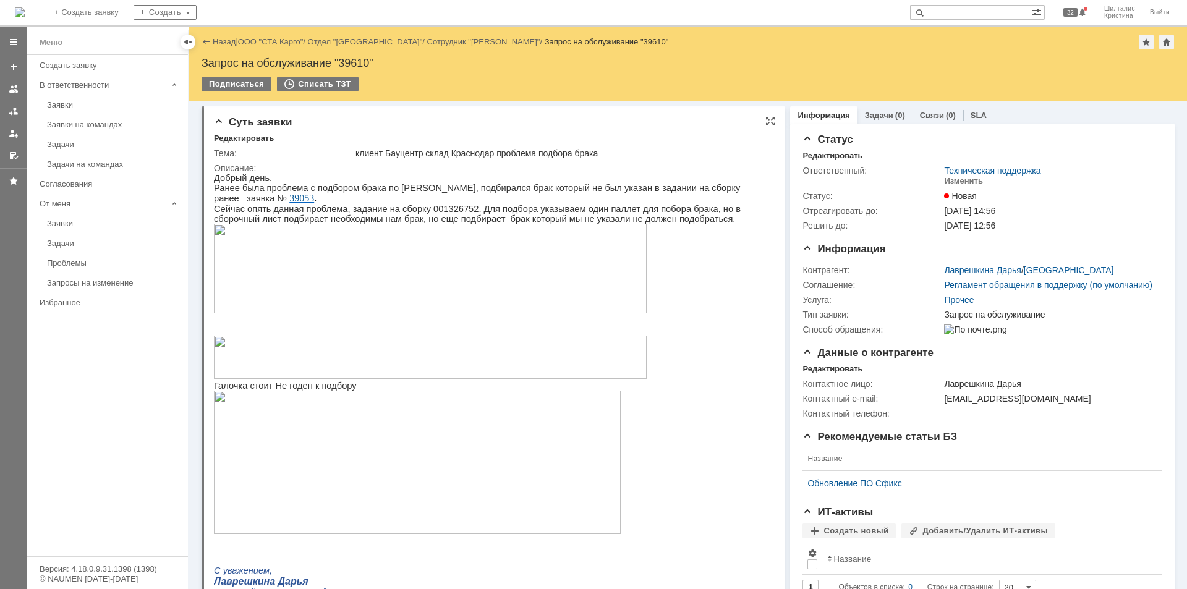
click at [400, 302] on img at bounding box center [430, 269] width 433 height 90
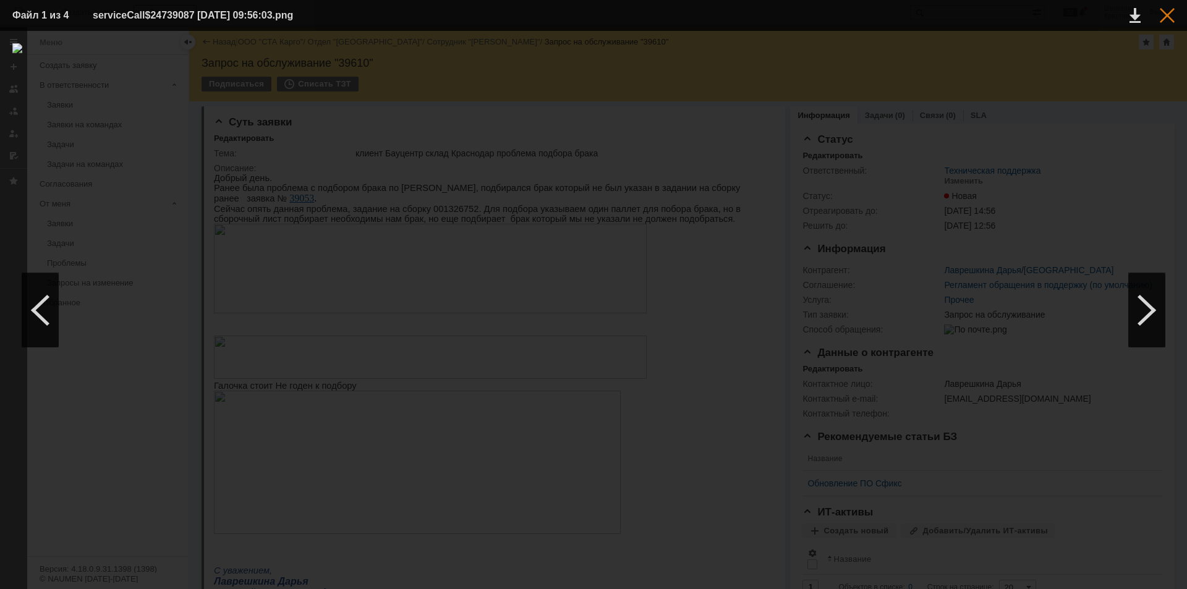
click at [1167, 22] on div at bounding box center [1167, 15] width 15 height 15
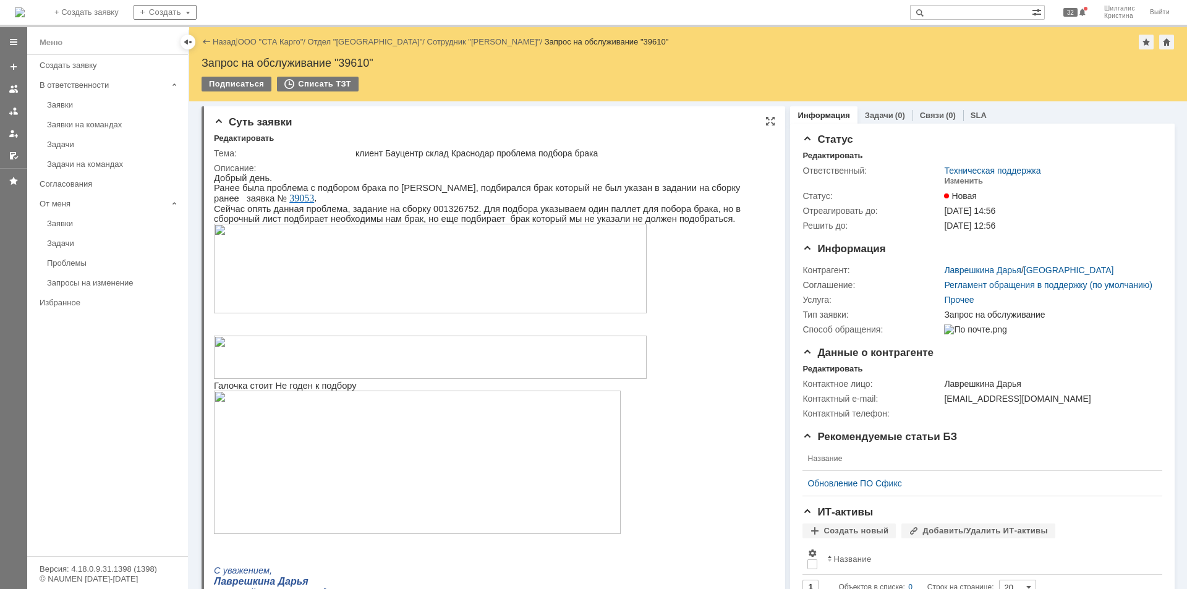
click at [523, 376] on img at bounding box center [430, 357] width 433 height 43
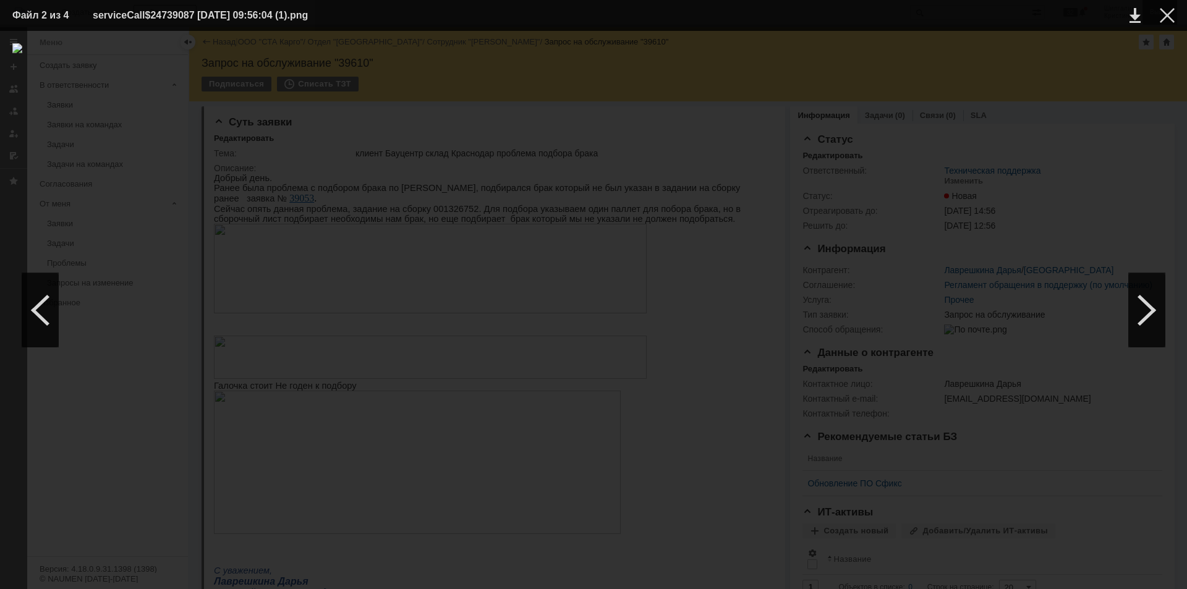
click at [1170, 12] on div at bounding box center [1167, 15] width 15 height 15
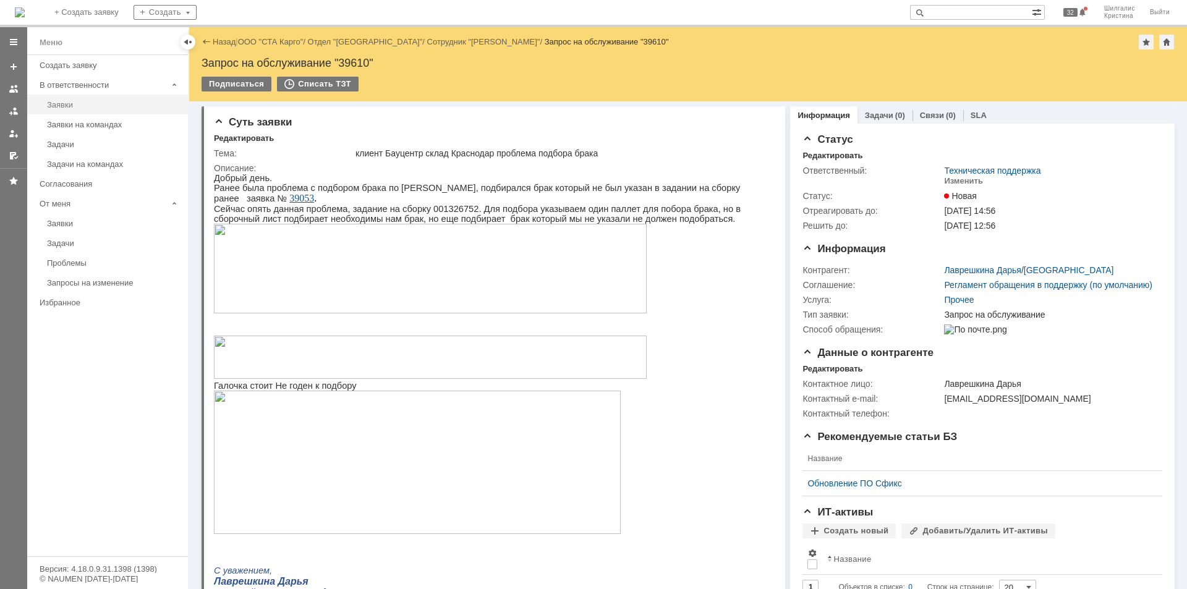
click at [69, 102] on div "Заявки" at bounding box center [114, 104] width 134 height 9
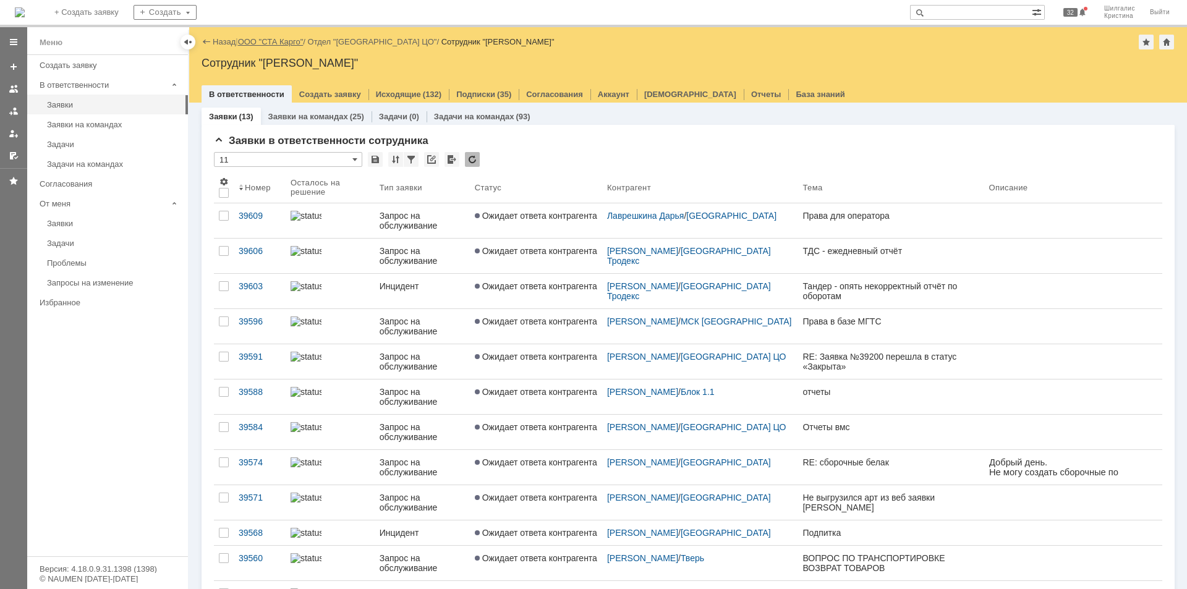
click at [278, 40] on link "ООО "СТА Карго"" at bounding box center [271, 41] width 66 height 9
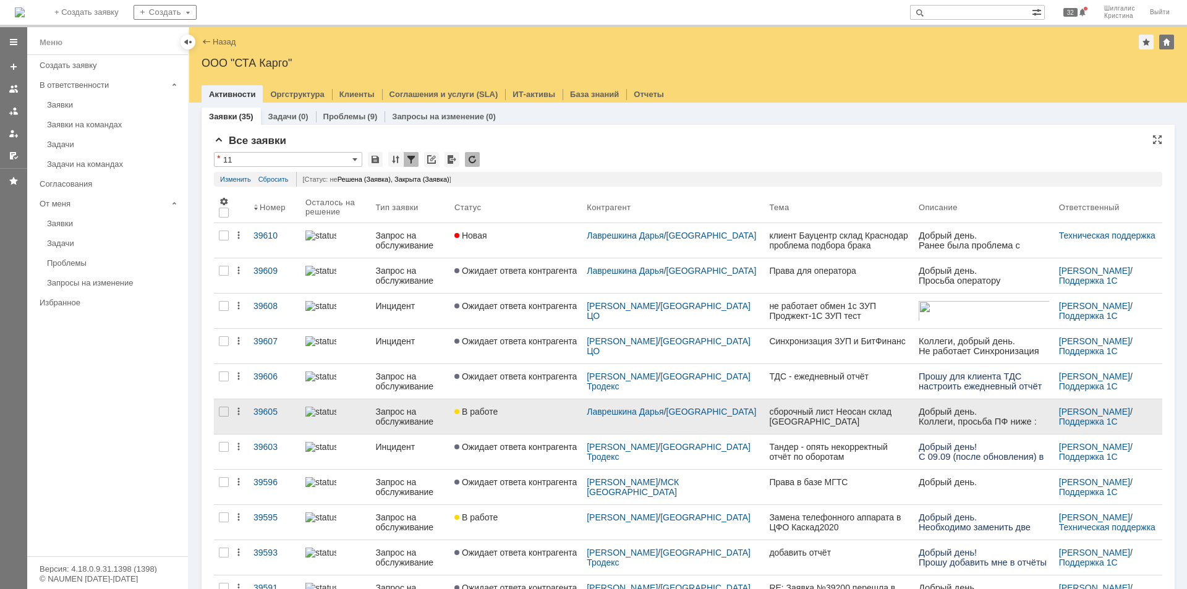
click at [531, 416] on div "В работе" at bounding box center [515, 412] width 122 height 10
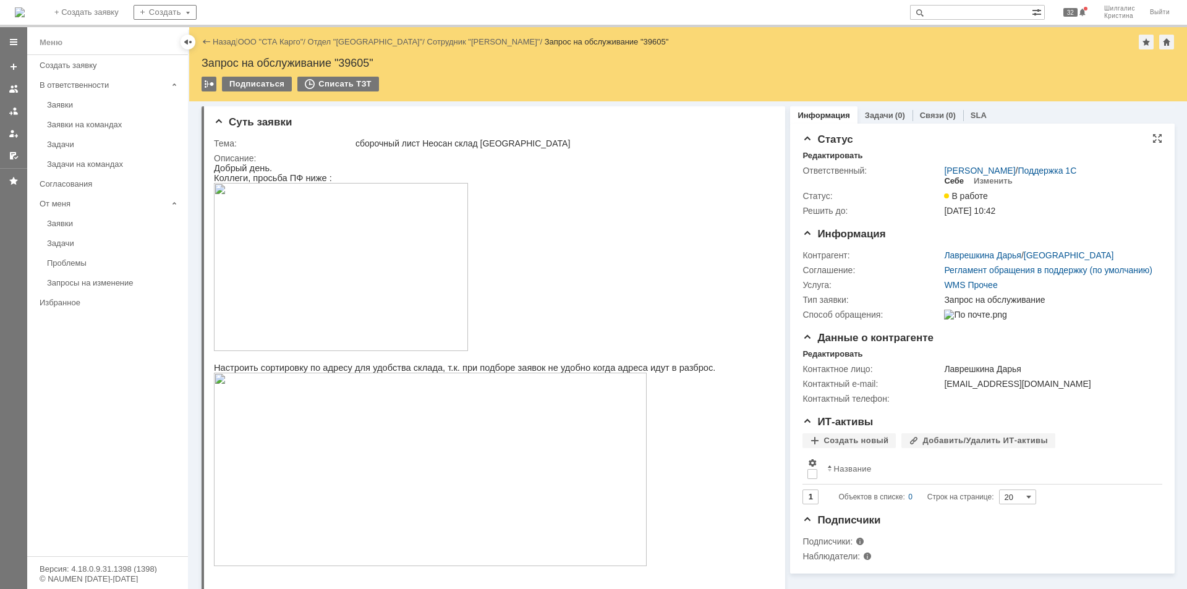
click at [947, 179] on div "Себе" at bounding box center [954, 181] width 20 height 10
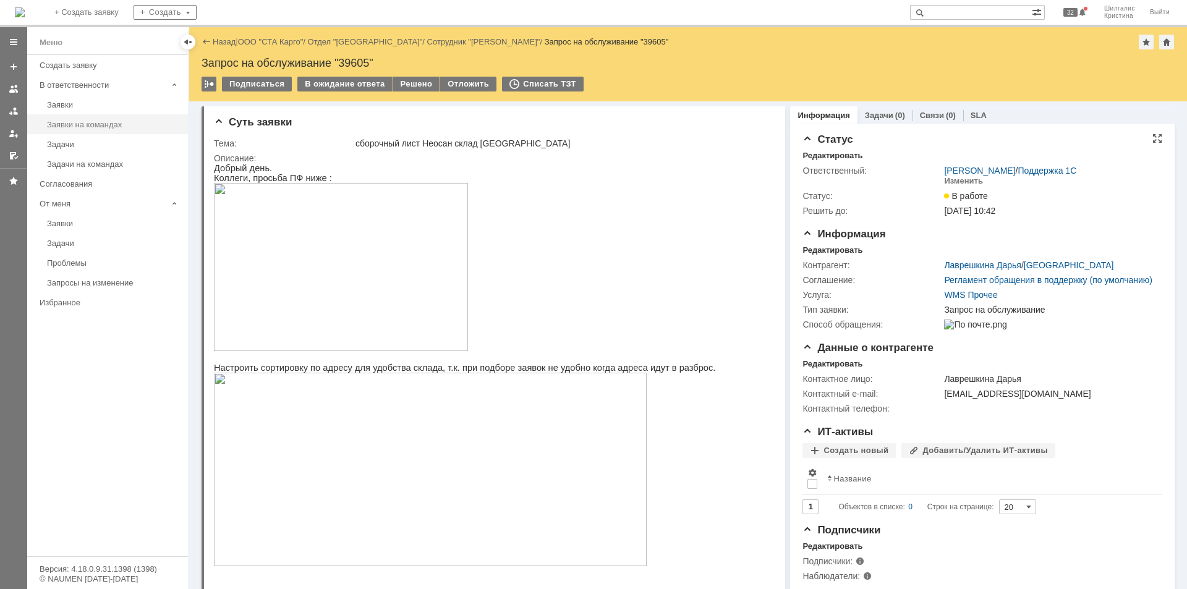
click at [98, 123] on div "Заявки на командах" at bounding box center [114, 124] width 134 height 9
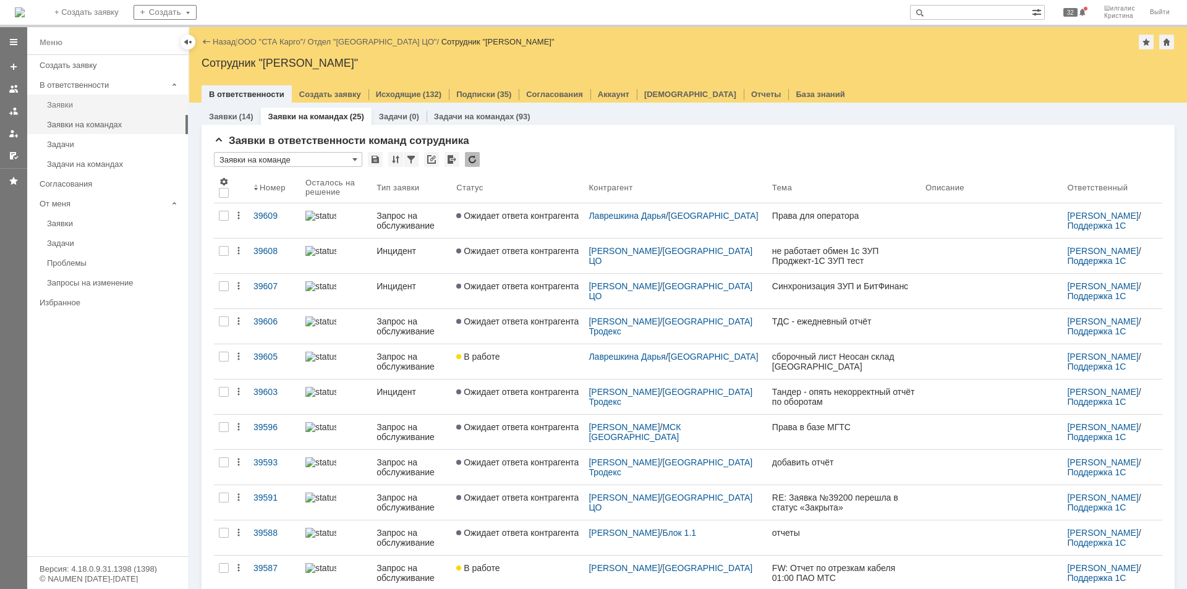
click at [94, 108] on div "Заявки" at bounding box center [114, 104] width 134 height 9
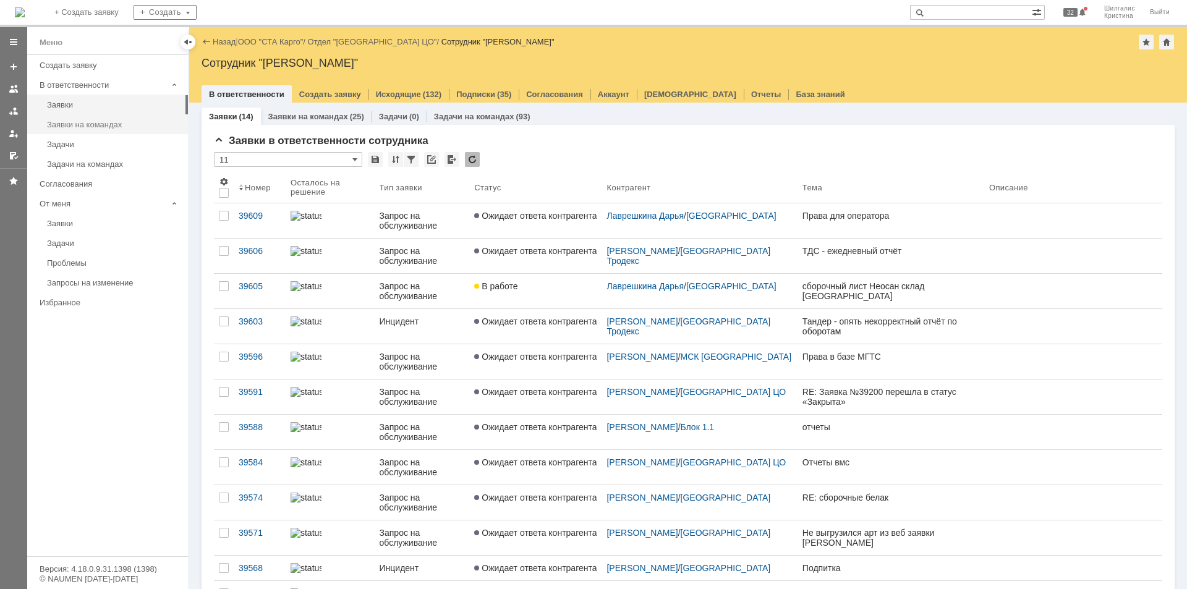
click at [100, 126] on div "Заявки на командах" at bounding box center [114, 124] width 134 height 9
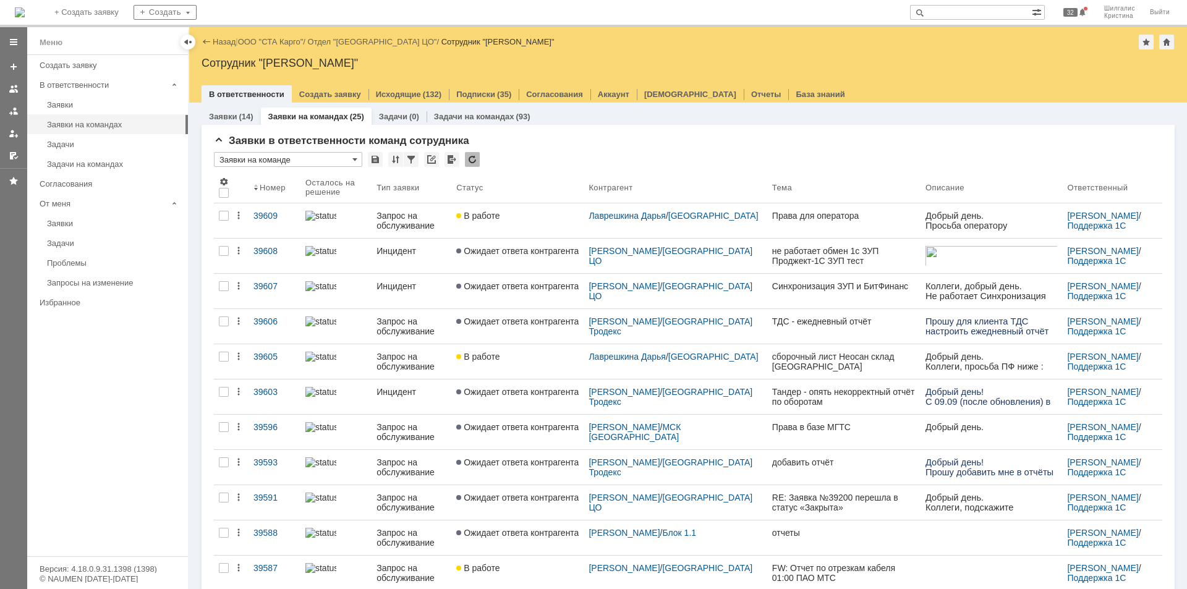
click at [526, 221] on link "В работе" at bounding box center [517, 220] width 132 height 35
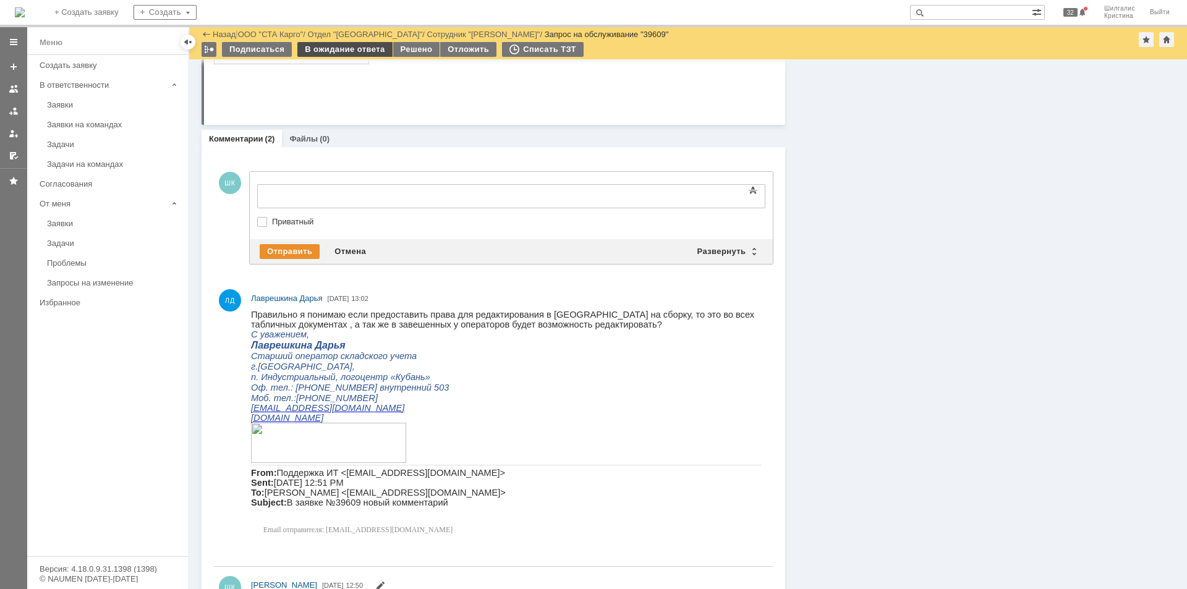
click at [334, 50] on div "В ожидание ответа" at bounding box center [344, 49] width 95 height 15
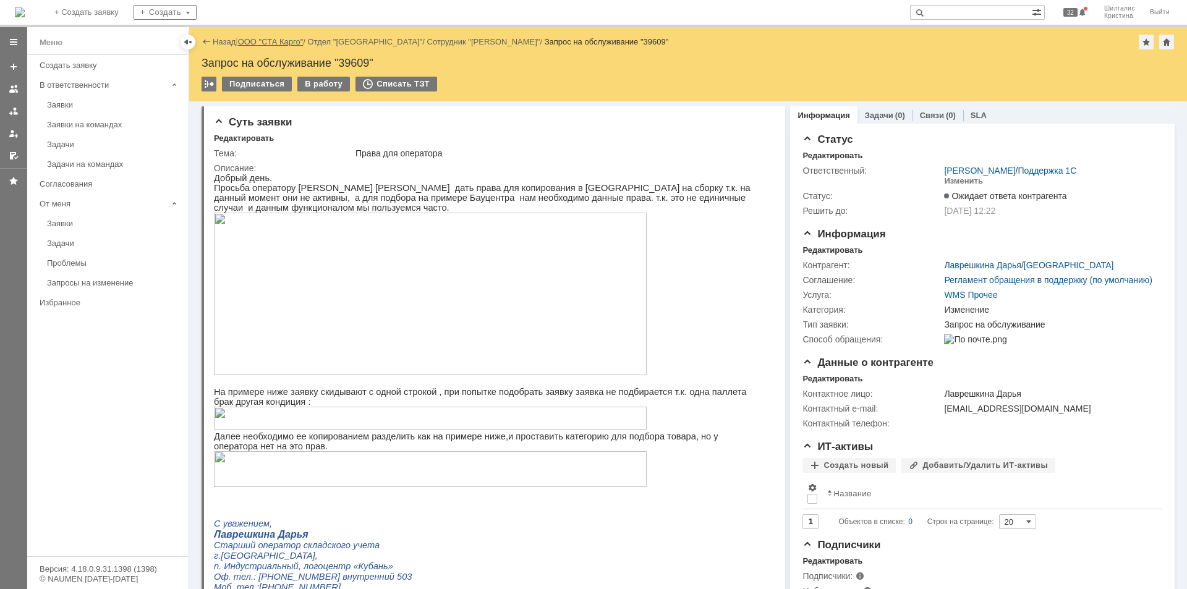
click at [274, 40] on link "ООО "СТА Карго"" at bounding box center [271, 41] width 66 height 9
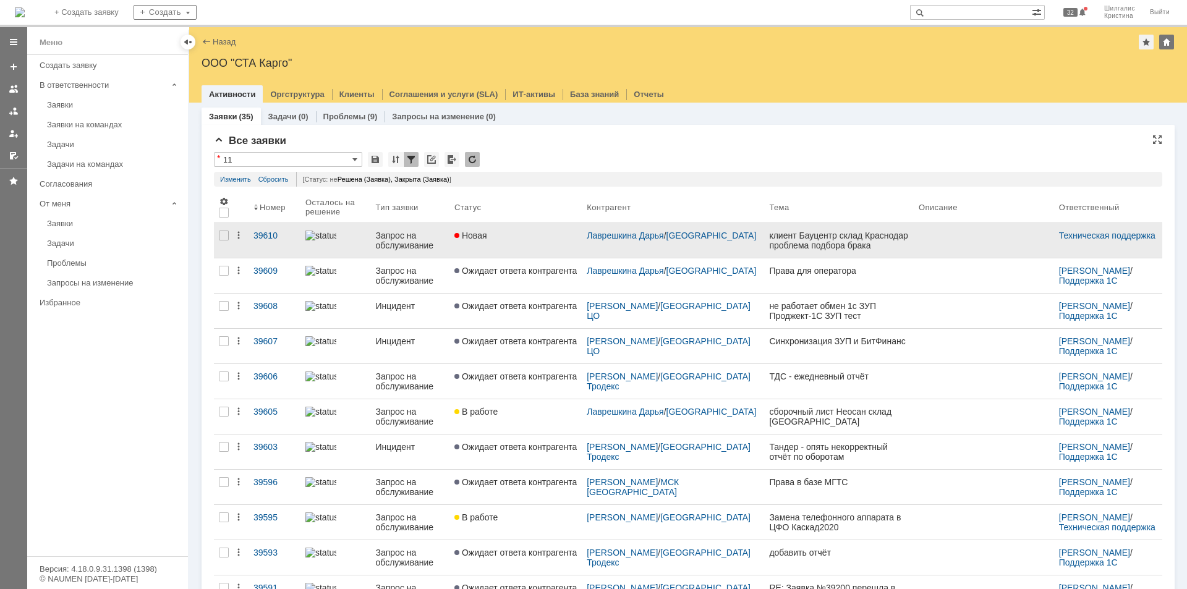
click at [521, 234] on div "Новая" at bounding box center [515, 236] width 122 height 10
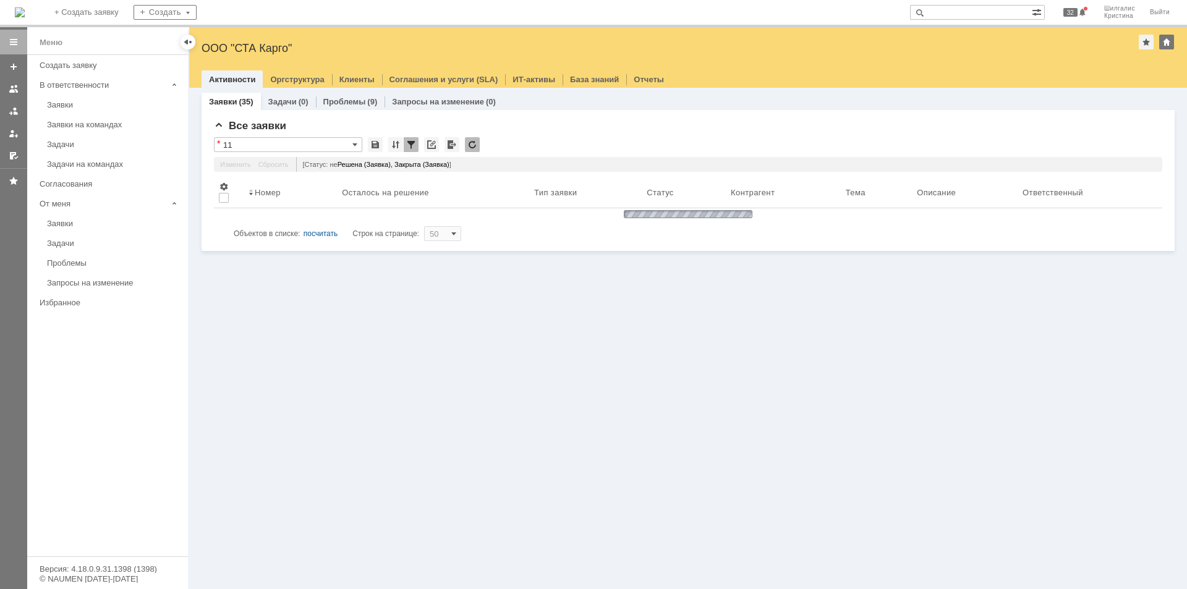
click at [957, 17] on input "text" at bounding box center [971, 12] width 122 height 15
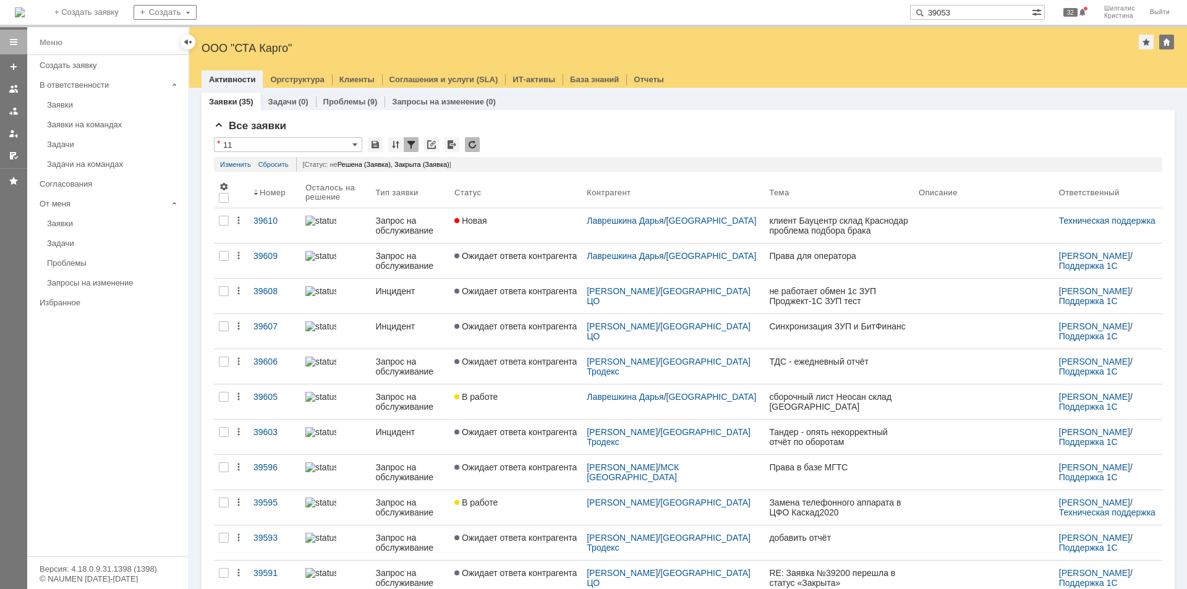
type input "39053"
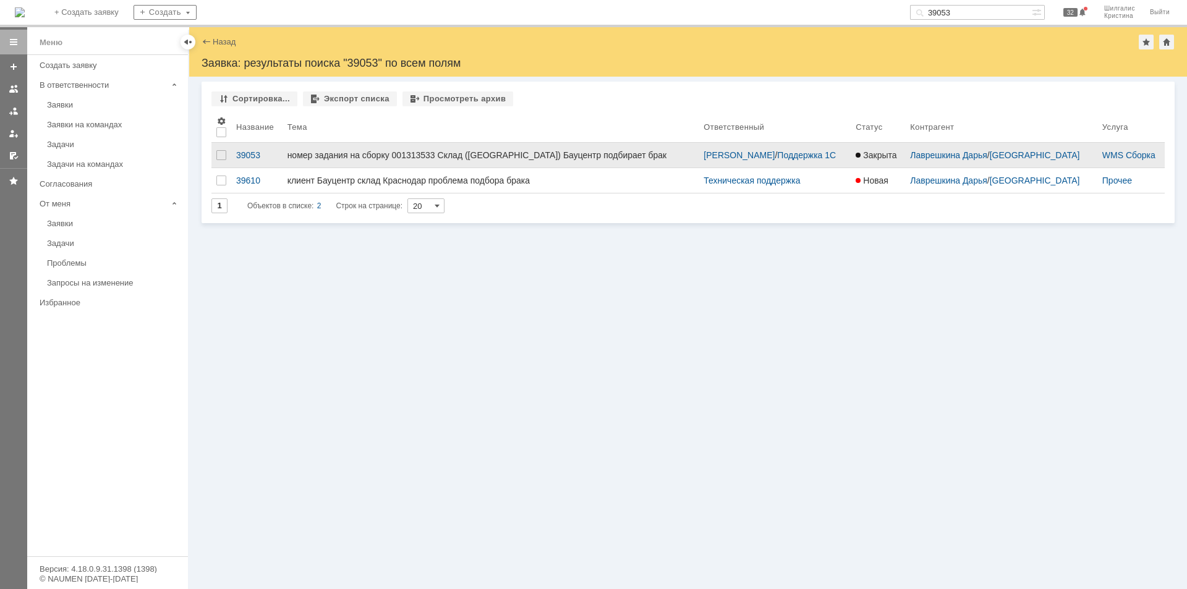
click at [516, 150] on link "номер задания на сборку 001313533 Склад (Краснодар) Бауцентр подбирает брак" at bounding box center [491, 155] width 417 height 25
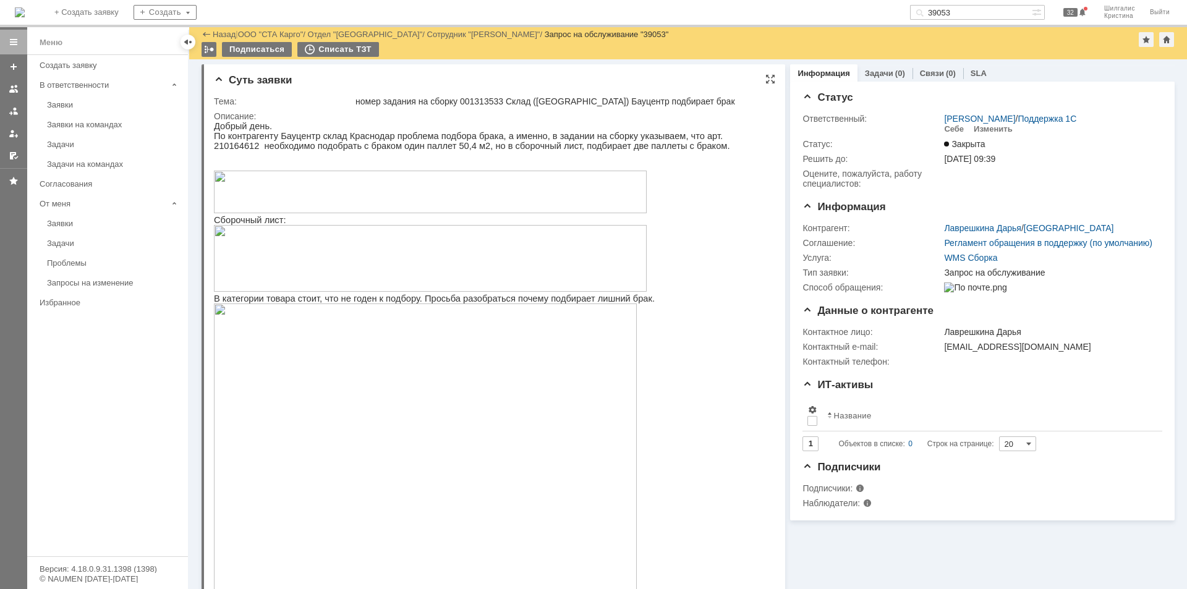
drag, startPoint x: 810, startPoint y: 276, endPoint x: 736, endPoint y: 114, distance: 177.6
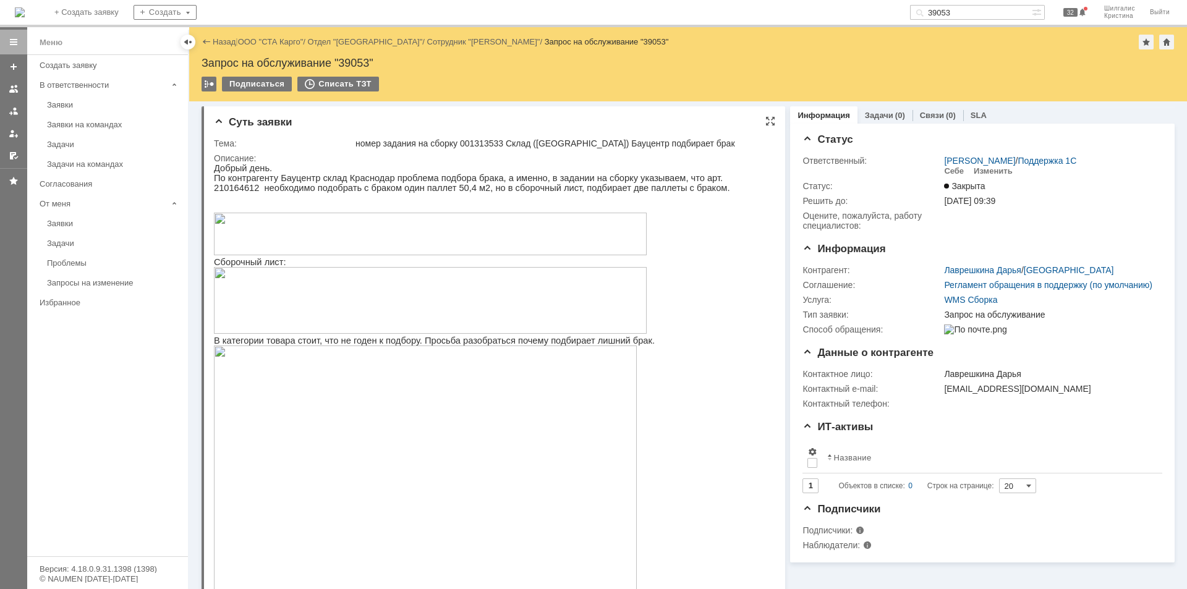
click at [289, 284] on img at bounding box center [430, 300] width 433 height 67
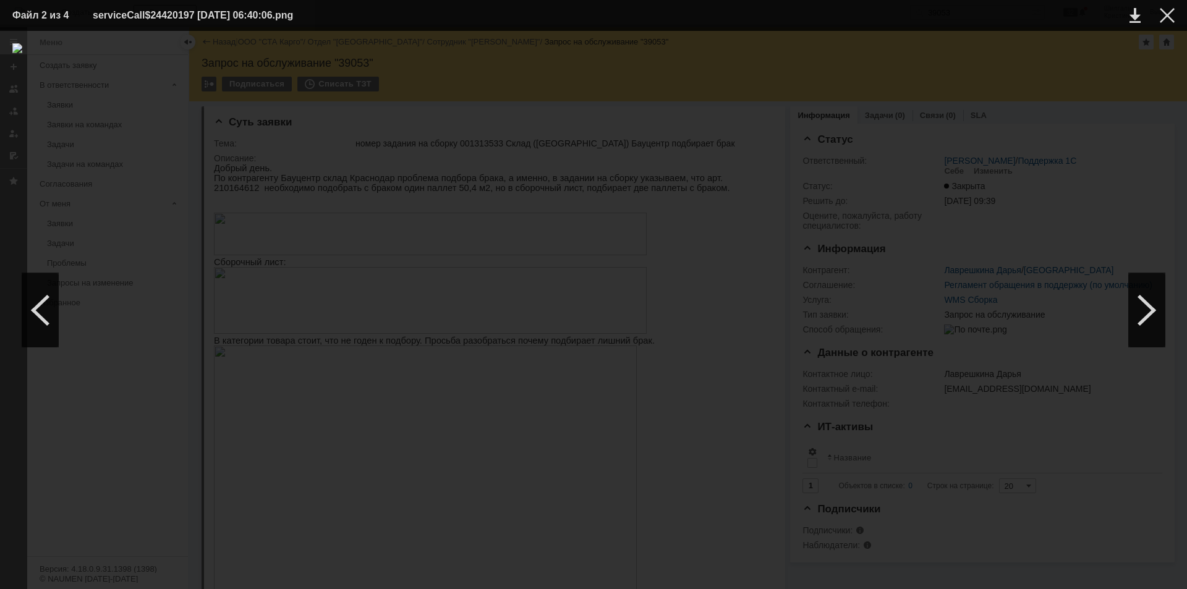
click at [613, 147] on div at bounding box center [593, 310] width 1162 height 534
click at [1159, 11] on td at bounding box center [1158, 15] width 34 height 19
click at [1167, 15] on div at bounding box center [1167, 15] width 15 height 15
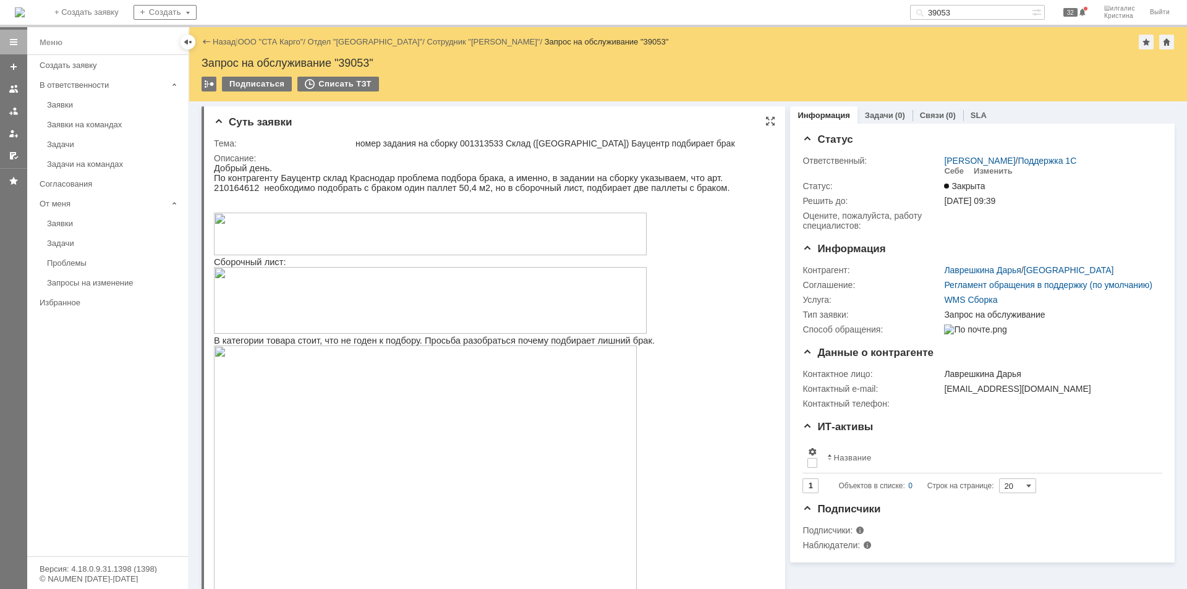
click at [401, 242] on img at bounding box center [430, 234] width 433 height 43
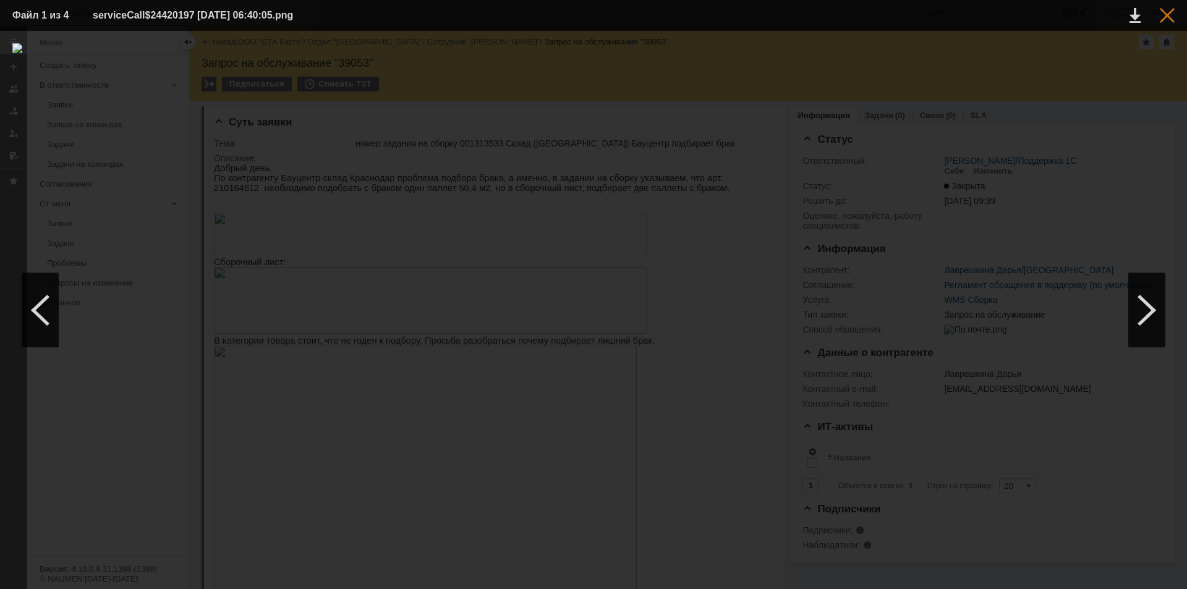
click at [1167, 12] on div at bounding box center [1167, 15] width 15 height 15
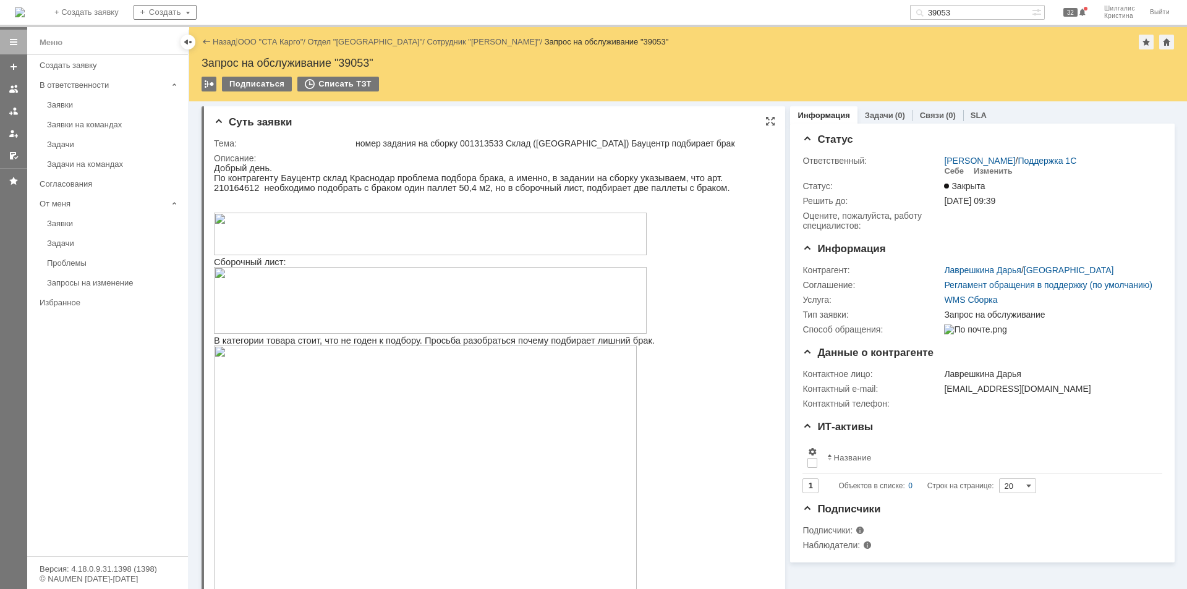
click at [554, 322] on img at bounding box center [430, 300] width 433 height 67
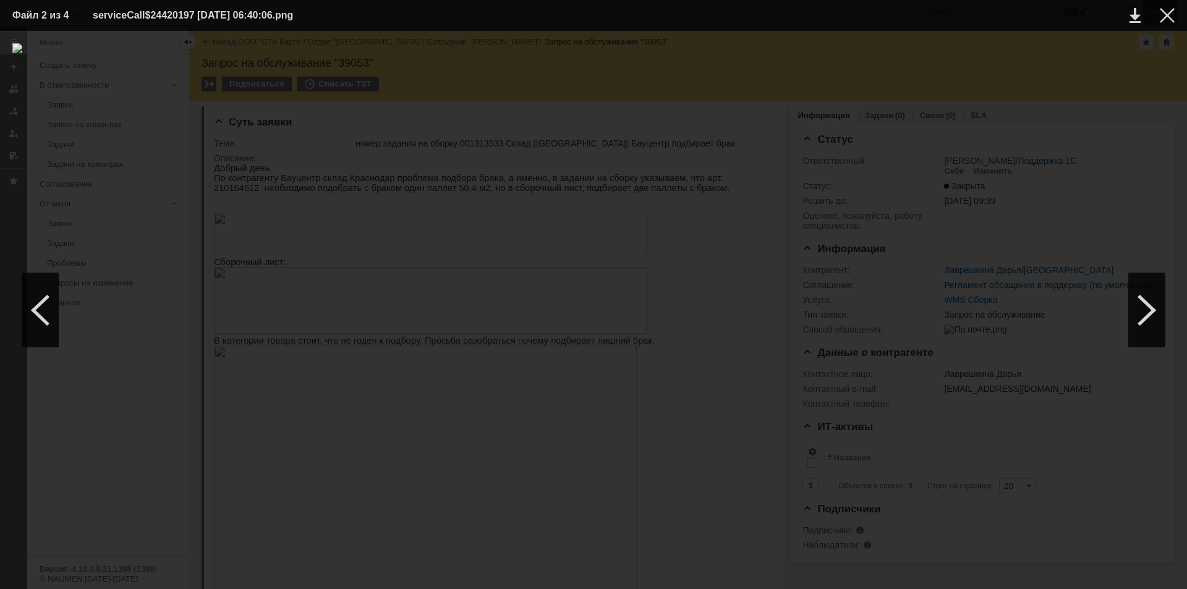
click at [1171, 13] on div at bounding box center [1167, 15] width 15 height 15
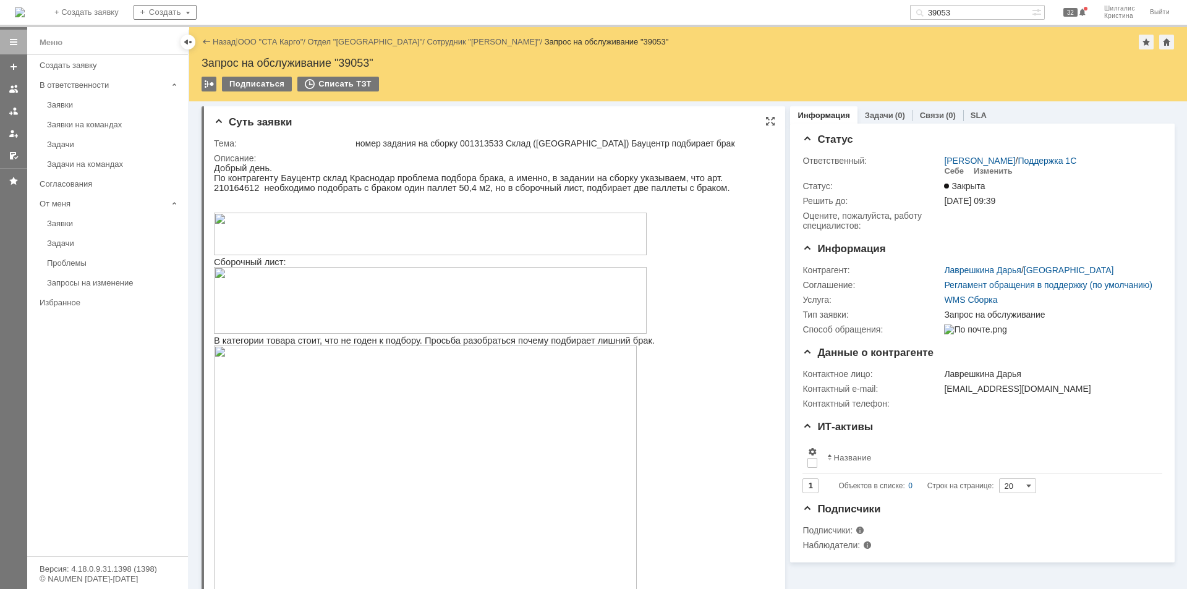
click at [573, 305] on img at bounding box center [430, 300] width 433 height 67
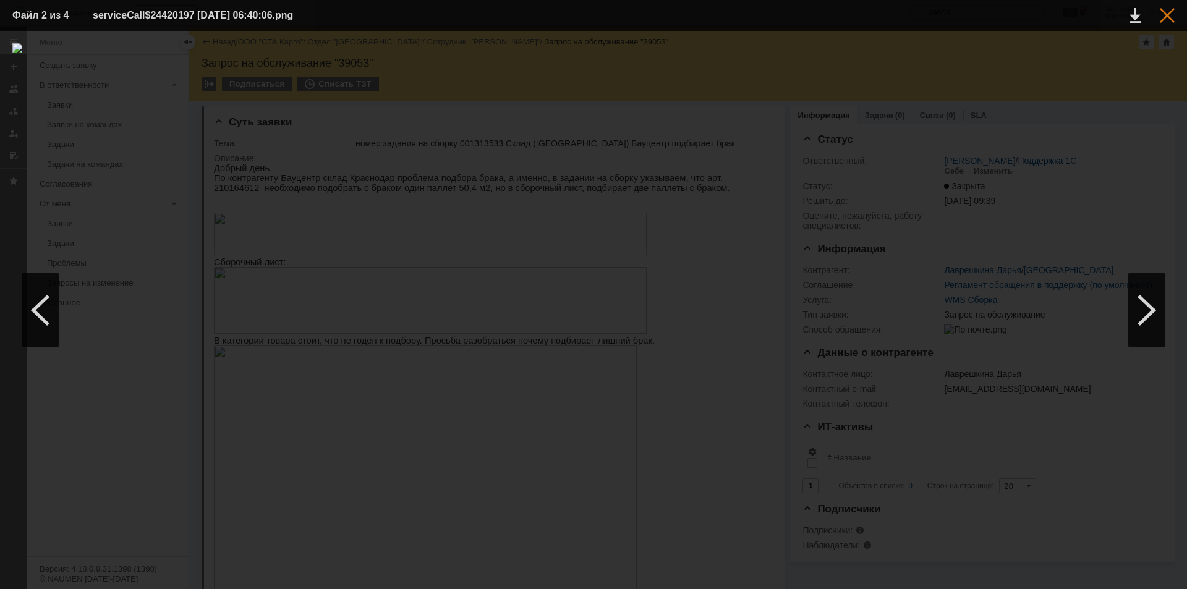
click at [1166, 17] on div at bounding box center [1167, 15] width 15 height 15
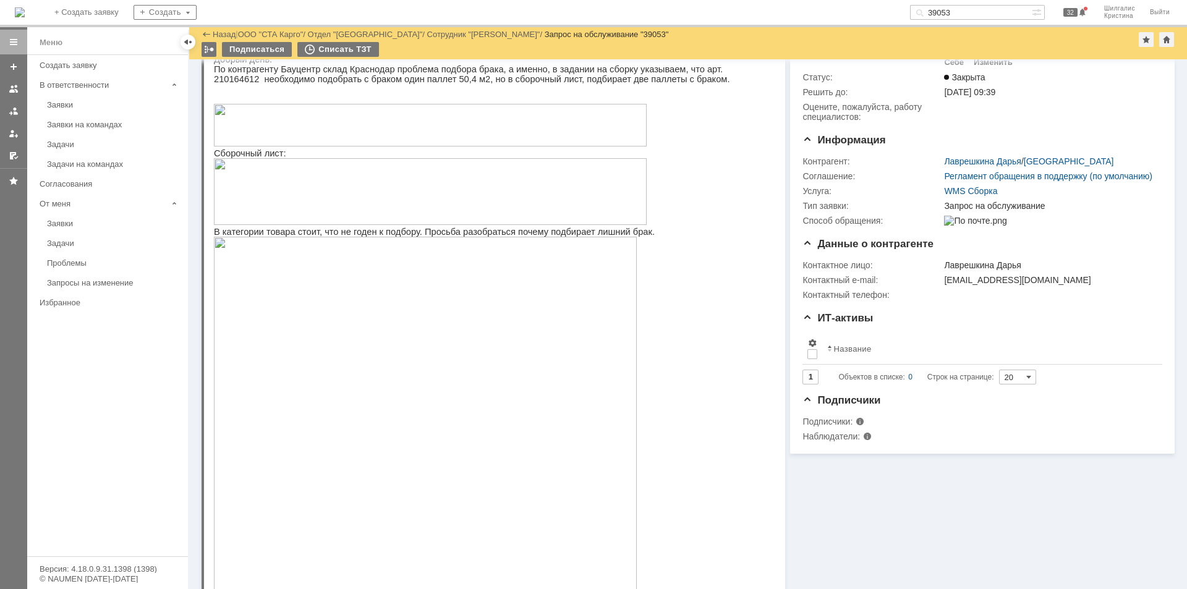
scroll to position [186, 0]
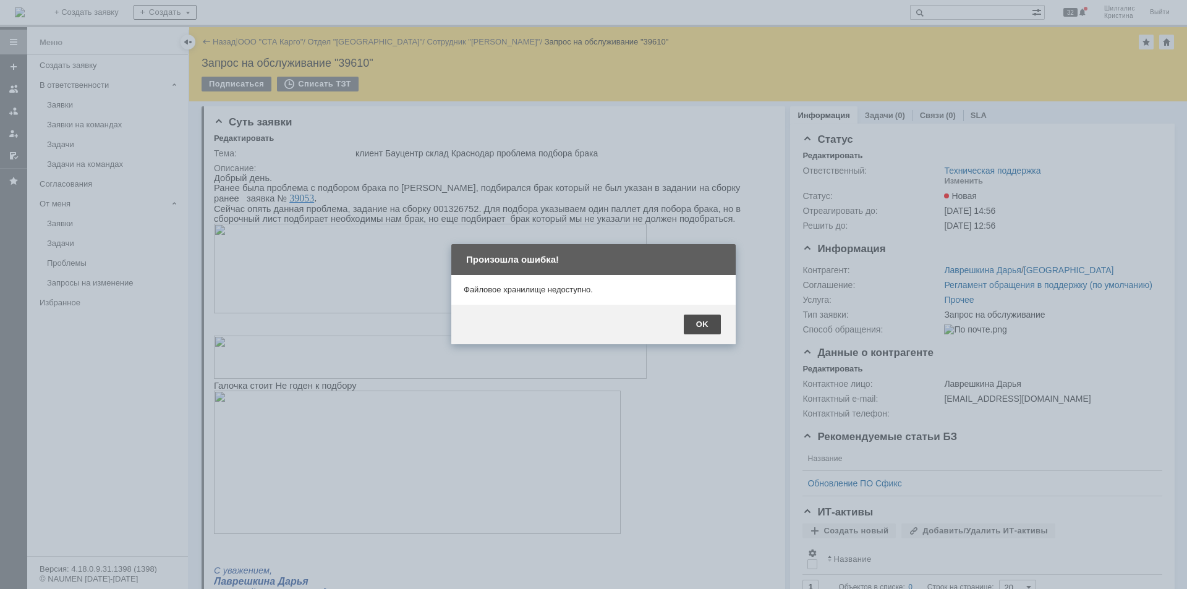
click at [709, 328] on div "OK" at bounding box center [702, 325] width 37 height 20
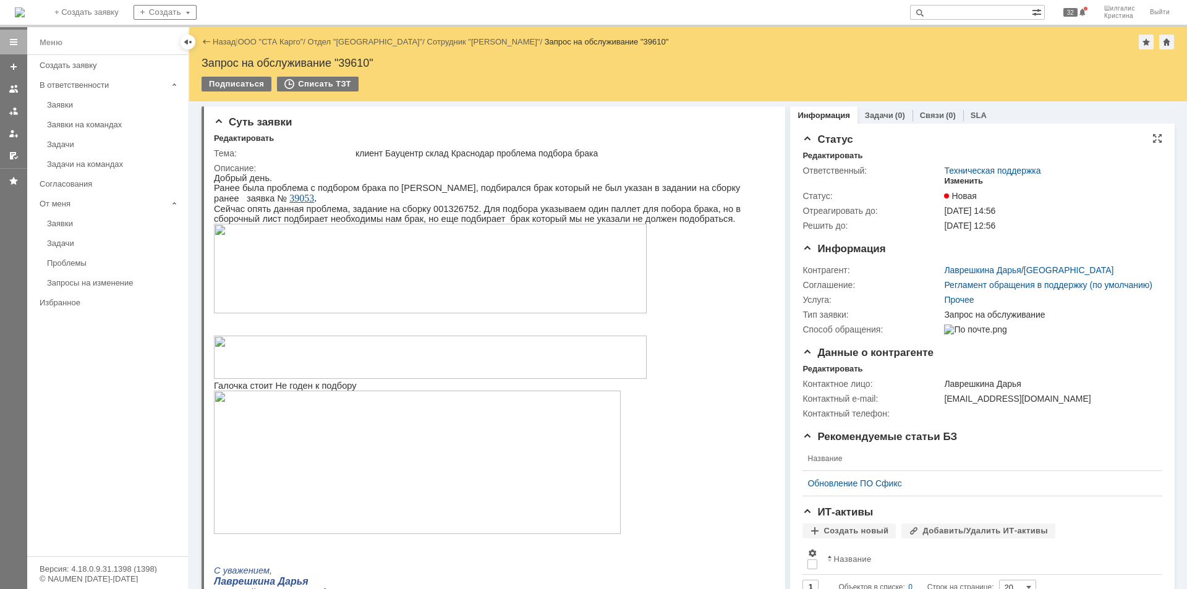
click at [962, 179] on div "Изменить" at bounding box center [963, 181] width 39 height 10
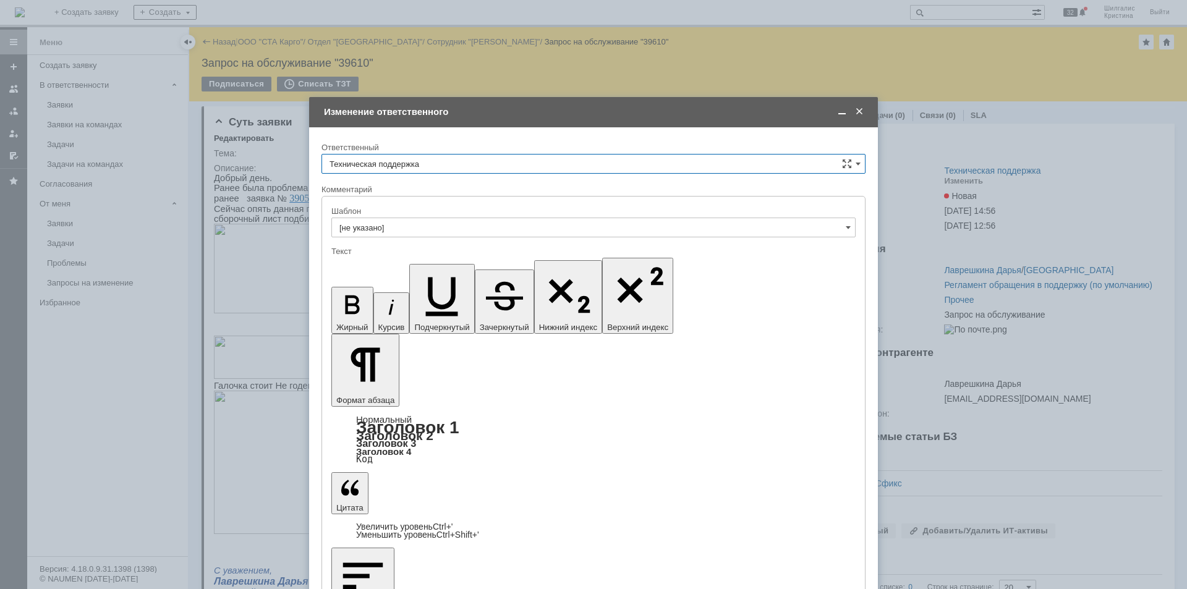
click at [421, 166] on input "Техническая поддержка" at bounding box center [594, 164] width 544 height 20
click at [414, 221] on div "[PERSON_NAME]" at bounding box center [593, 228] width 543 height 20
type input "[PERSON_NAME]"
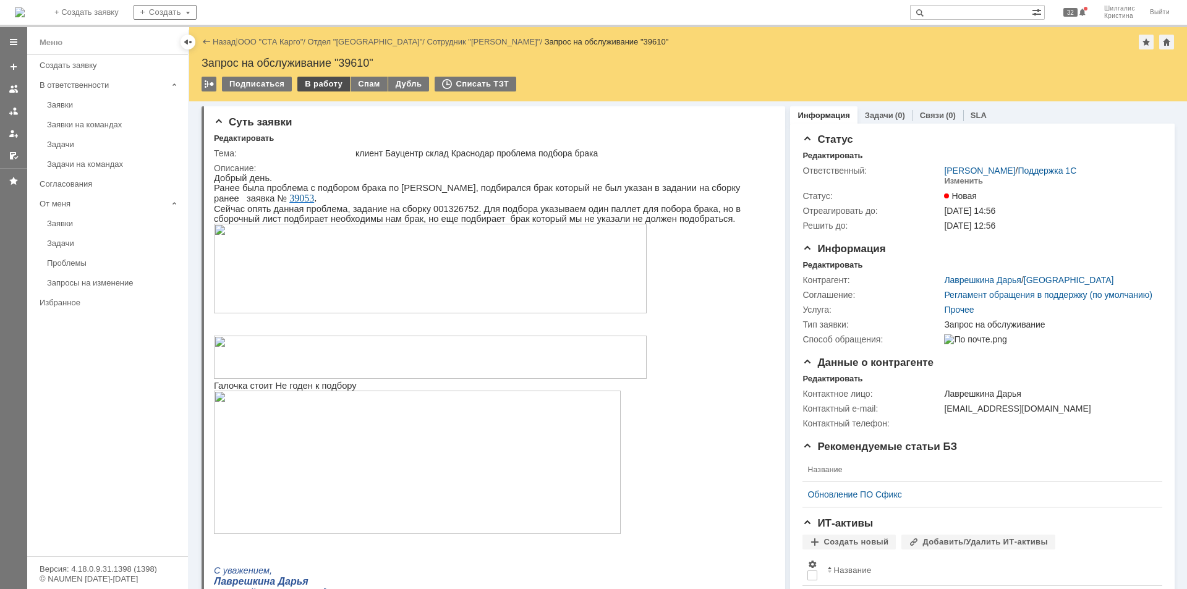
click at [317, 85] on div "В работу" at bounding box center [323, 84] width 53 height 15
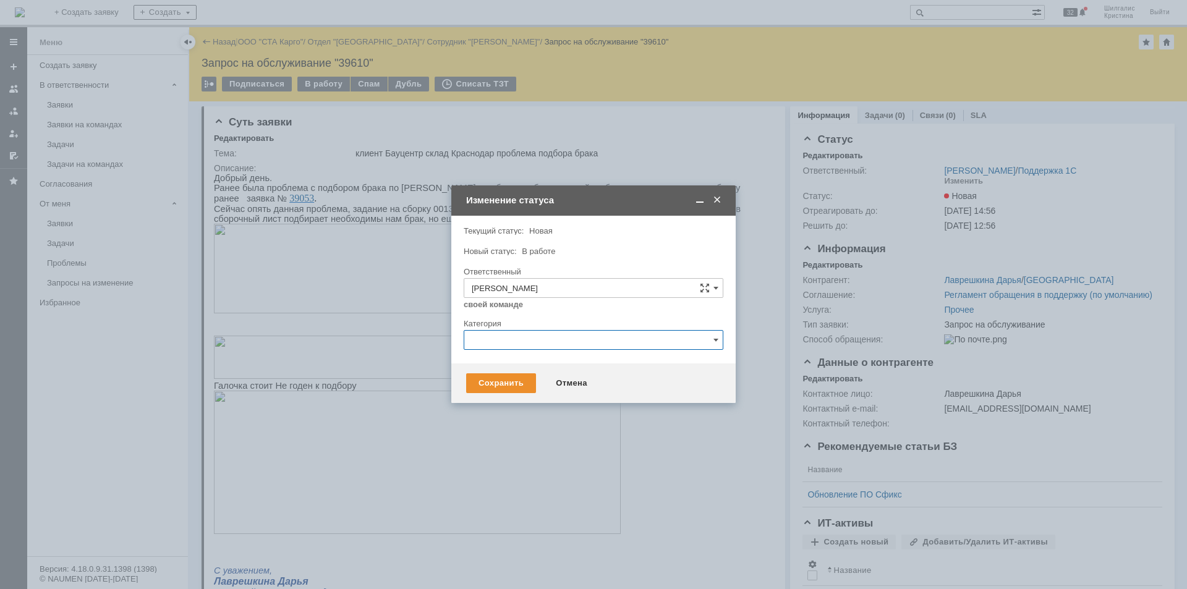
click at [483, 341] on input "text" at bounding box center [594, 340] width 260 height 20
click at [563, 307] on div "себе своей команде" at bounding box center [594, 304] width 260 height 12
click at [496, 384] on div "Сохранить" at bounding box center [501, 383] width 70 height 20
